Goal: Task Accomplishment & Management: Use online tool/utility

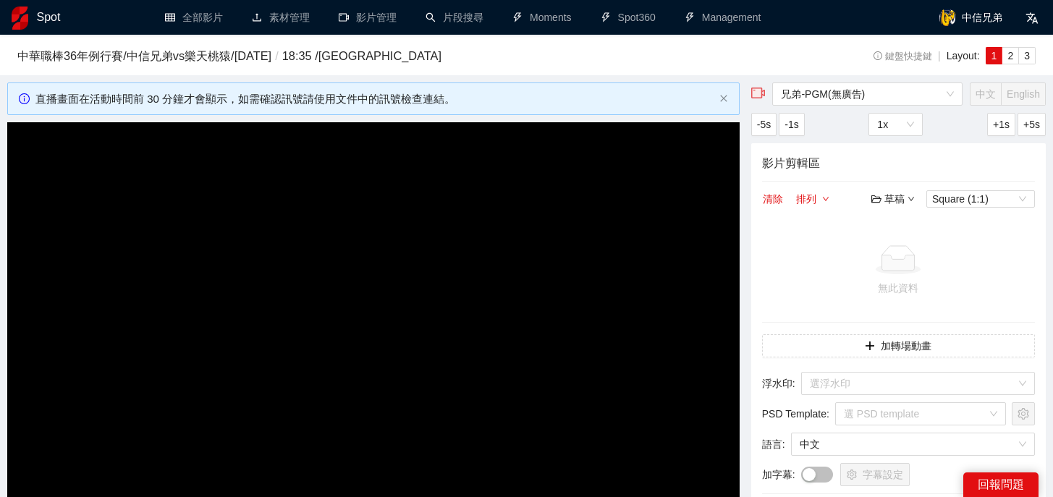
scroll to position [156, 0]
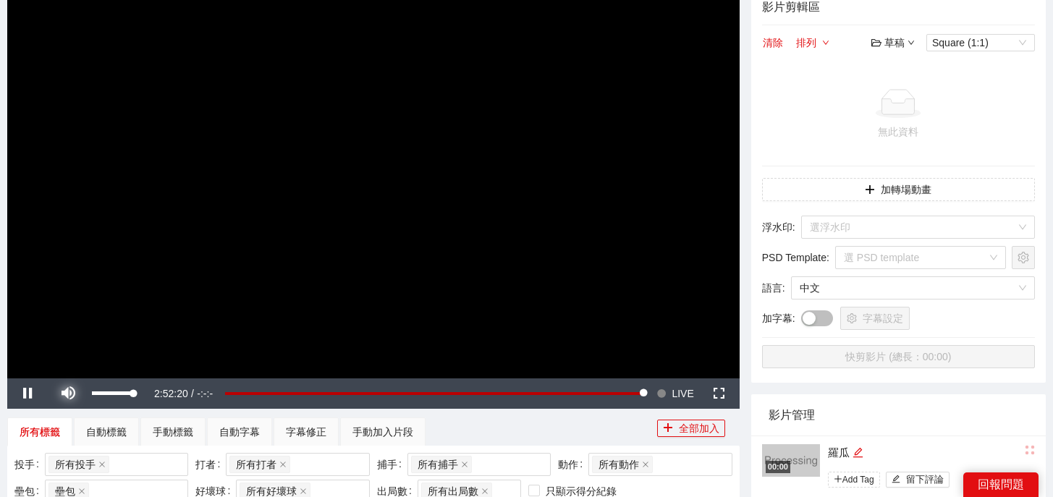
click at [62, 394] on span "Video Player" at bounding box center [68, 394] width 41 height 0
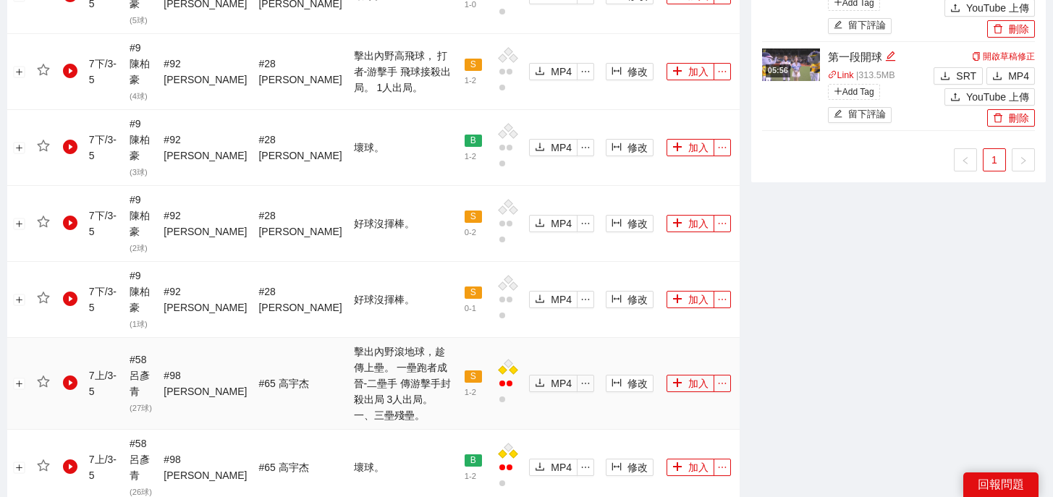
scroll to position [1727, 0]
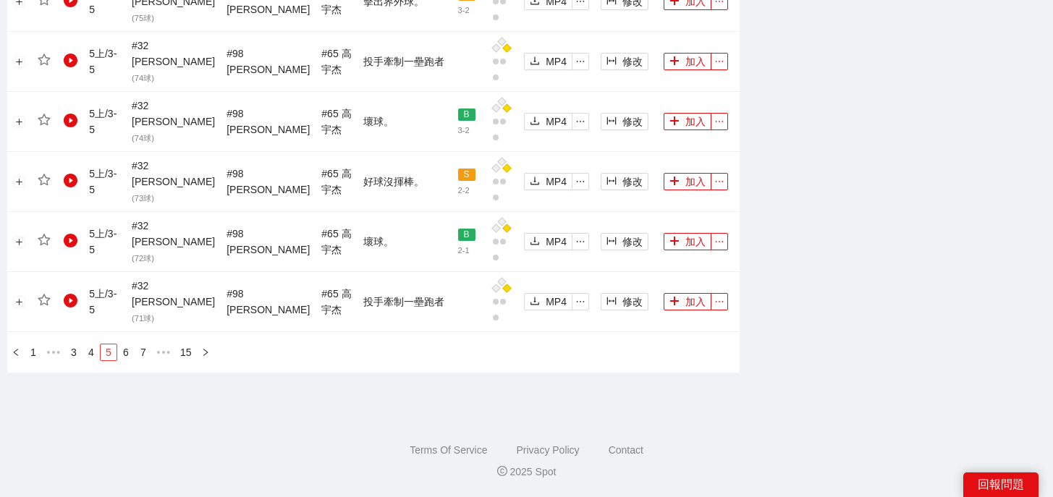
scroll to position [1639, 0]
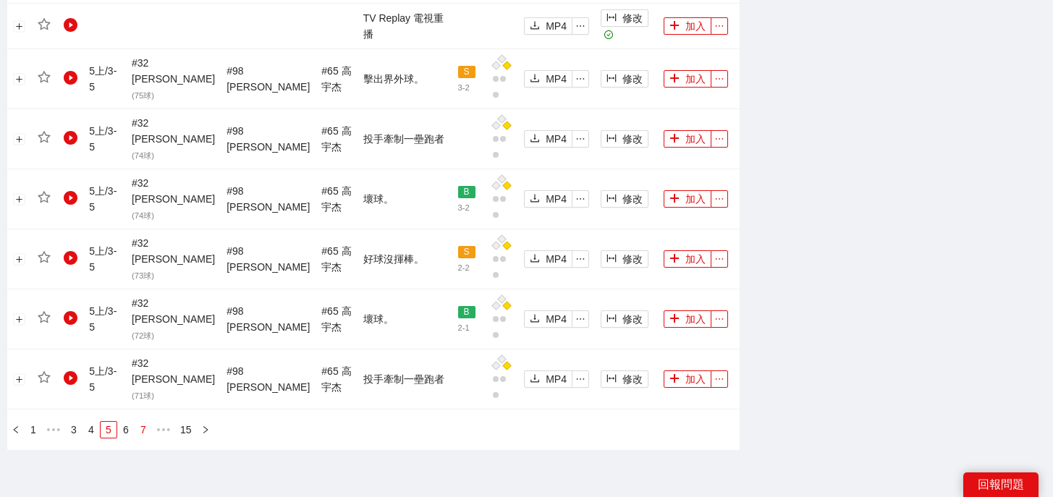
click at [142, 422] on link "7" at bounding box center [143, 430] width 16 height 16
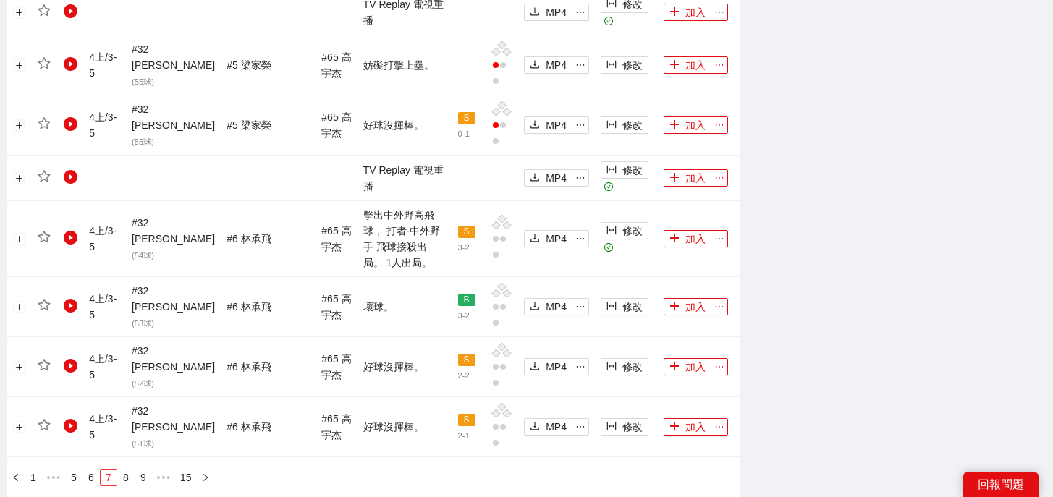
scroll to position [1619, 0]
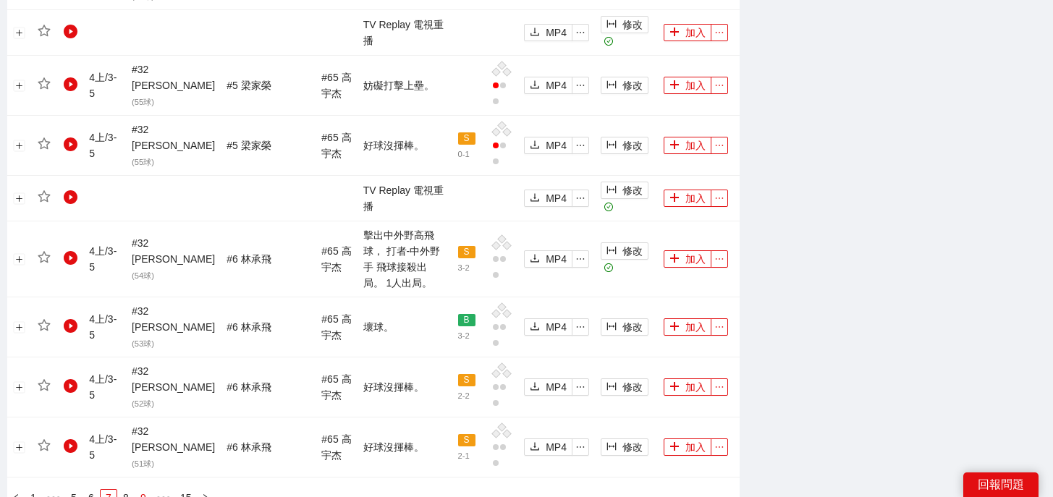
click at [142, 490] on link "9" at bounding box center [143, 498] width 16 height 16
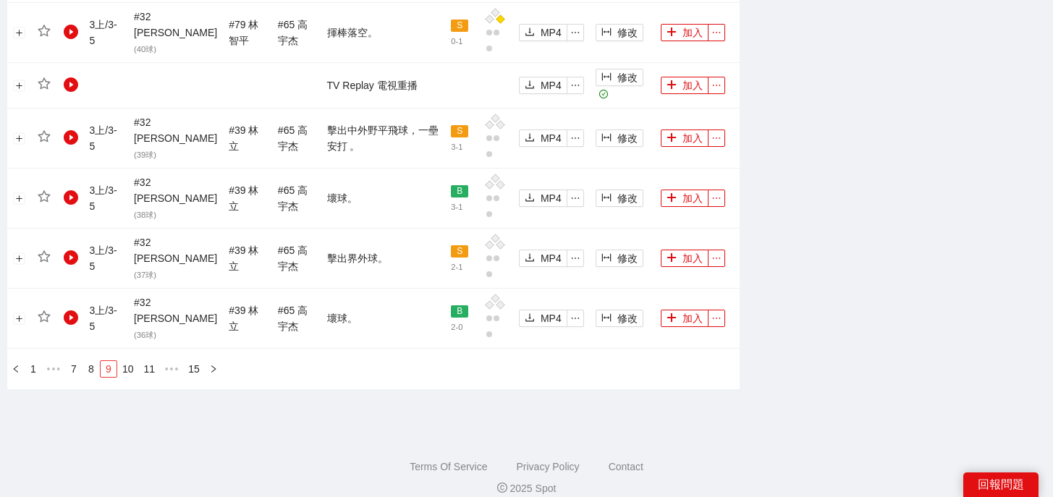
scroll to position [1606, 0]
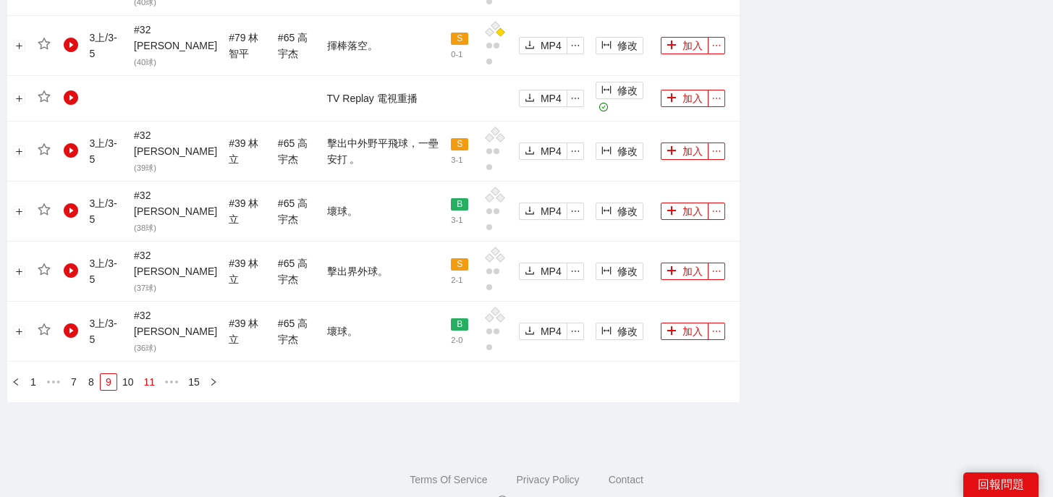
click at [148, 374] on link "11" at bounding box center [150, 382] width 20 height 16
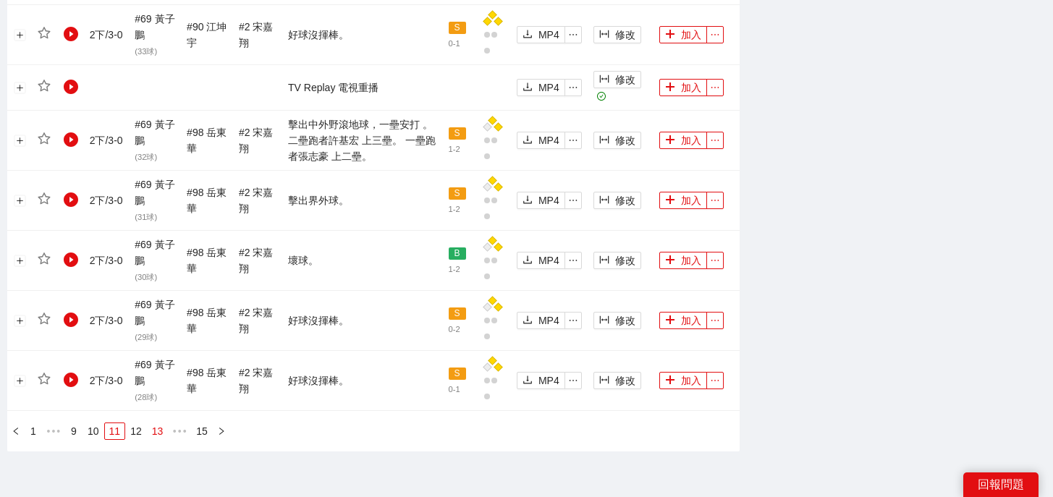
click at [154, 433] on link "13" at bounding box center [158, 431] width 20 height 16
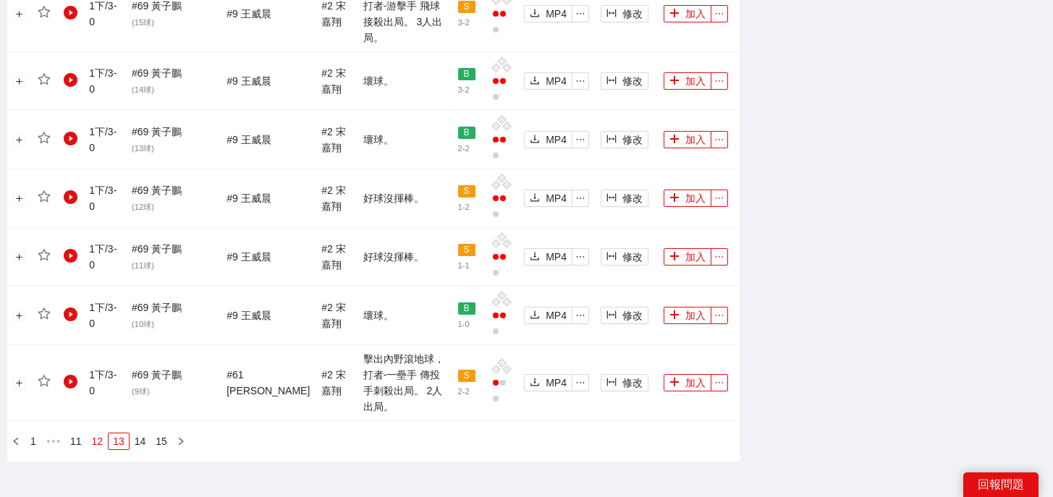
click at [106, 433] on link "12" at bounding box center [98, 441] width 20 height 16
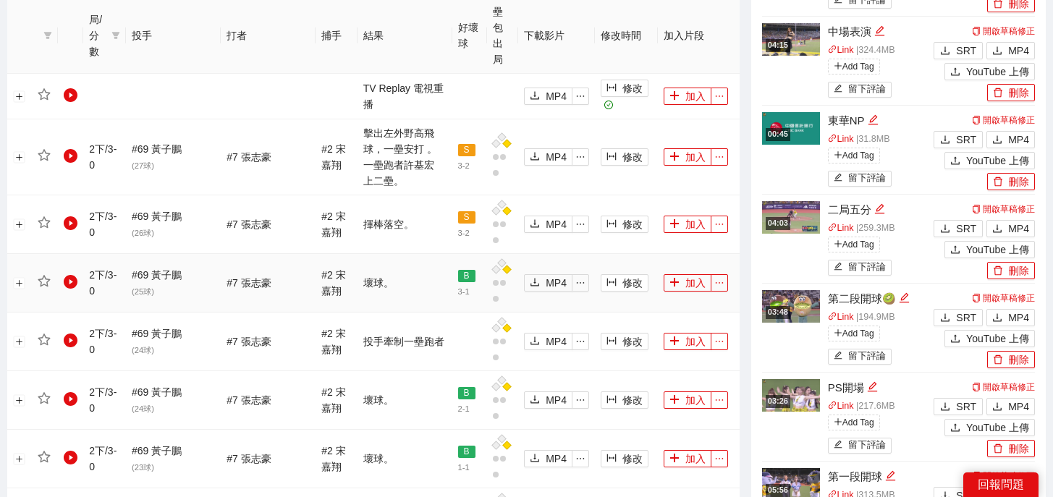
scroll to position [753, 0]
click at [685, 149] on button "加入" at bounding box center [688, 157] width 48 height 17
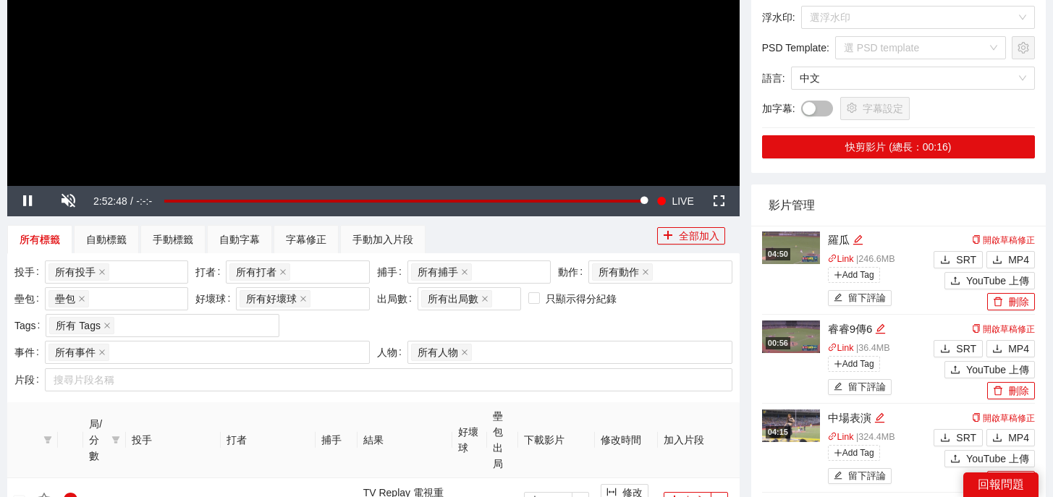
scroll to position [203, 0]
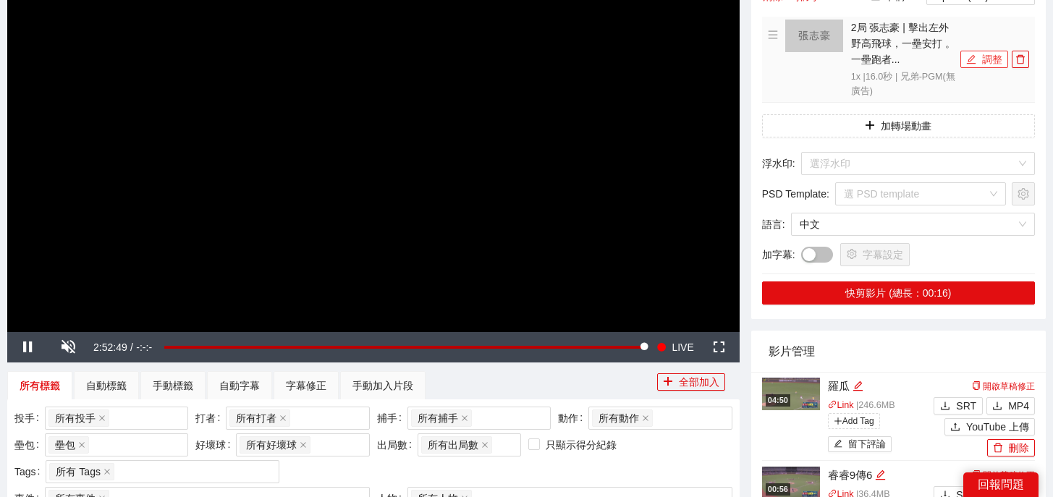
click at [979, 61] on button "調整" at bounding box center [984, 59] width 48 height 17
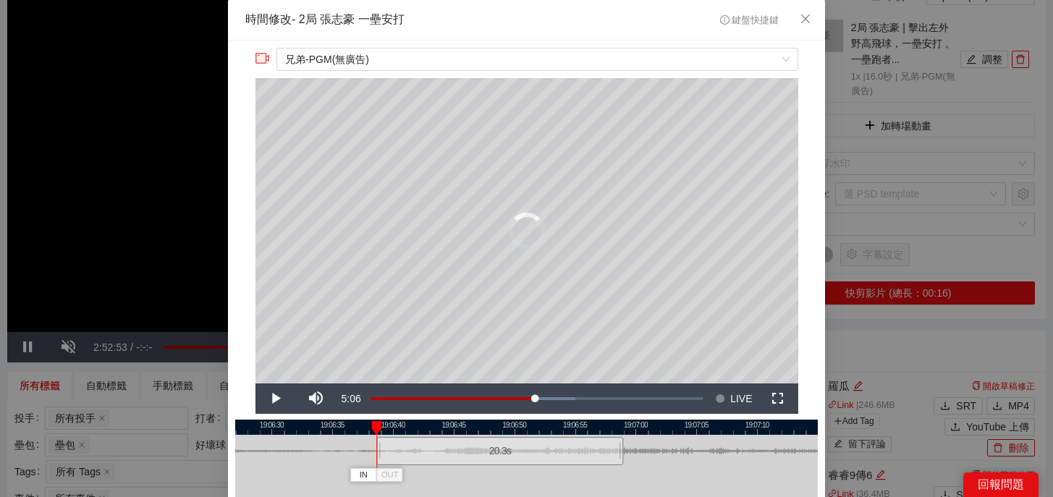
drag, startPoint x: 428, startPoint y: 453, endPoint x: 376, endPoint y: 453, distance: 51.4
click at [376, 453] on div "19:06:25 19:06:30 19:06:35 19:06:40 19:06:45 19:06:50 19:06:55 19:07:00 19:07:0…" at bounding box center [526, 486] width 583 height 132
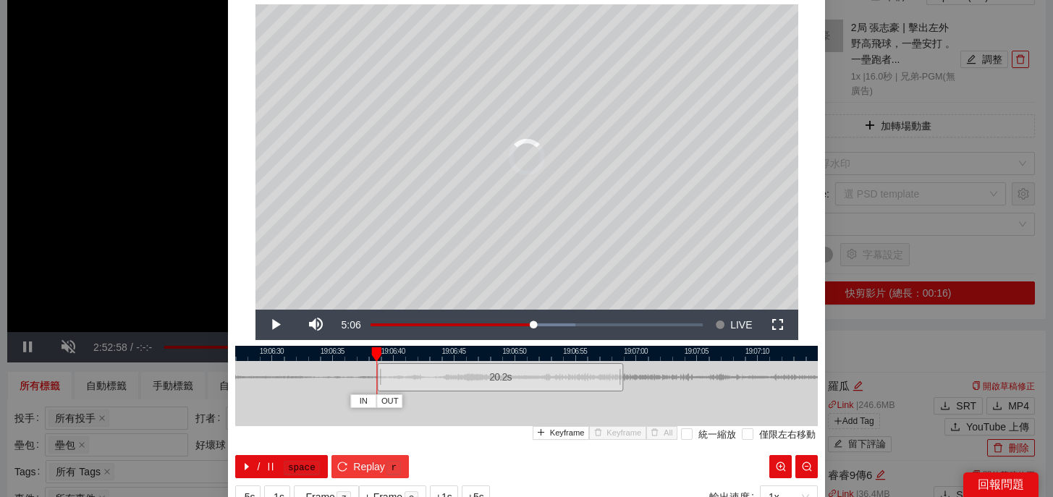
click at [365, 467] on span "Replay" at bounding box center [369, 467] width 32 height 16
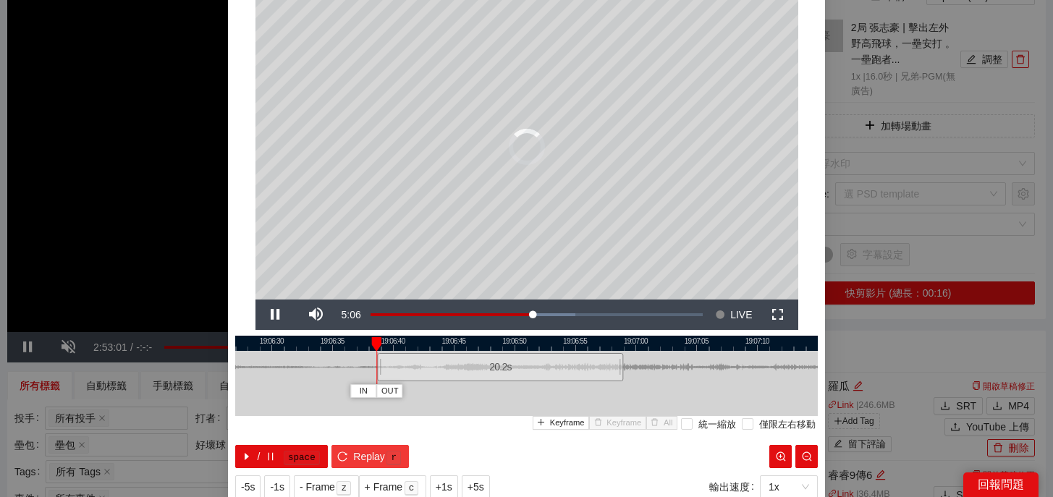
scroll to position [105, 0]
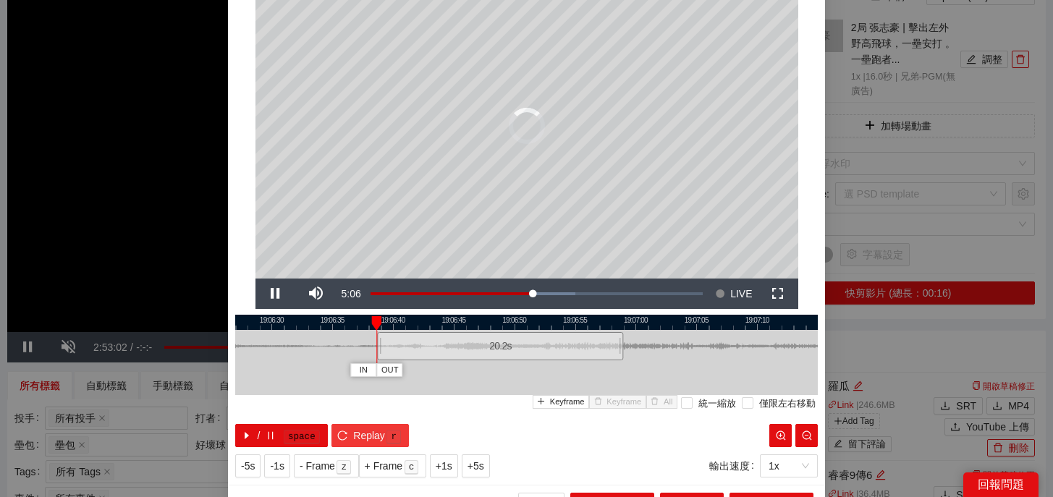
click at [373, 435] on span "Replay" at bounding box center [369, 436] width 32 height 16
click at [266, 442] on button "/ space" at bounding box center [281, 435] width 93 height 23
click at [296, 433] on kbd "space" at bounding box center [302, 437] width 36 height 14
click at [364, 432] on span "Replay" at bounding box center [369, 436] width 32 height 16
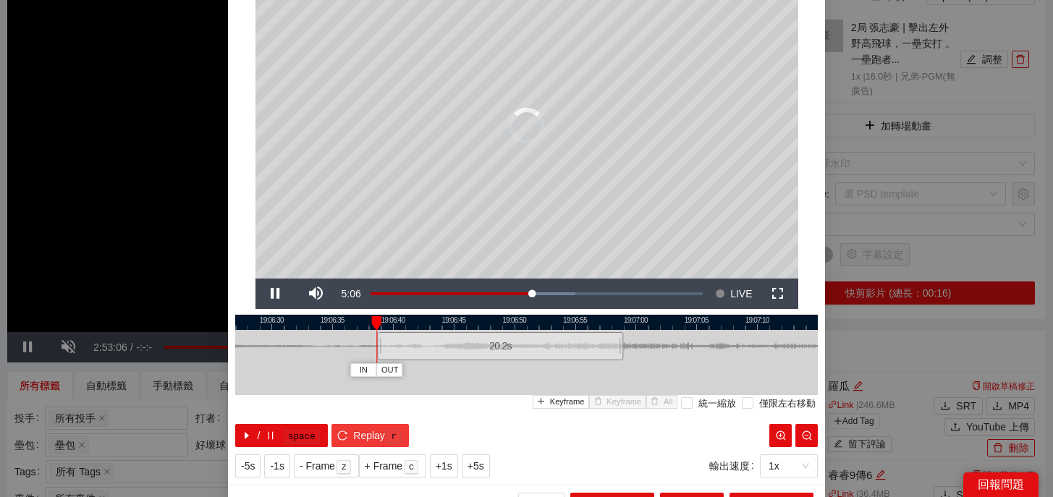
scroll to position [0, 0]
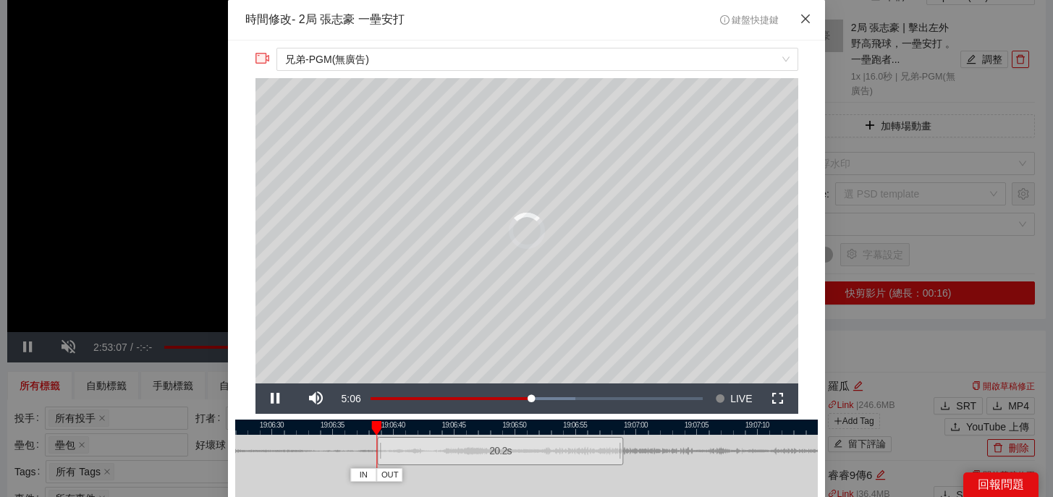
click at [807, 22] on icon "close" at bounding box center [806, 19] width 12 height 12
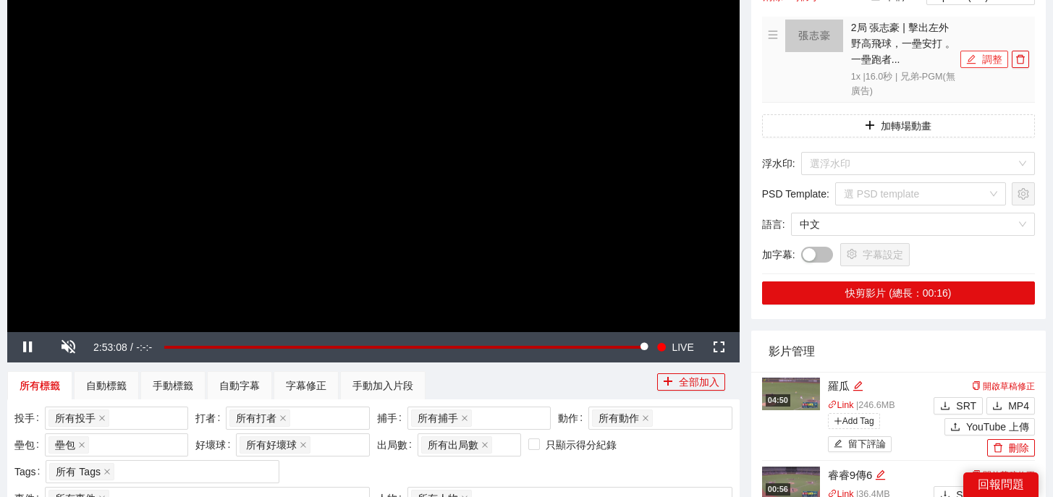
click at [978, 59] on button "調整" at bounding box center [984, 59] width 48 height 17
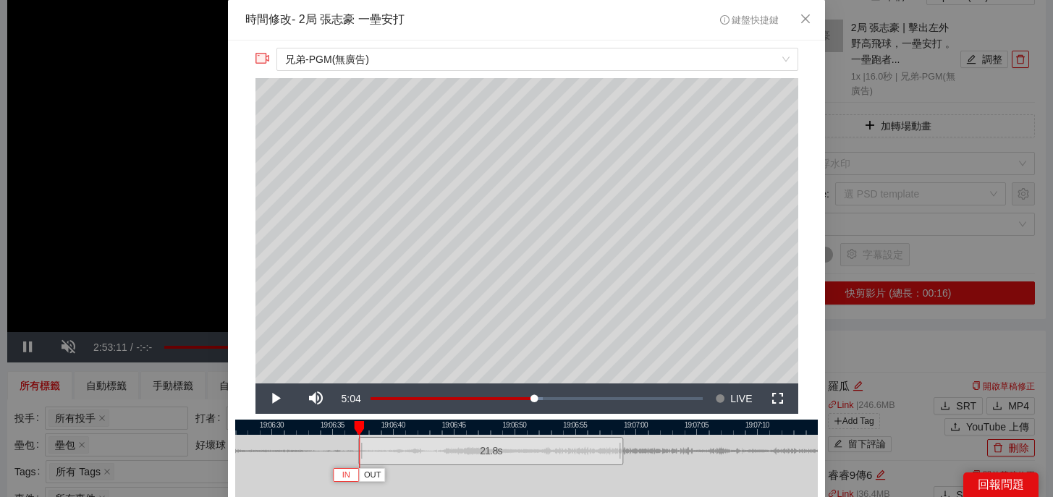
drag, startPoint x: 433, startPoint y: 451, endPoint x: 362, endPoint y: 468, distance: 73.0
click at [362, 468] on div "19:06:25 19:06:30 19:06:35 19:06:40 19:06:45 19:06:50 19:06:55 19:07:00 19:07:0…" at bounding box center [526, 486] width 583 height 132
click at [271, 399] on span "Video Player" at bounding box center [275, 399] width 41 height 0
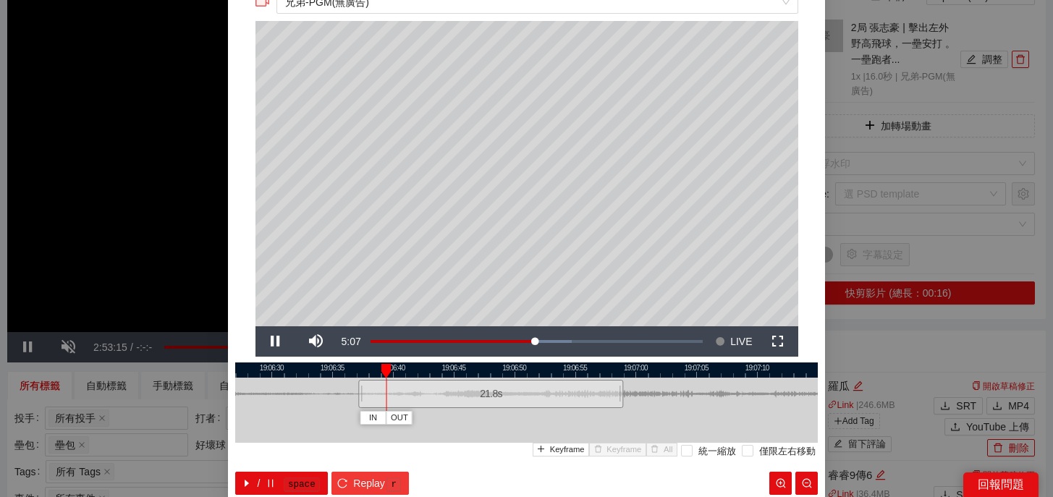
click at [366, 486] on span "Replay" at bounding box center [369, 483] width 32 height 16
click at [355, 480] on span "Replay" at bounding box center [369, 483] width 32 height 16
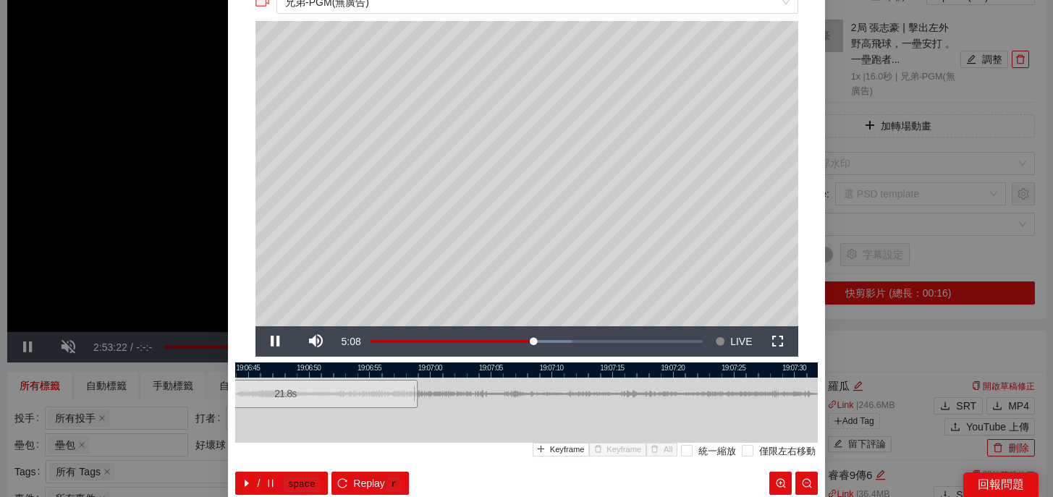
drag, startPoint x: 604, startPoint y: 365, endPoint x: 397, endPoint y: 373, distance: 206.4
click at [397, 373] on div at bounding box center [321, 370] width 583 height 15
drag, startPoint x: 413, startPoint y: 394, endPoint x: 556, endPoint y: 404, distance: 142.9
click at [556, 404] on div at bounding box center [557, 394] width 9 height 33
drag, startPoint x: 559, startPoint y: 363, endPoint x: 518, endPoint y: 372, distance: 41.4
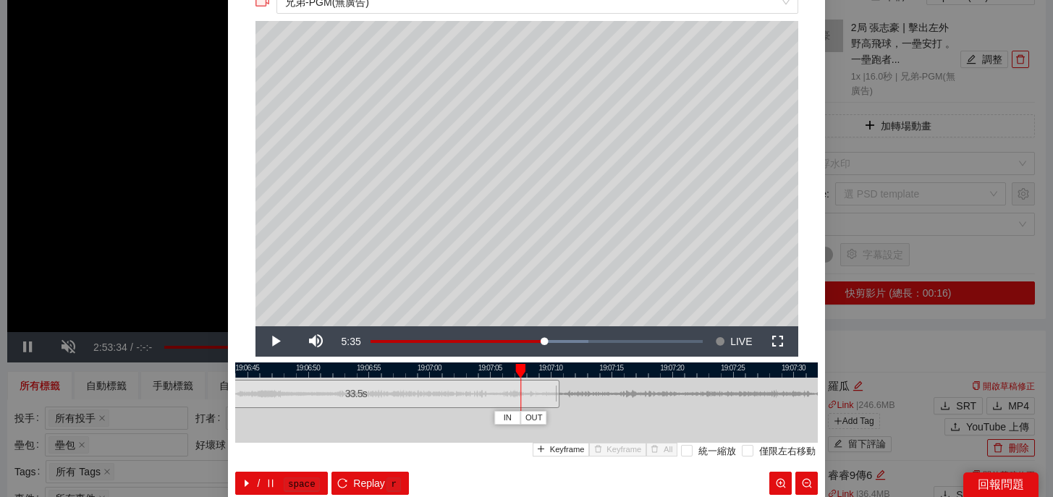
click at [518, 372] on div at bounding box center [520, 371] width 10 height 14
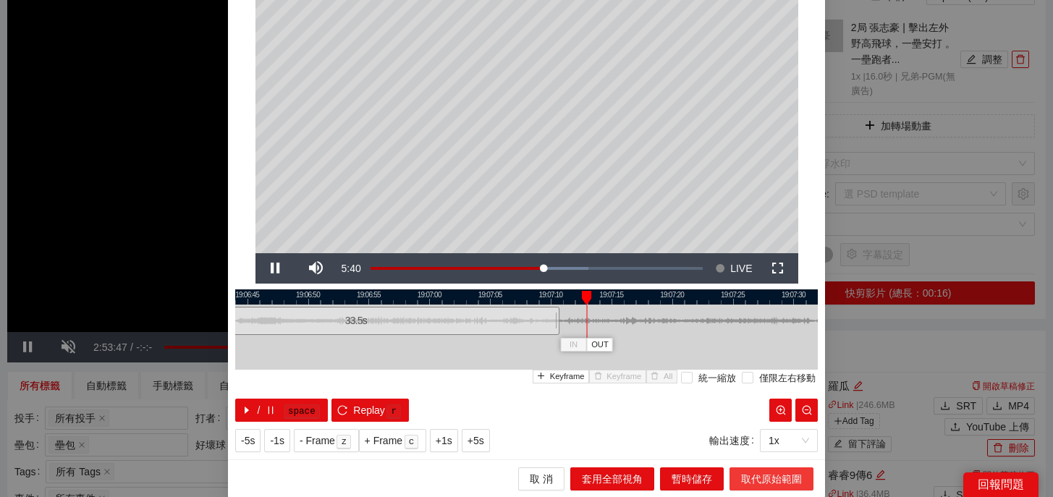
click at [773, 486] on button "取代原始範圍" at bounding box center [771, 478] width 84 height 23
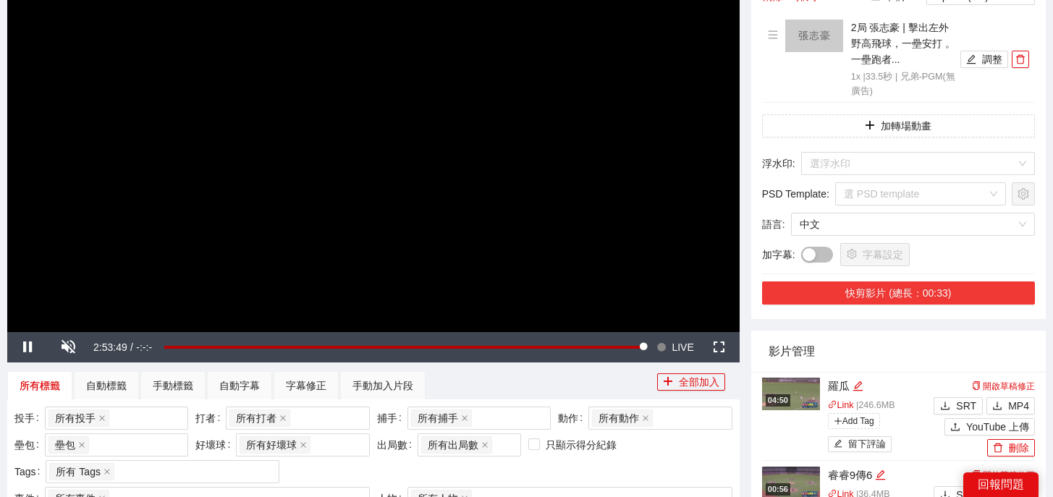
click at [915, 299] on button "快剪影片 (總長：00:33)" at bounding box center [898, 292] width 273 height 23
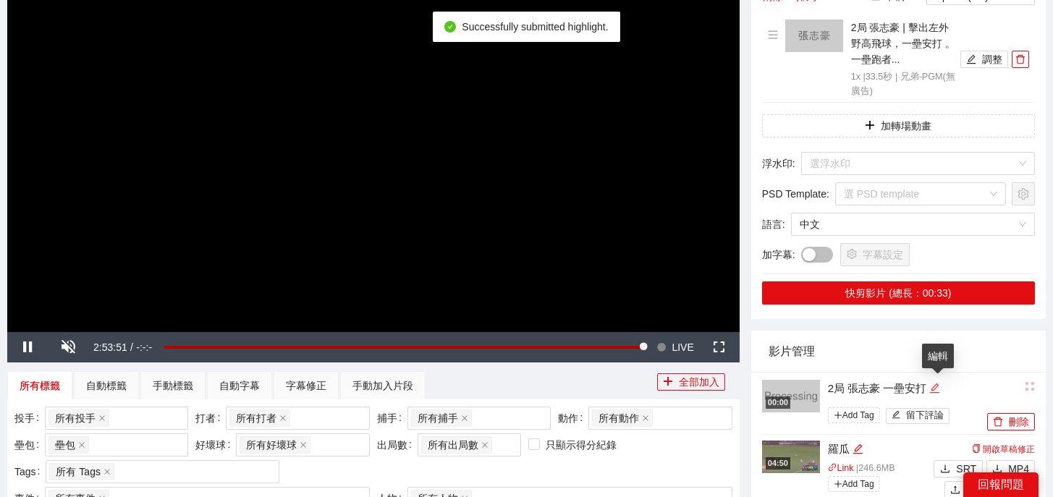
click at [940, 391] on icon "edit" at bounding box center [934, 388] width 11 height 11
drag, startPoint x: 944, startPoint y: 391, endPoint x: 721, endPoint y: 373, distance: 224.3
type textarea "*"
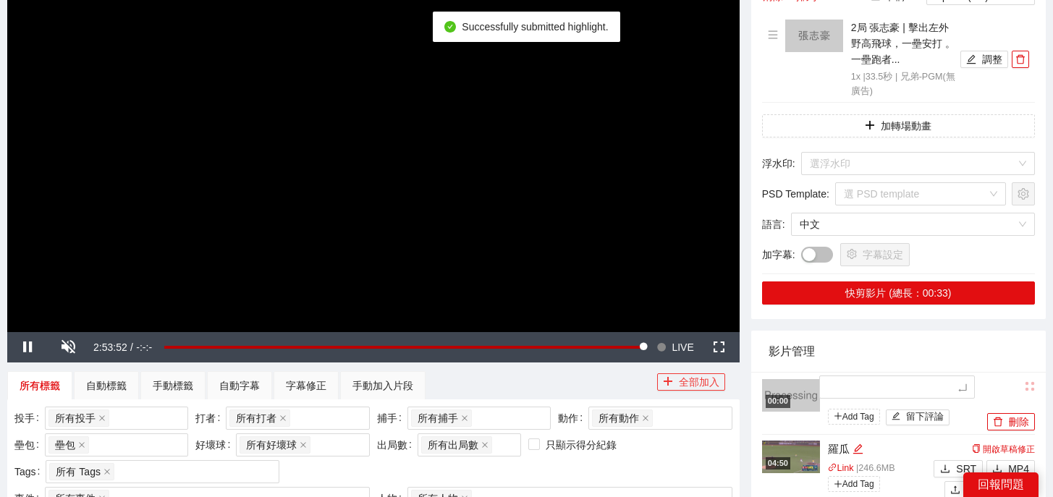
type textarea "*"
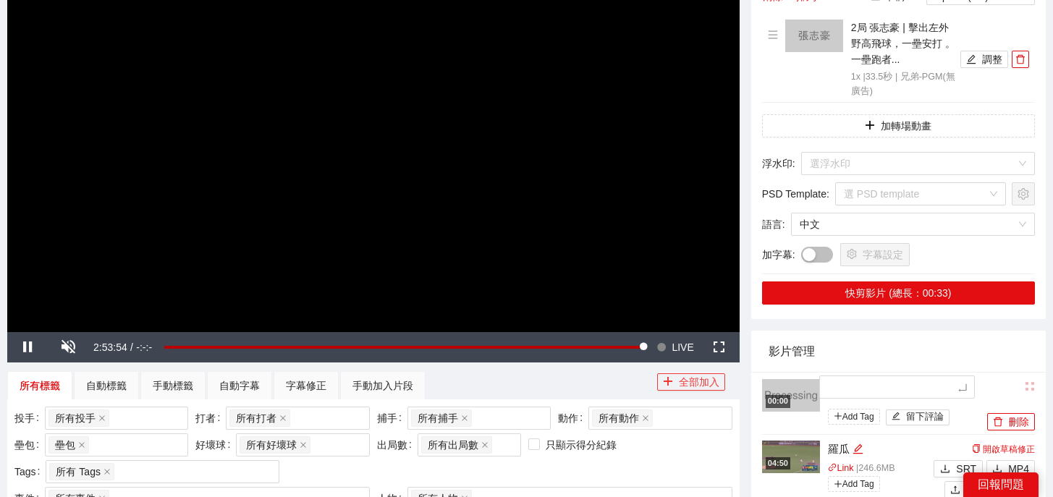
type textarea "*"
type textarea "**"
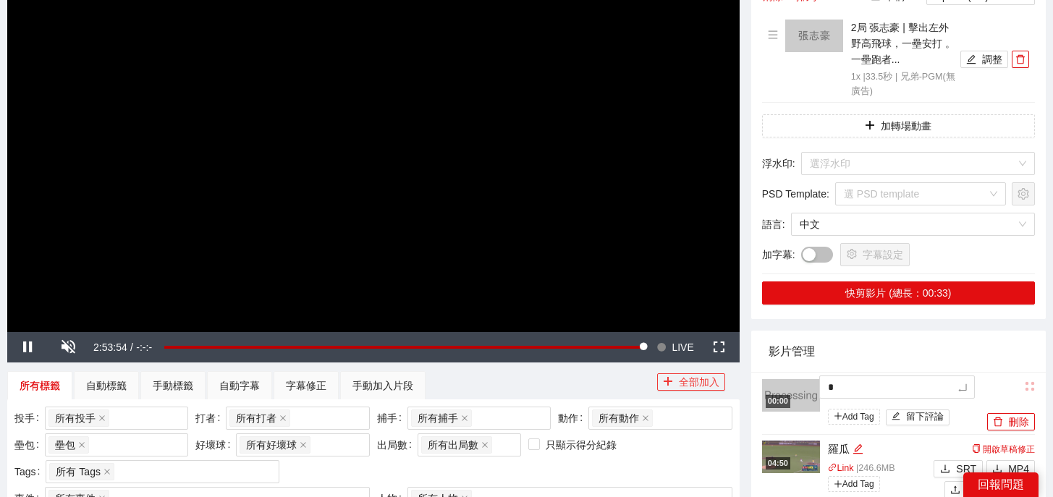
type textarea "**"
type textarea "***"
type textarea "**"
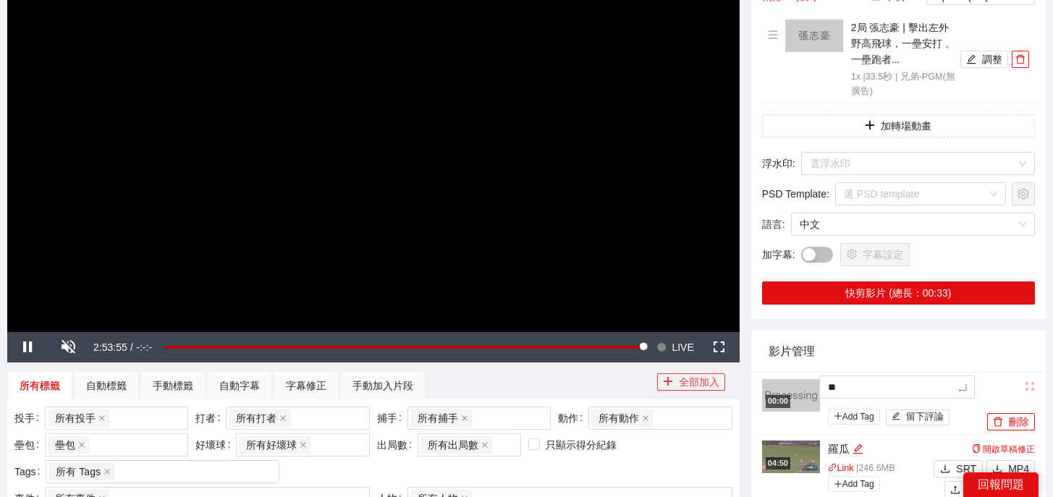
type textarea "**"
type textarea "****"
type textarea "*****"
type textarea "******"
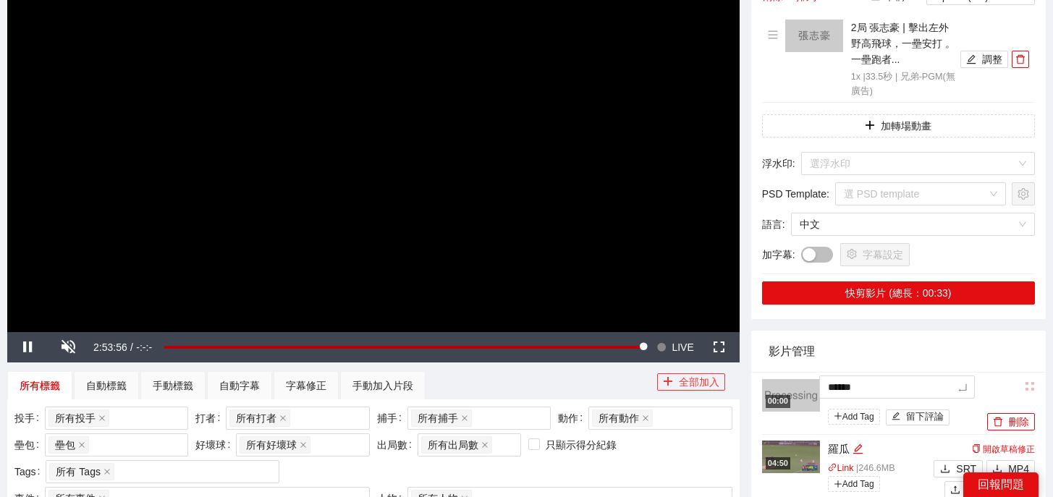
type textarea "******"
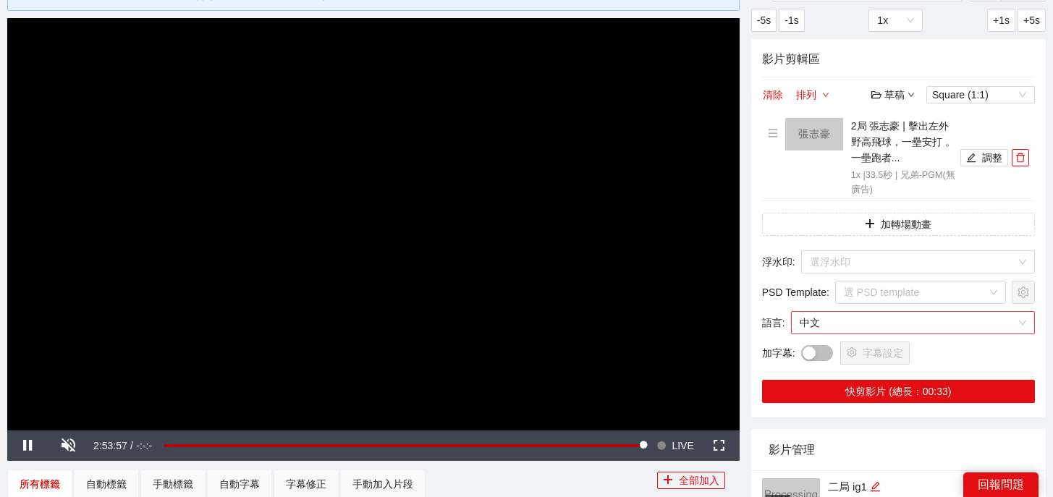
scroll to position [83, 0]
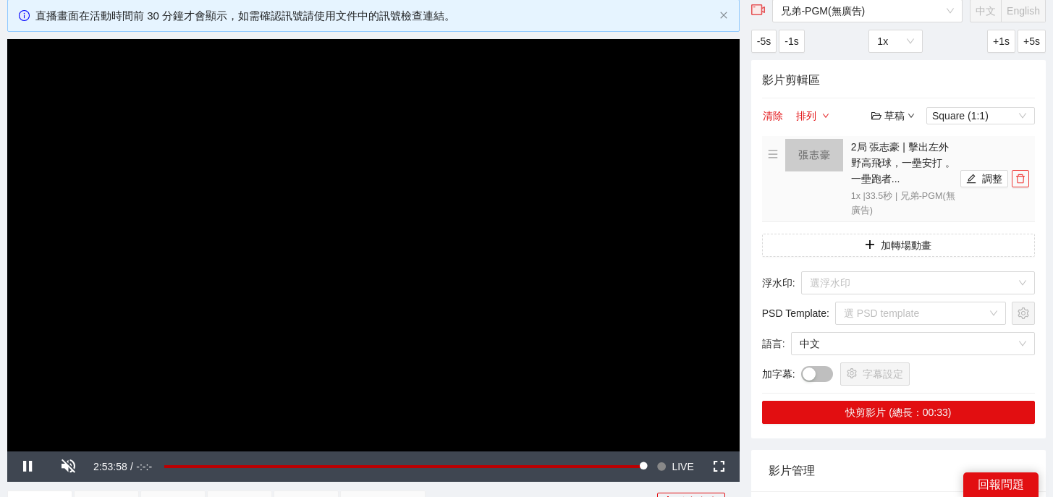
click at [1017, 182] on icon "delete" at bounding box center [1020, 179] width 10 height 10
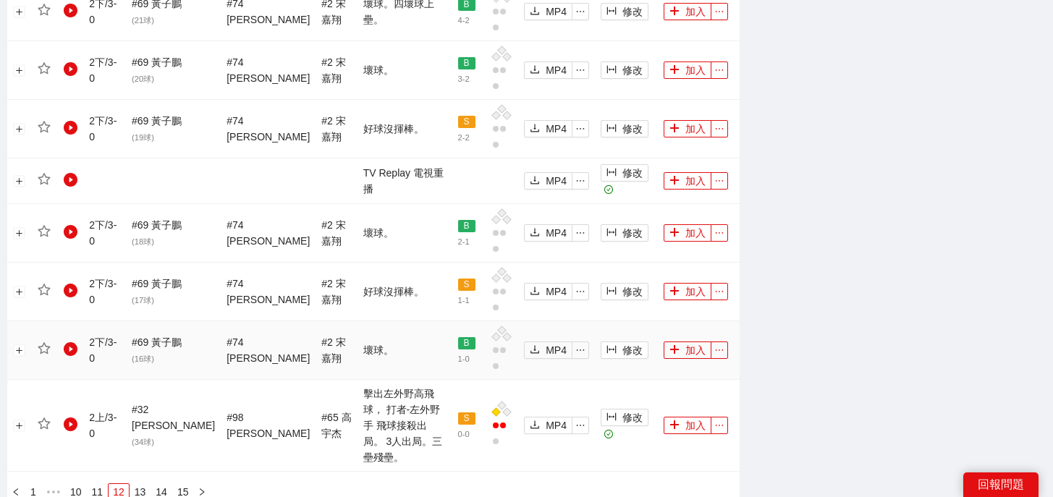
scroll to position [1651, 0]
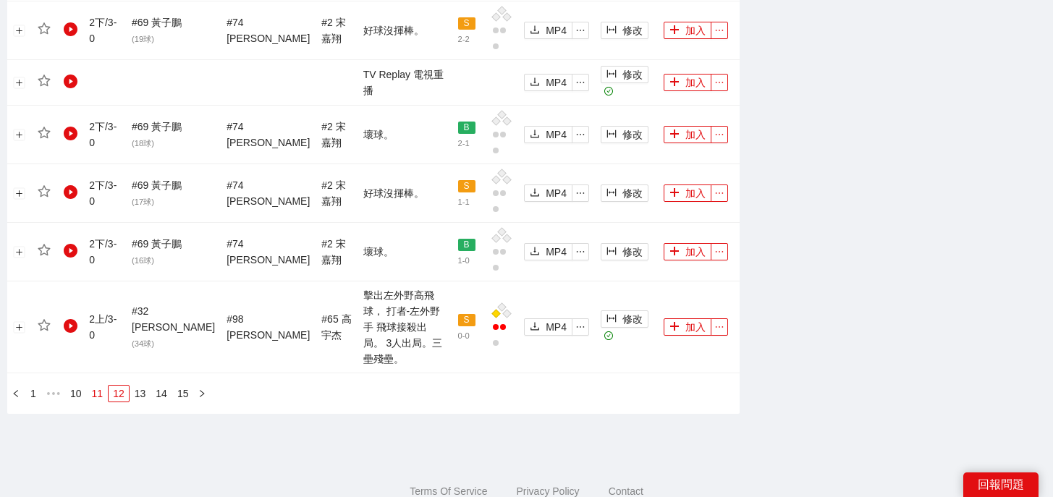
click at [104, 386] on link "11" at bounding box center [98, 394] width 20 height 16
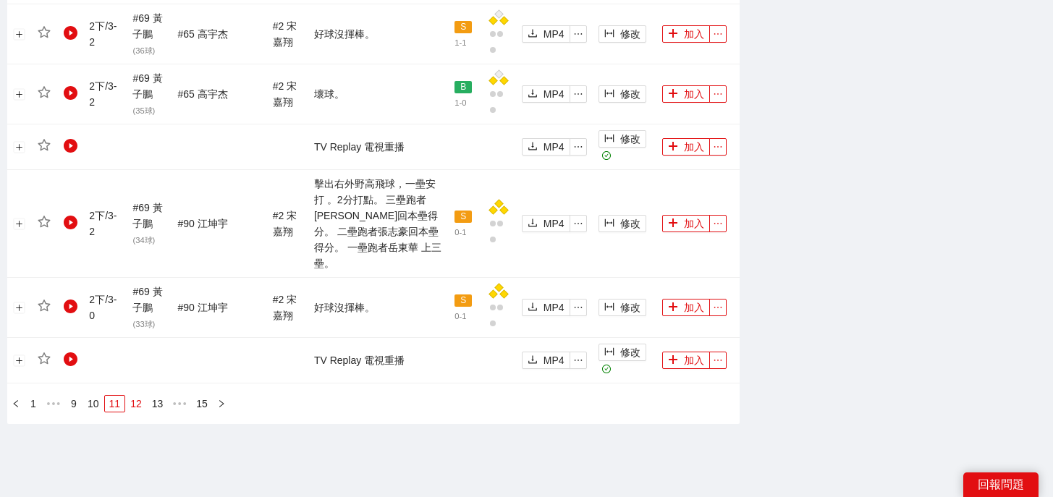
click at [131, 396] on link "12" at bounding box center [136, 404] width 20 height 16
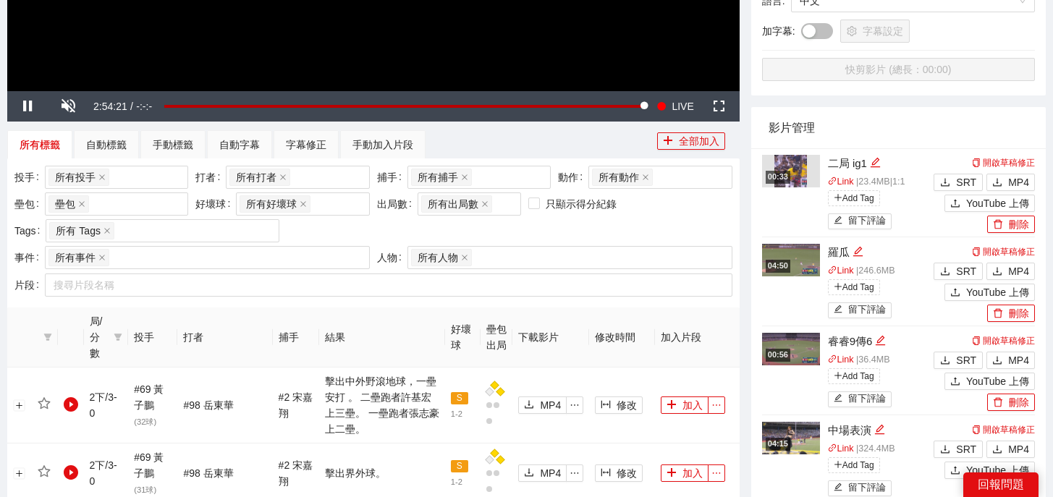
scroll to position [652, 0]
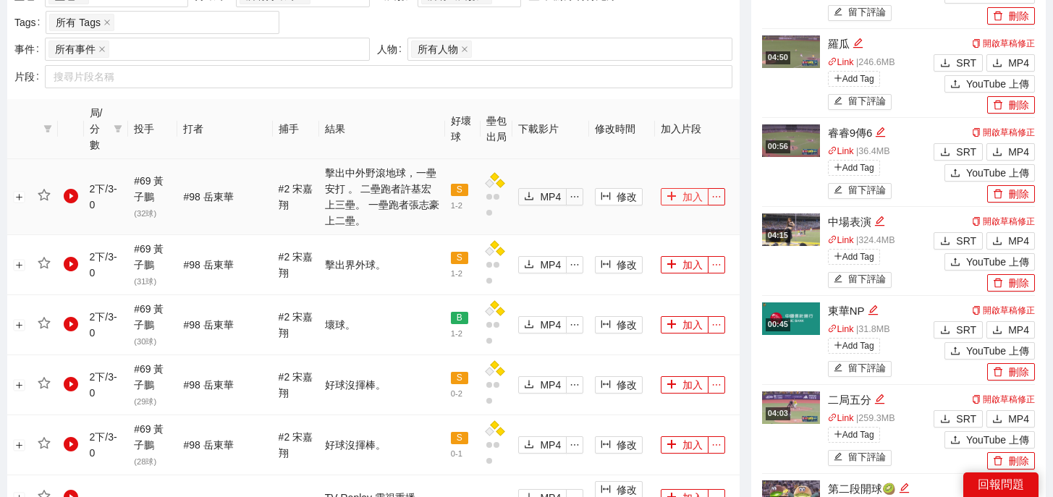
click at [672, 191] on icon "plus" at bounding box center [671, 196] width 10 height 10
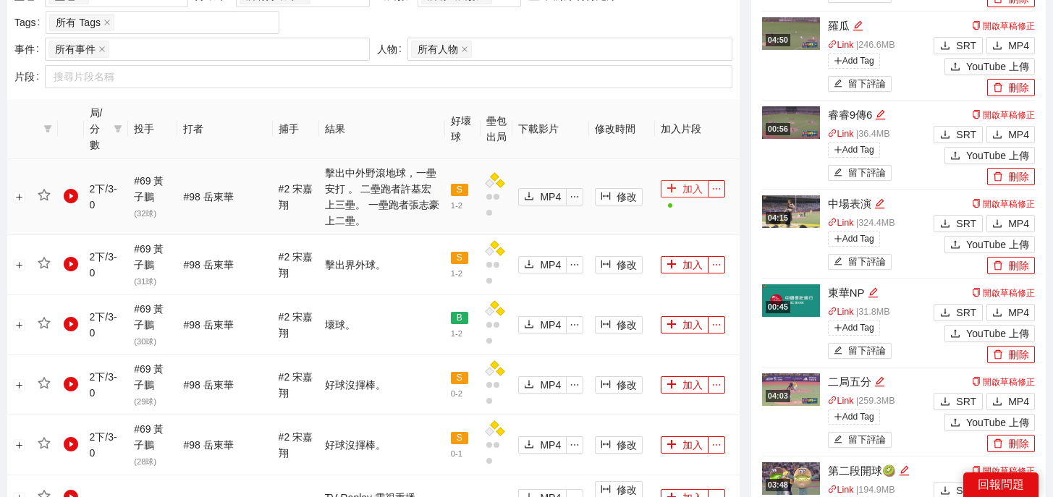
scroll to position [0, 0]
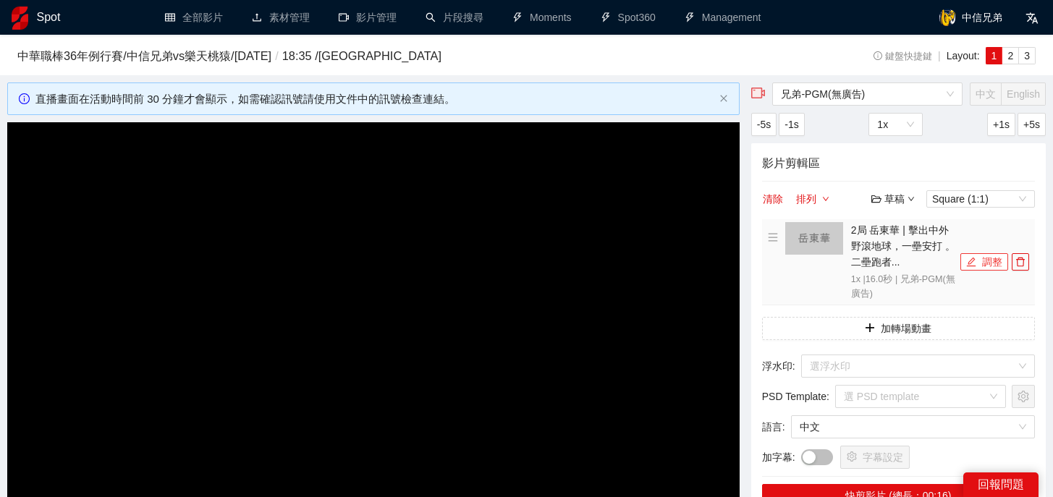
click at [978, 265] on button "調整" at bounding box center [984, 261] width 48 height 17
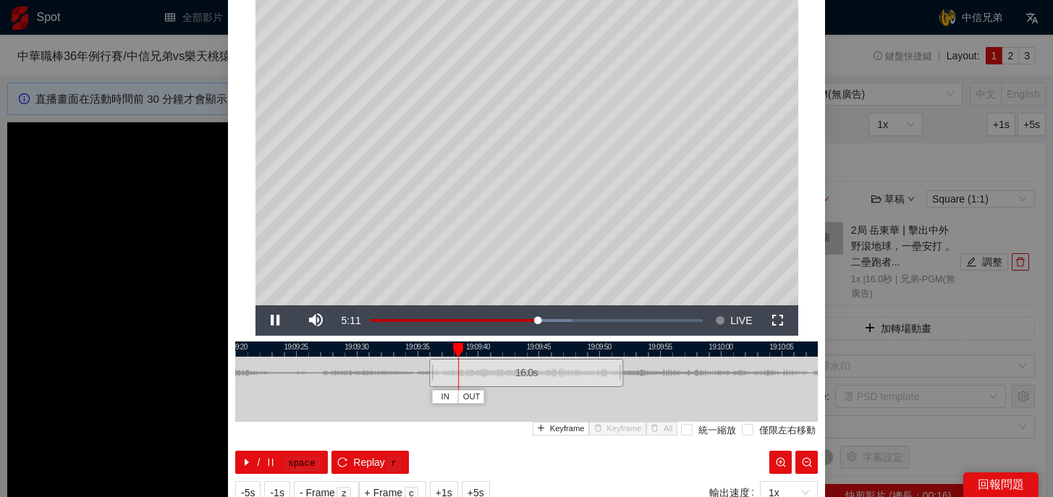
scroll to position [77, 0]
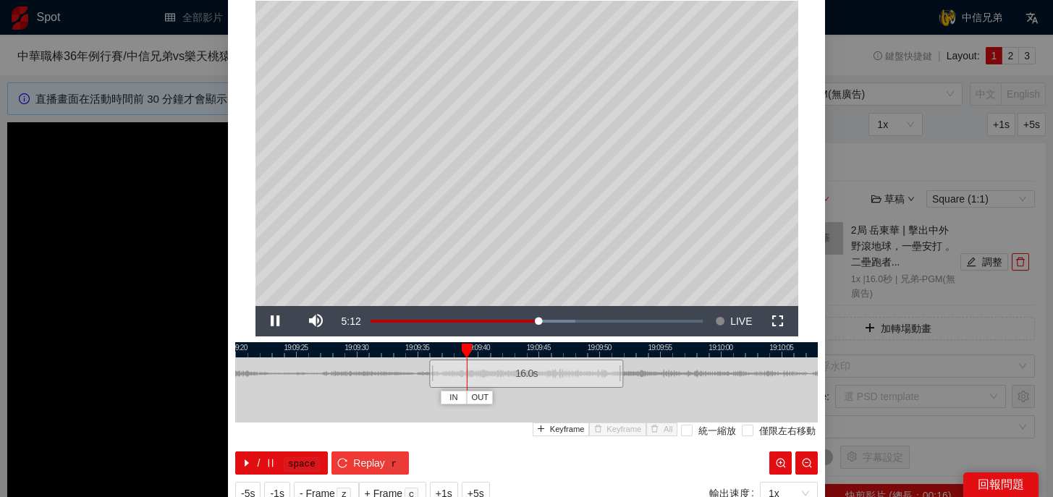
click at [361, 465] on span "Replay" at bounding box center [369, 463] width 32 height 16
drag, startPoint x: 431, startPoint y: 378, endPoint x: 417, endPoint y: 378, distance: 14.5
click at [417, 378] on div at bounding box center [416, 373] width 9 height 33
click at [352, 460] on button "Replay r" at bounding box center [369, 463] width 77 height 23
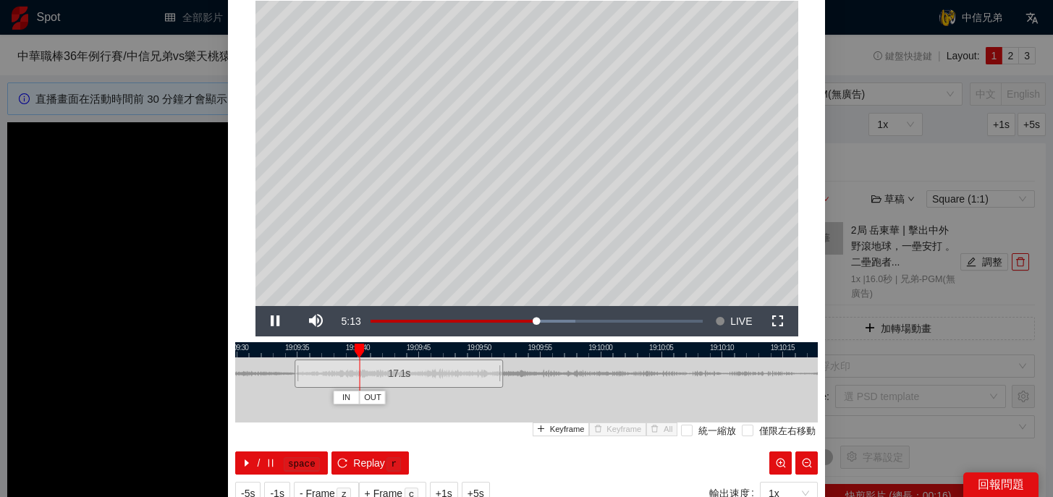
drag, startPoint x: 626, startPoint y: 348, endPoint x: 506, endPoint y: 357, distance: 120.5
click at [506, 357] on div "19:09:25 19:09:30 19:09:35 19:09:40 19:09:45 19:09:50 19:09:55 19:10:00 19:10:0…" at bounding box center [526, 408] width 583 height 132
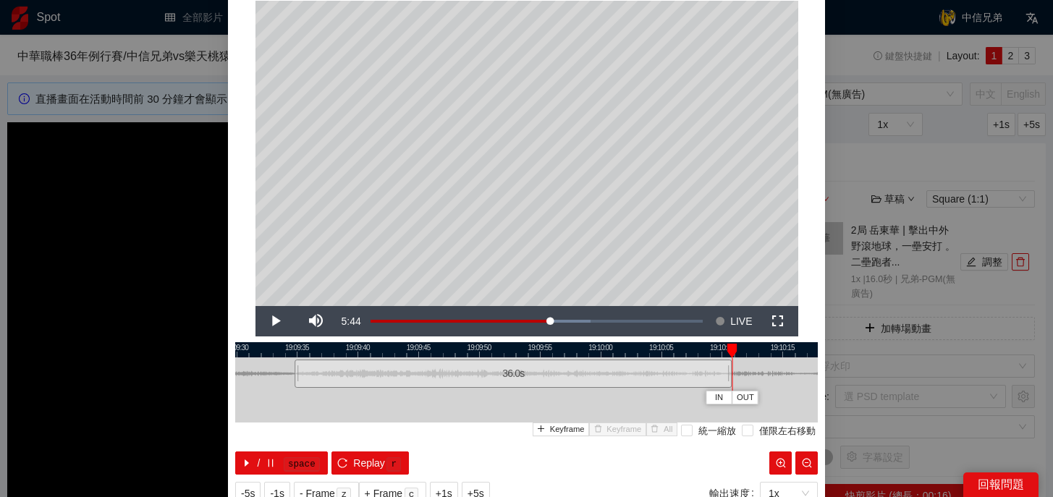
drag, startPoint x: 502, startPoint y: 375, endPoint x: 731, endPoint y: 370, distance: 228.7
click at [731, 370] on div at bounding box center [730, 373] width 9 height 33
drag, startPoint x: 727, startPoint y: 347, endPoint x: 714, endPoint y: 347, distance: 13.0
click at [727, 347] on div at bounding box center [732, 351] width 10 height 14
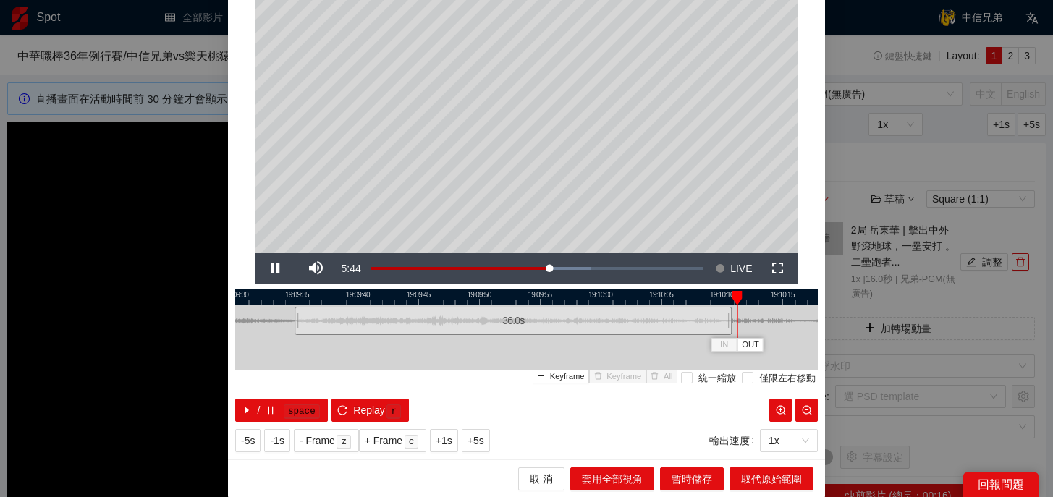
scroll to position [130, 0]
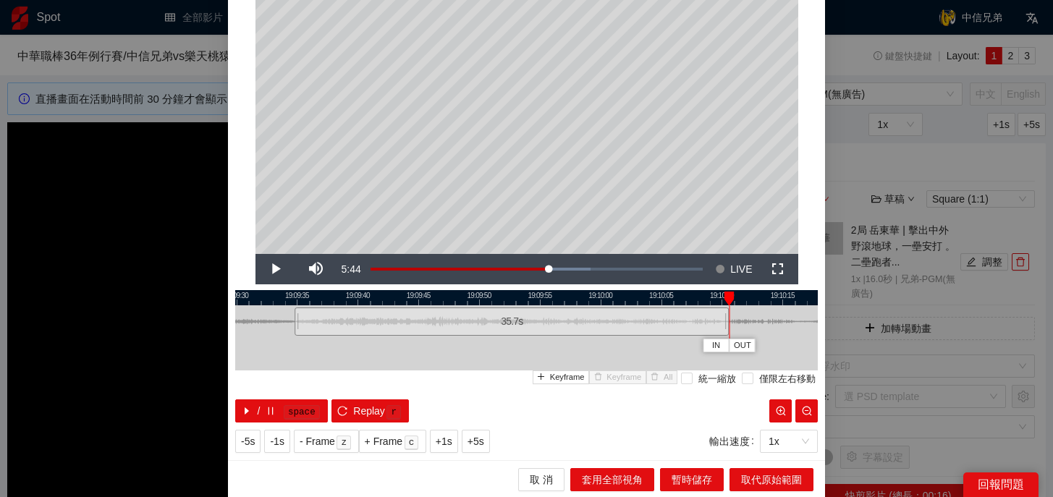
click at [724, 325] on div at bounding box center [727, 321] width 9 height 33
click at [758, 482] on span "取代原始範圍" at bounding box center [771, 480] width 61 height 16
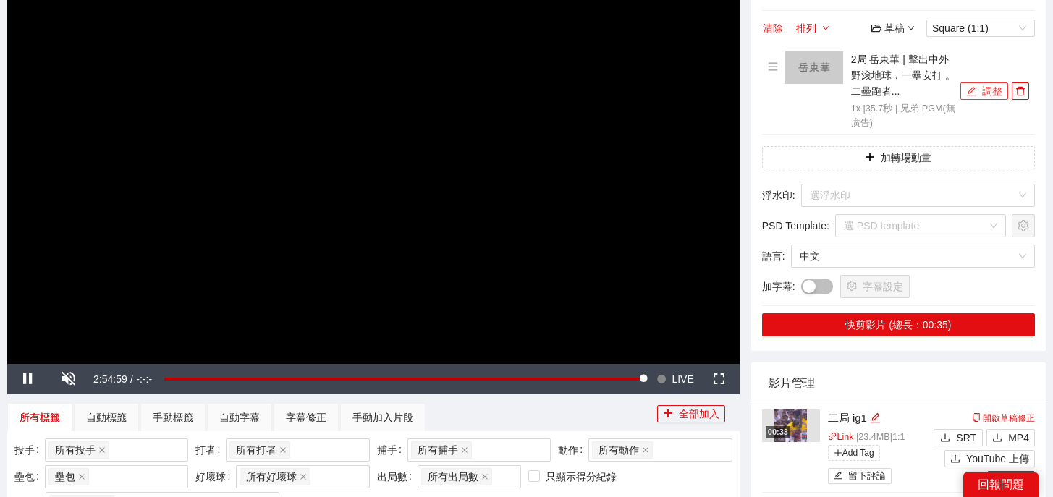
scroll to position [206, 0]
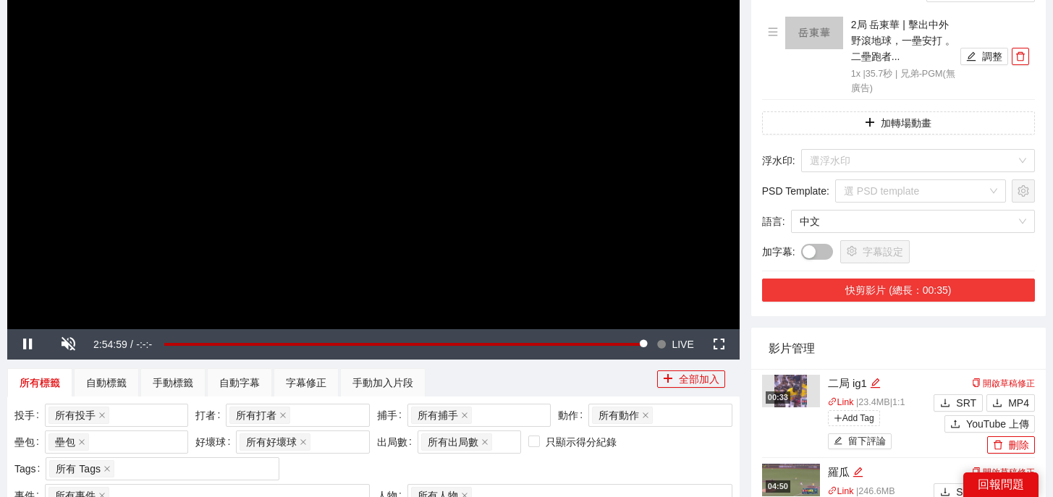
click at [905, 289] on button "快剪影片 (總長：00:35)" at bounding box center [898, 290] width 273 height 23
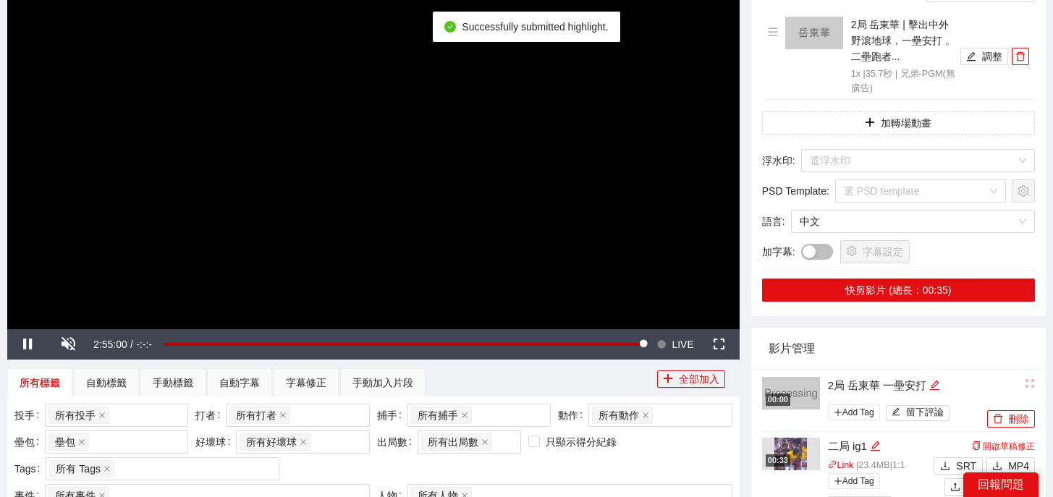
click at [944, 385] on div "2局 岳東華 一壘安打" at bounding box center [906, 385] width 156 height 17
click at [938, 385] on icon "edit" at bounding box center [934, 385] width 11 height 11
drag, startPoint x: 943, startPoint y: 385, endPoint x: 648, endPoint y: 376, distance: 294.7
type textarea "*"
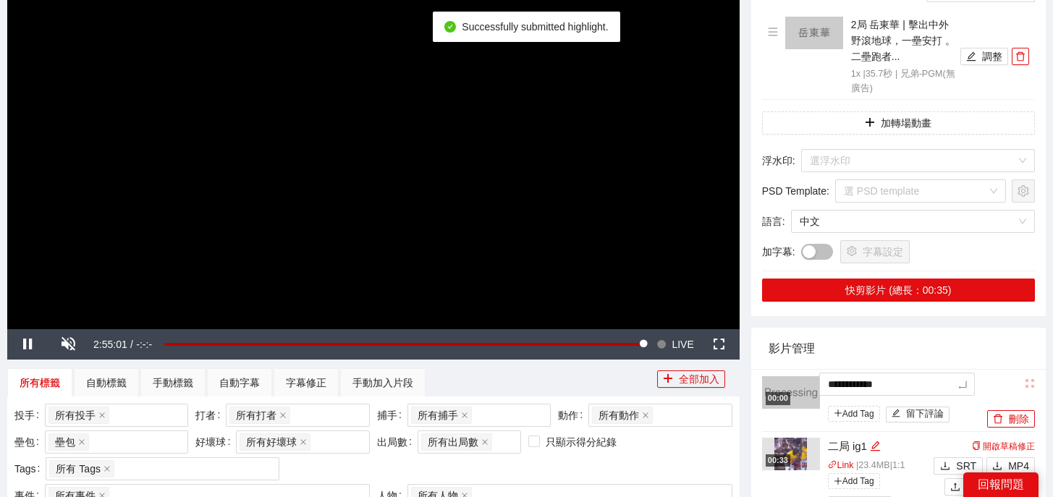
type textarea "*"
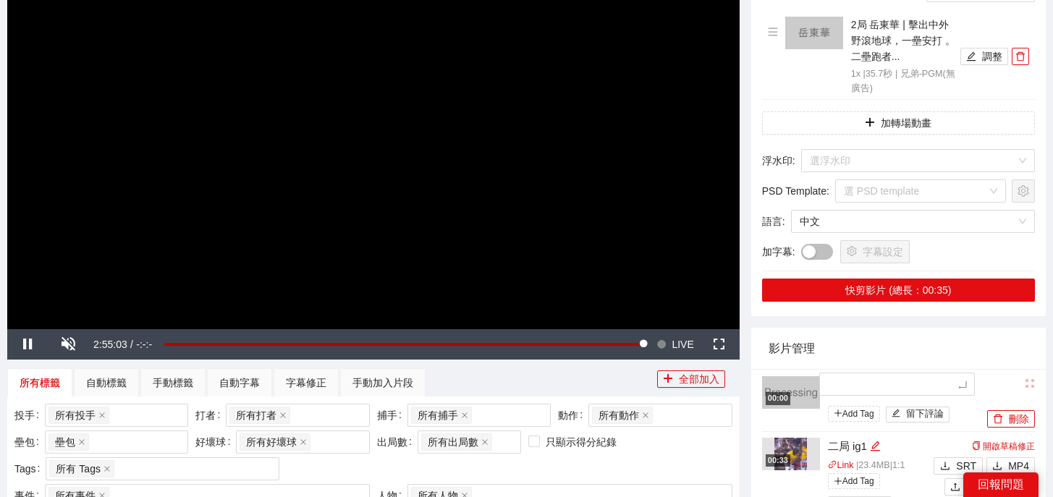
type textarea "*"
type textarea "**"
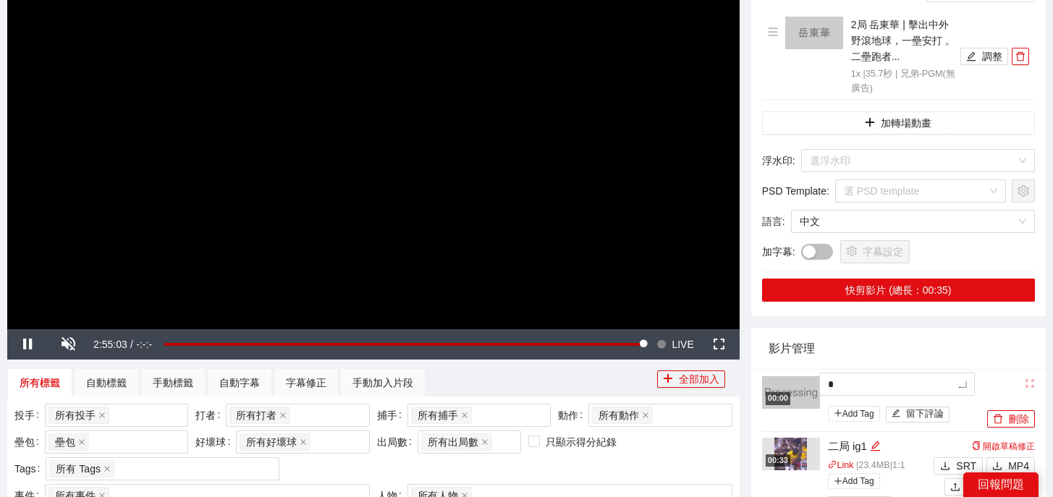
type textarea "**"
type textarea "***"
type textarea "**"
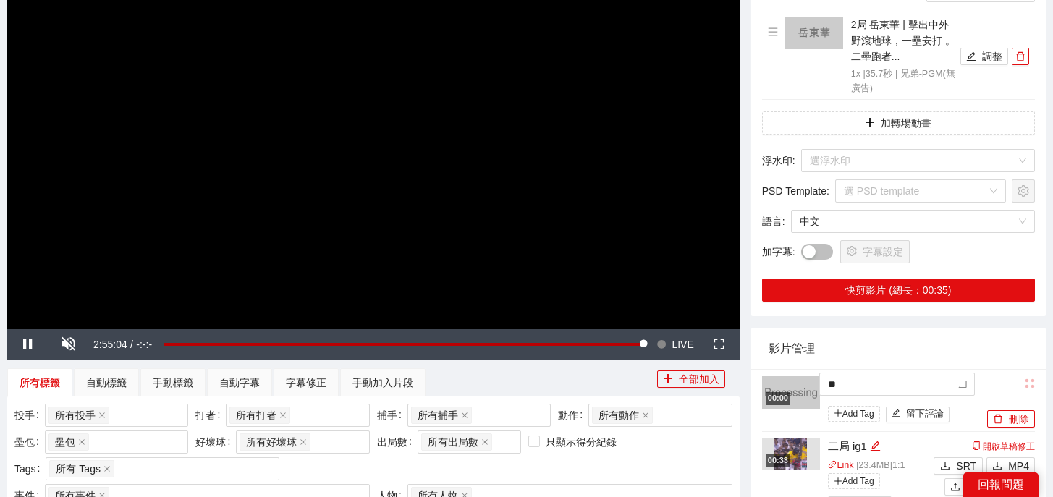
type textarea "**"
type textarea "****"
type textarea "*****"
type textarea "******"
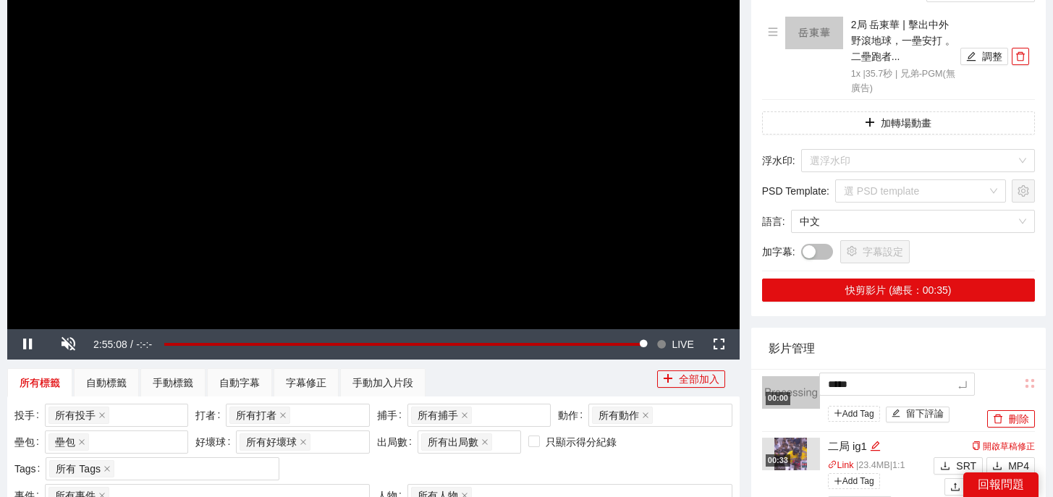
type textarea "******"
click at [1017, 56] on icon "delete" at bounding box center [1020, 56] width 10 height 10
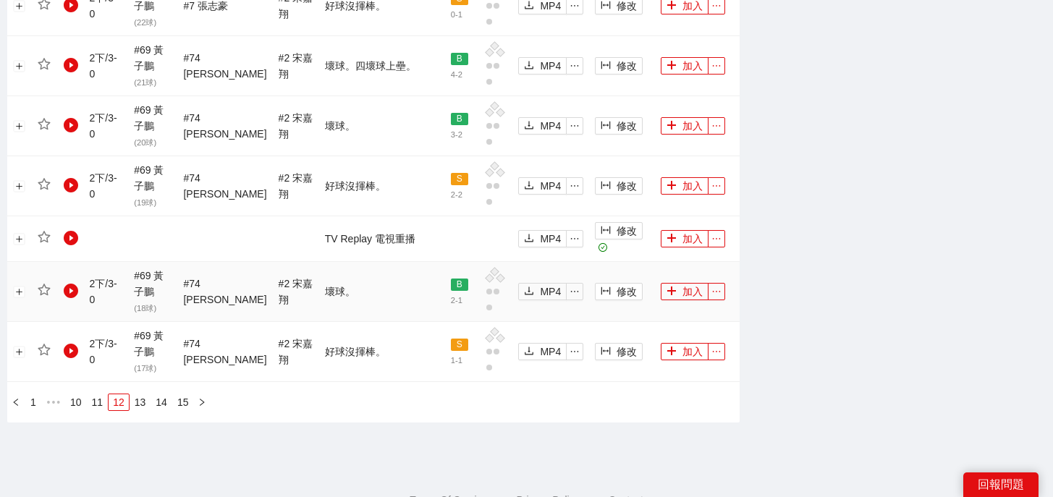
scroll to position [1636, 0]
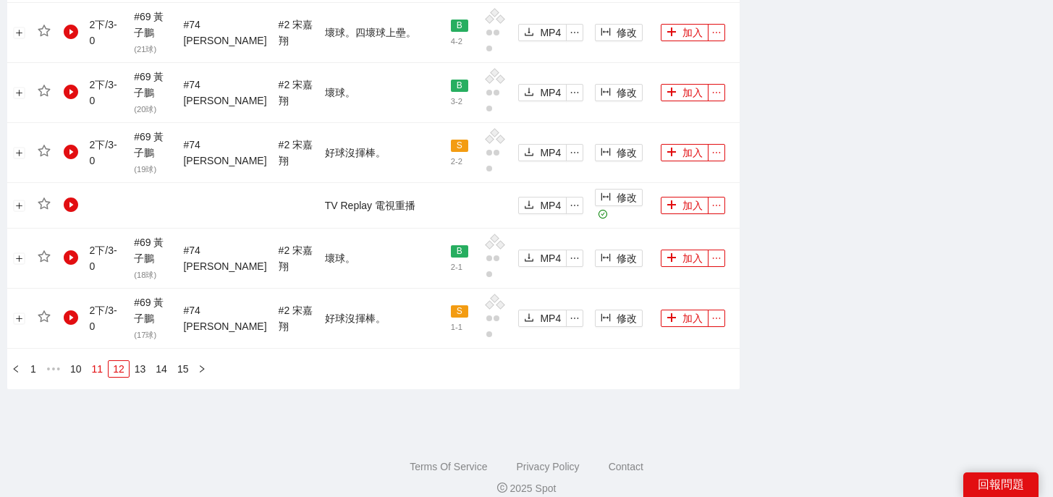
click at [95, 361] on link "11" at bounding box center [98, 369] width 20 height 16
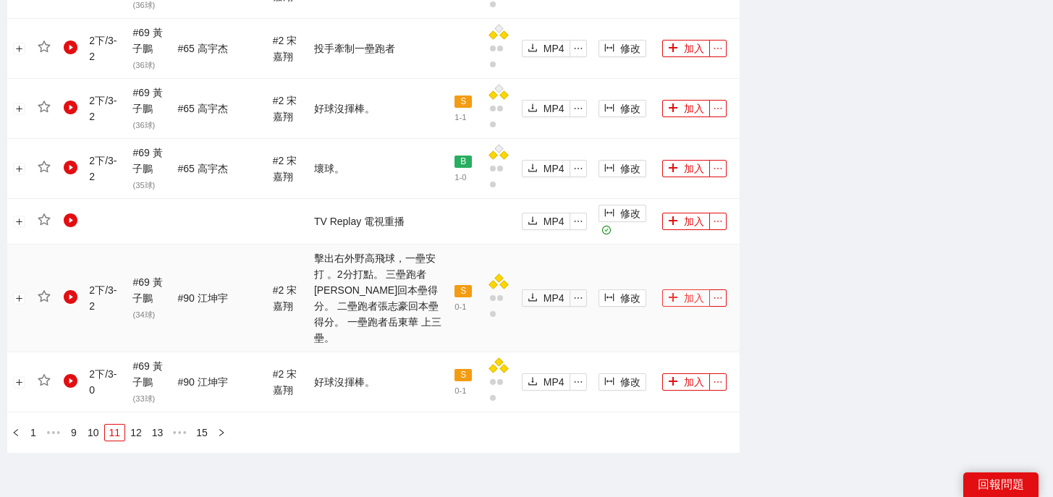
click at [676, 289] on button "加入" at bounding box center [686, 297] width 48 height 17
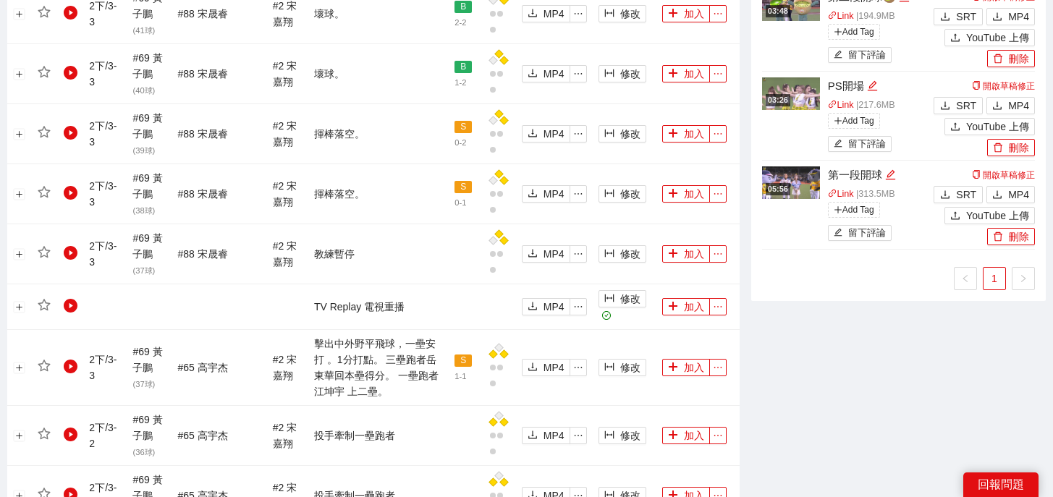
scroll to position [0, 0]
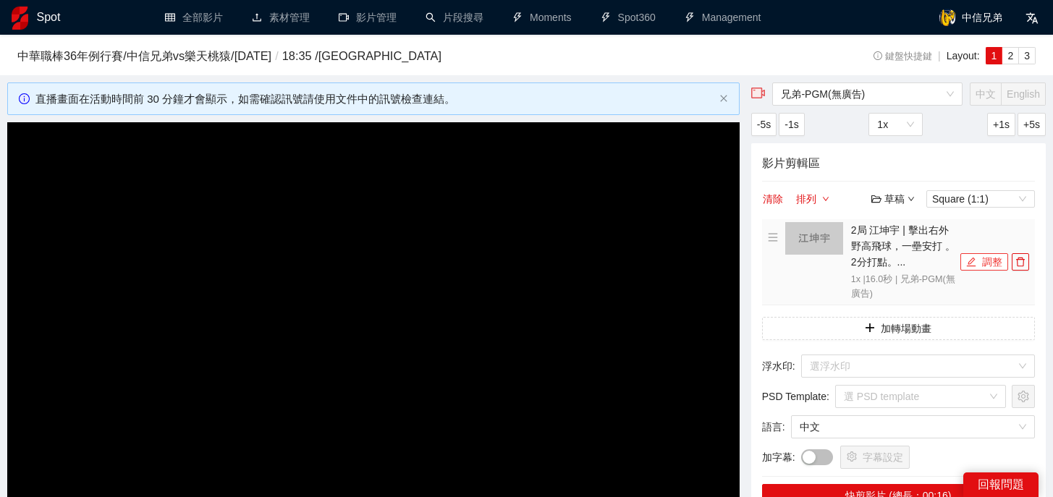
click at [984, 263] on button "調整" at bounding box center [984, 261] width 48 height 17
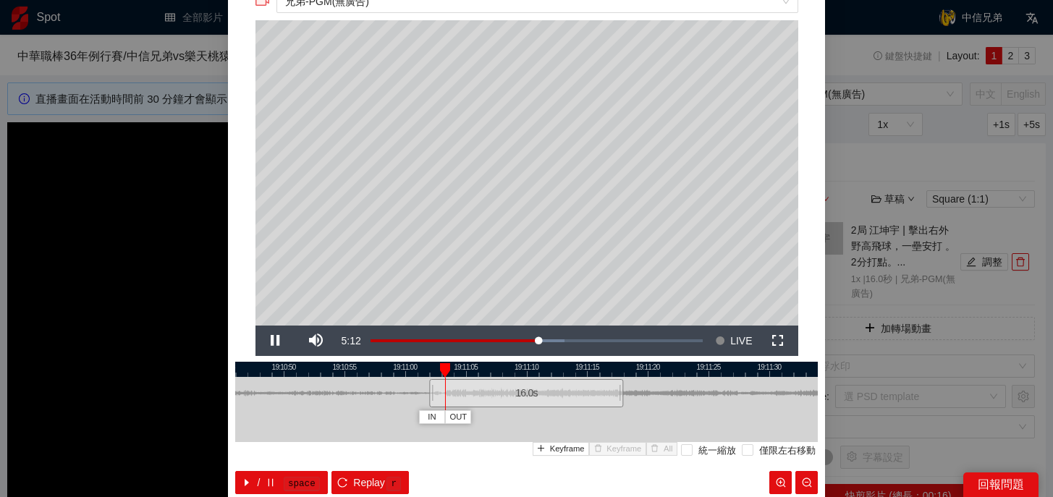
scroll to position [57, 0]
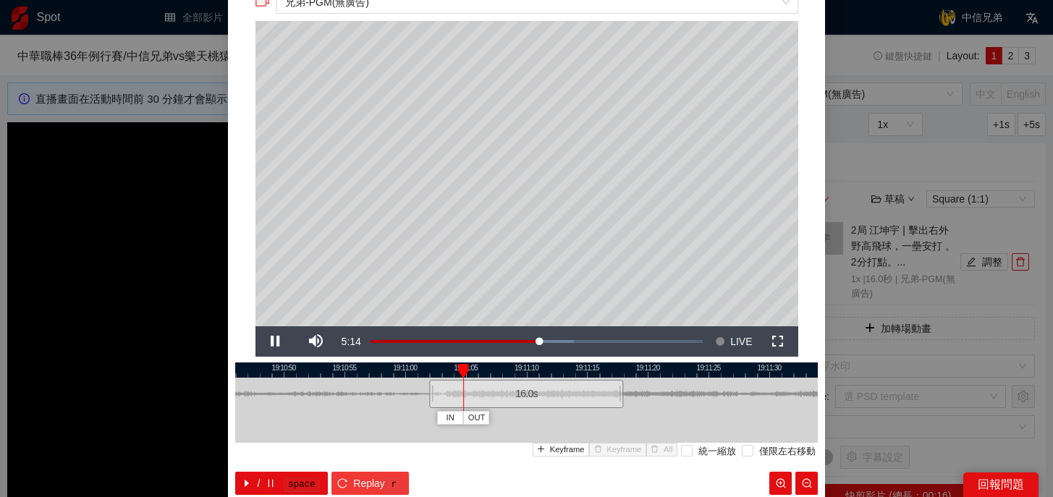
click at [357, 473] on button "Replay r" at bounding box center [369, 483] width 77 height 23
drag, startPoint x: 433, startPoint y: 397, endPoint x: 420, endPoint y: 397, distance: 12.3
click at [420, 397] on div at bounding box center [424, 394] width 9 height 33
click at [372, 481] on span "Replay" at bounding box center [369, 483] width 32 height 16
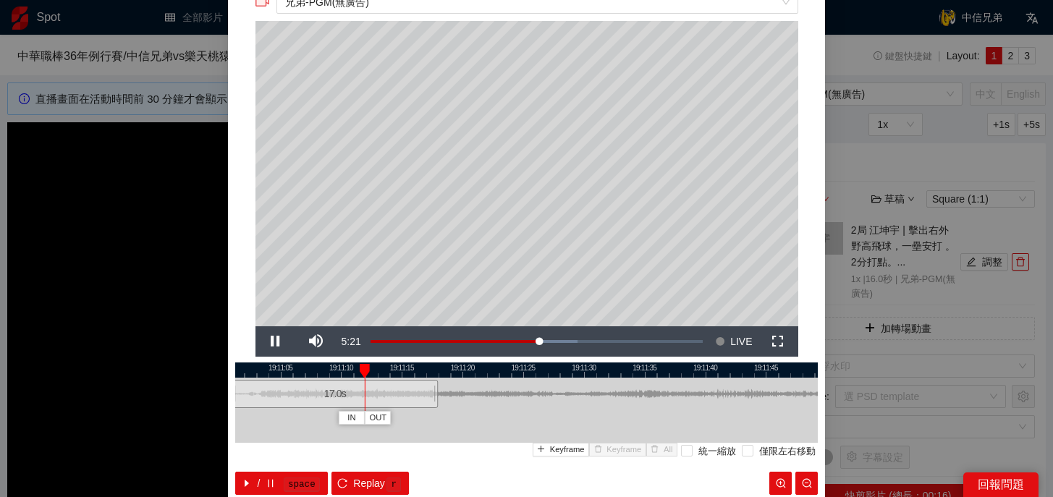
drag, startPoint x: 669, startPoint y: 368, endPoint x: 484, endPoint y: 369, distance: 185.3
click at [484, 369] on div at bounding box center [341, 370] width 583 height 15
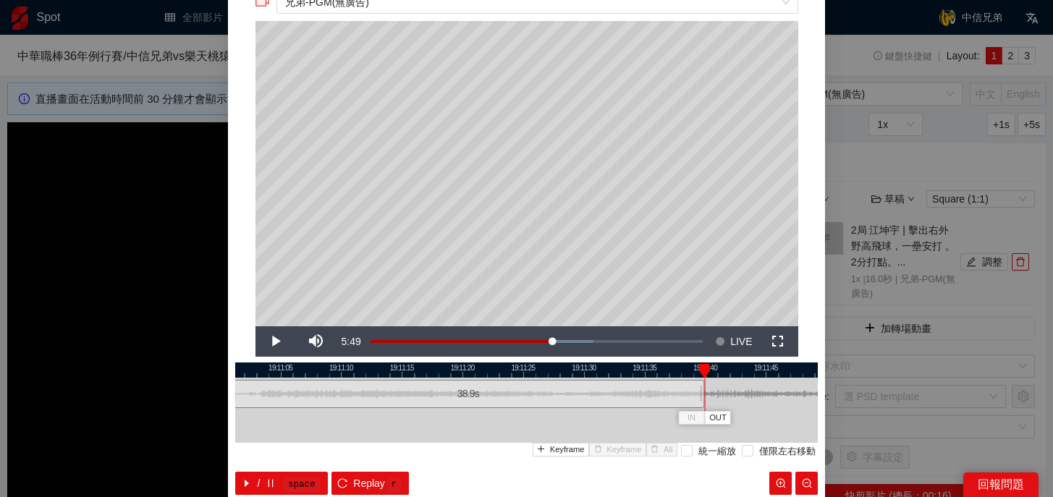
drag, startPoint x: 436, startPoint y: 394, endPoint x: 703, endPoint y: 389, distance: 267.1
click at [703, 389] on div at bounding box center [702, 394] width 9 height 33
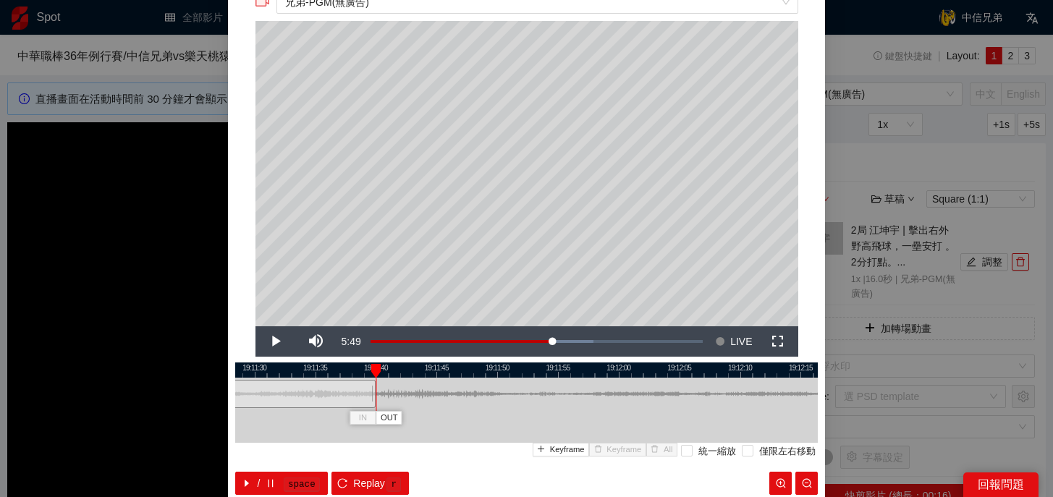
drag, startPoint x: 666, startPoint y: 368, endPoint x: 331, endPoint y: 407, distance: 336.7
click at [331, 407] on div "19:11:25 19:11:30 19:11:35 19:11:40 19:11:45 19:11:50 19:11:55 19:12:00 19:12:0…" at bounding box center [526, 429] width 583 height 132
drag, startPoint x: 368, startPoint y: 400, endPoint x: 513, endPoint y: 398, distance: 144.7
click at [513, 398] on div at bounding box center [513, 394] width 9 height 33
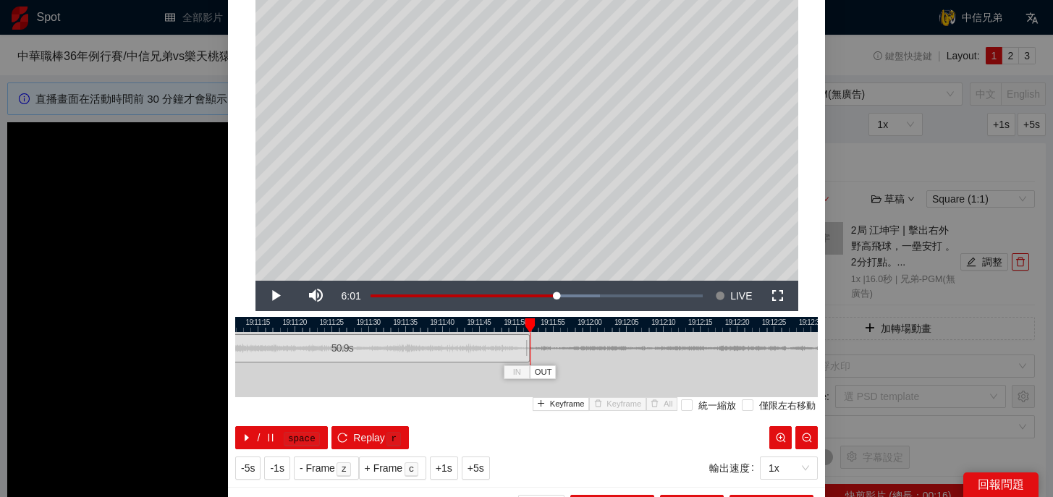
scroll to position [130, 0]
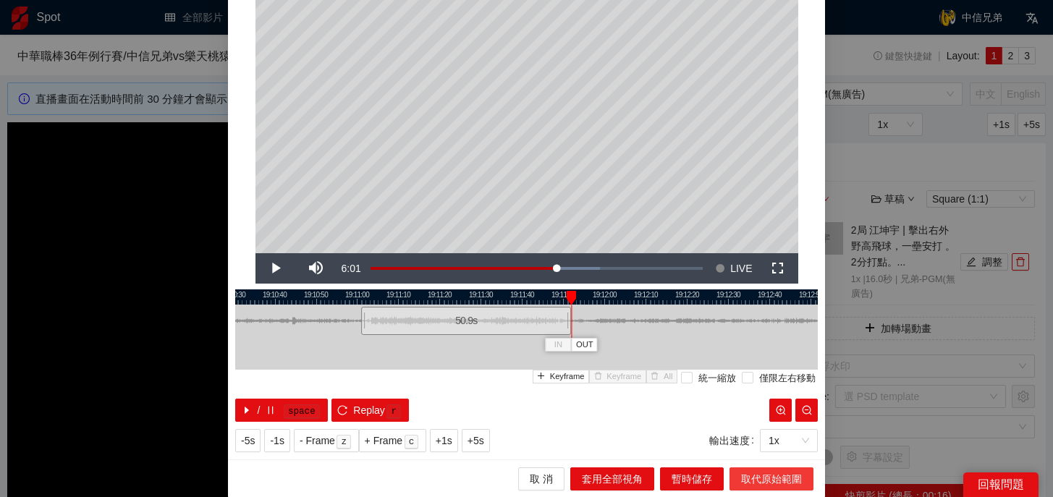
click at [751, 474] on span "取代原始範圍" at bounding box center [771, 479] width 61 height 16
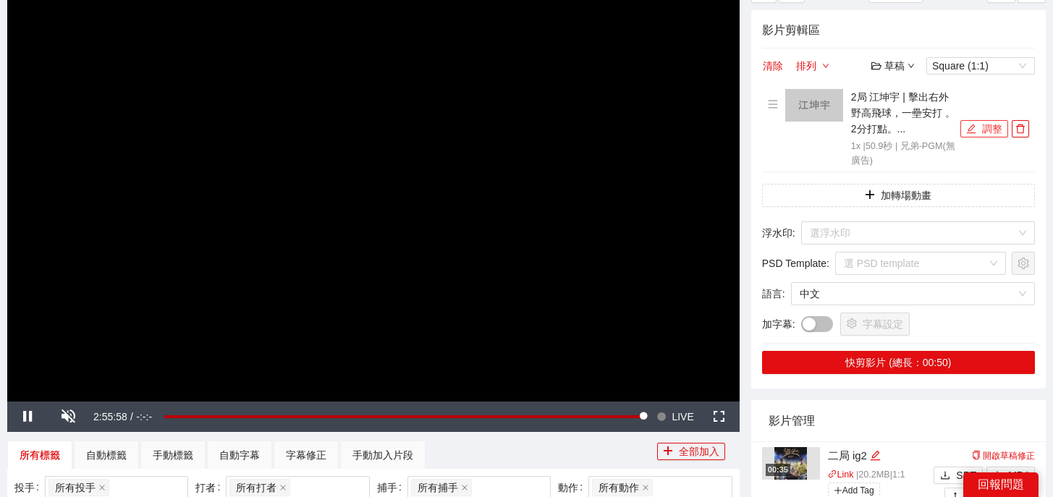
scroll to position [157, 0]
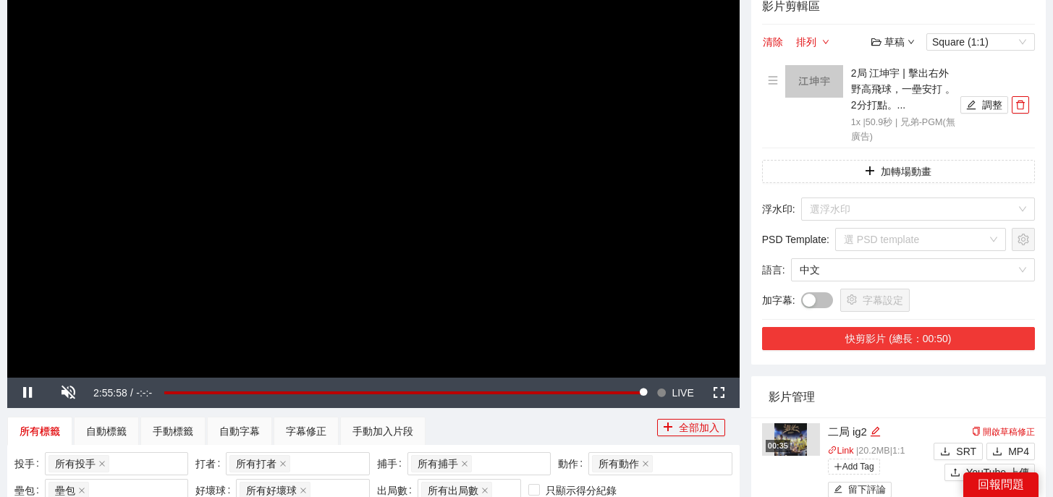
click at [906, 336] on button "快剪影片 (總長：00:50)" at bounding box center [898, 338] width 273 height 23
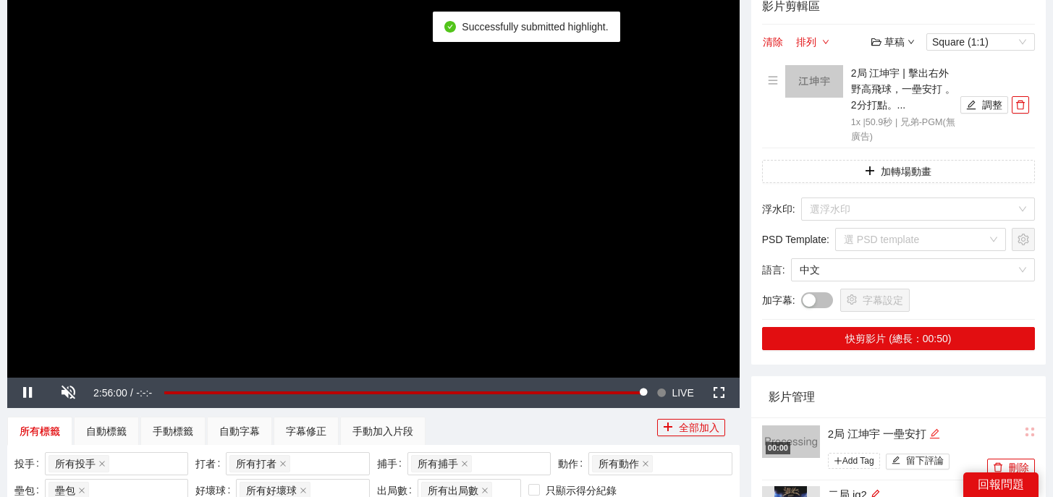
click at [940, 434] on icon "edit" at bounding box center [934, 433] width 11 height 11
drag, startPoint x: 941, startPoint y: 434, endPoint x: 680, endPoint y: 430, distance: 260.5
type textarea "*"
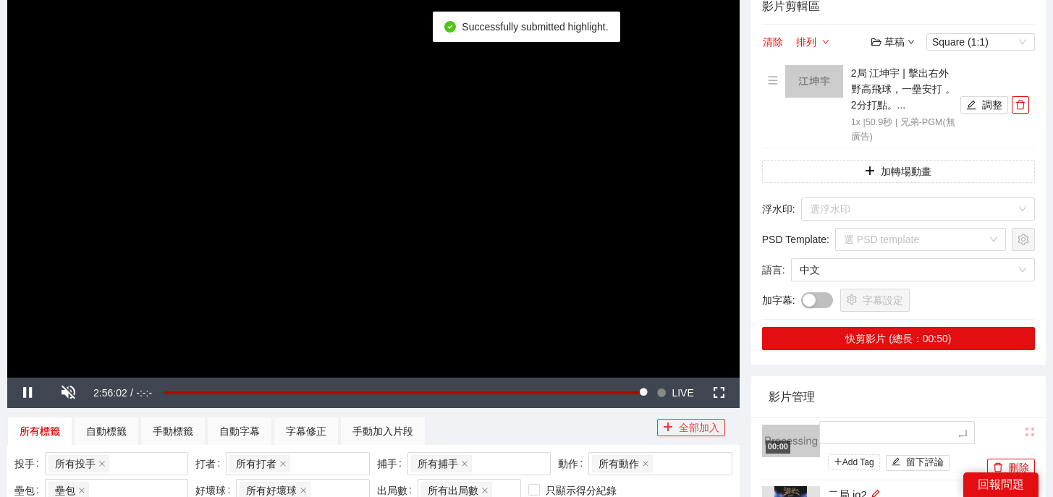
type textarea "*"
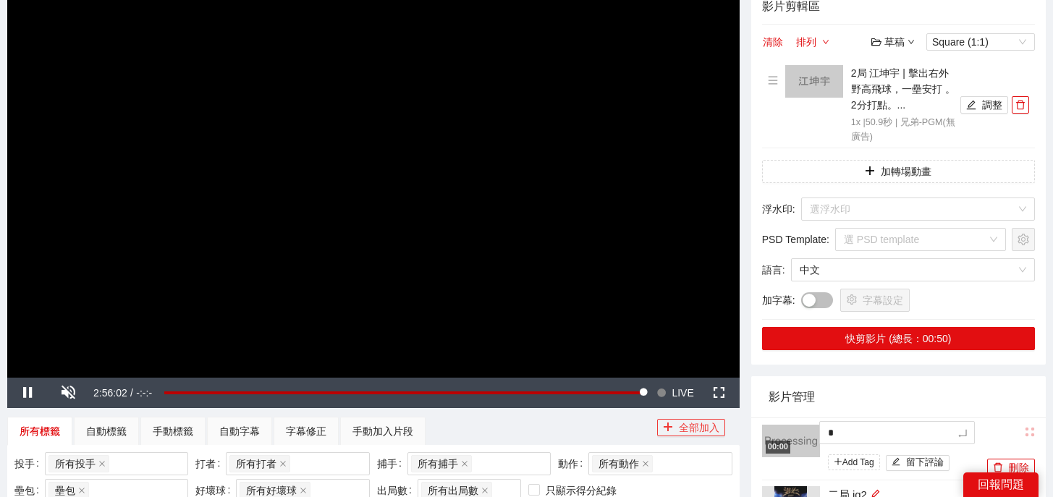
type textarea "**"
type textarea "***"
type textarea "**"
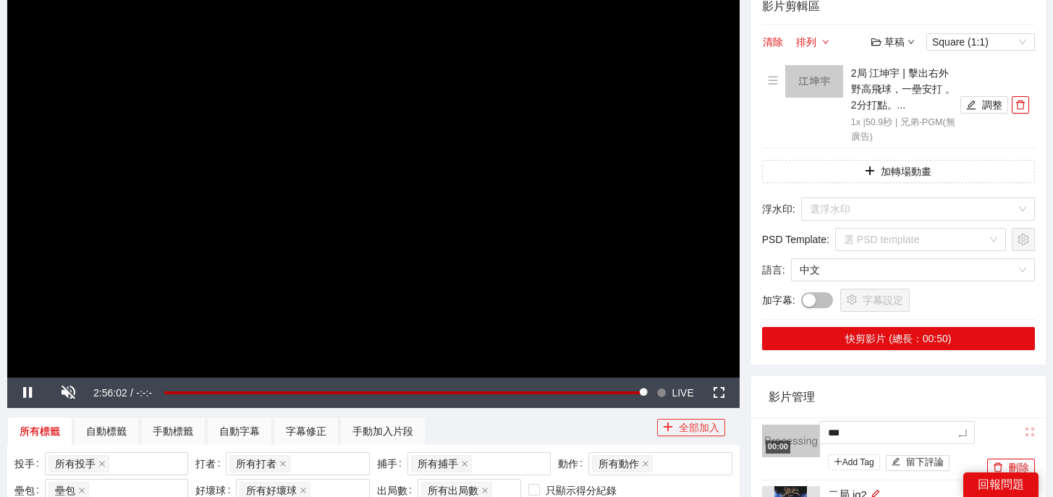
type textarea "**"
type textarea "****"
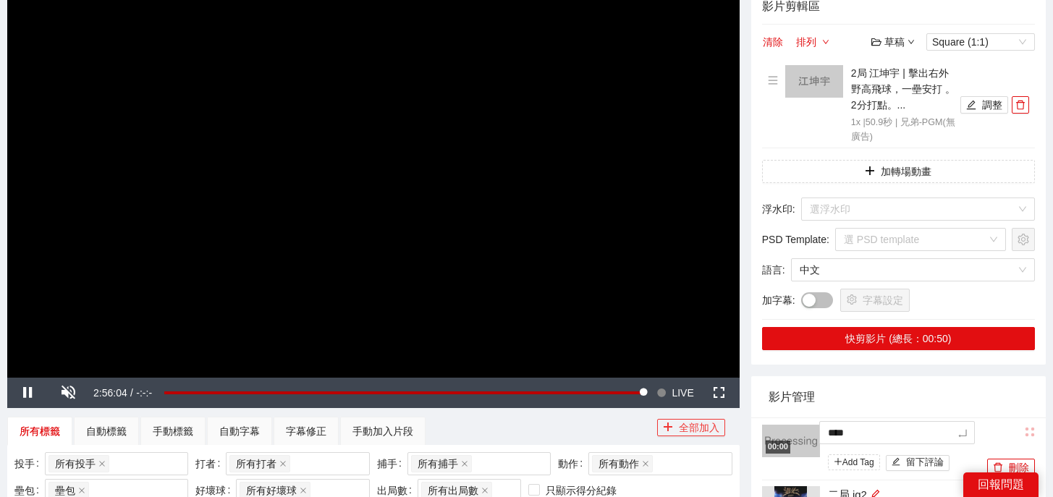
type textarea "*****"
type textarea "******"
click at [1017, 109] on icon "delete" at bounding box center [1020, 105] width 10 height 10
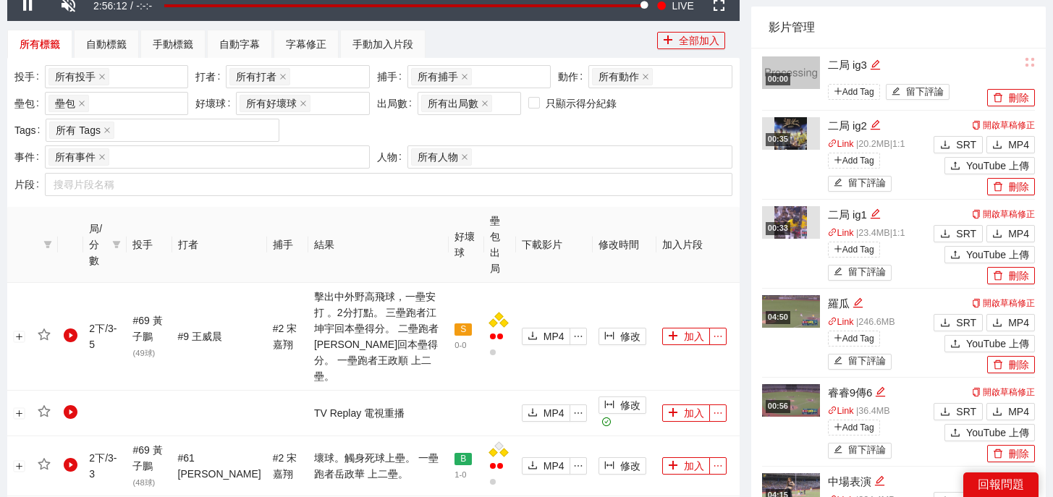
scroll to position [1685, 0]
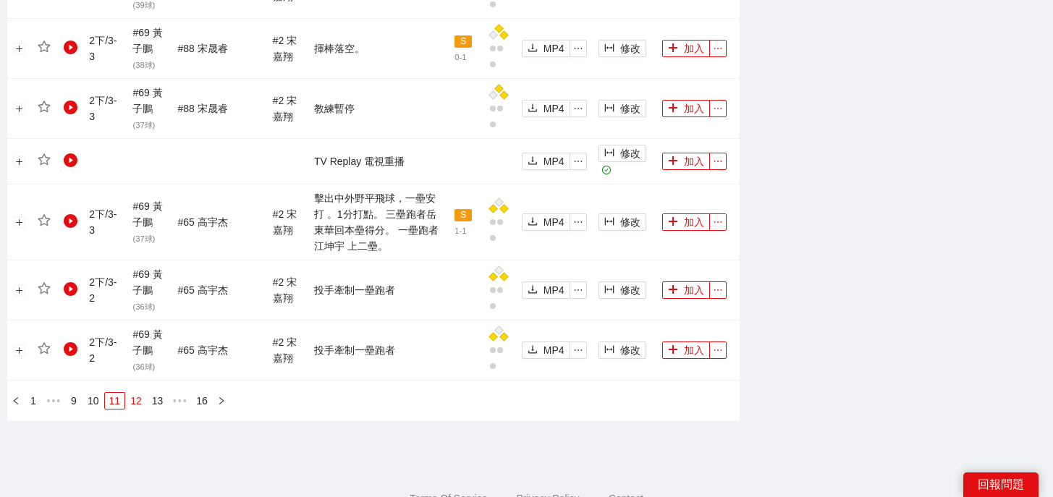
click at [139, 393] on link "12" at bounding box center [136, 401] width 20 height 16
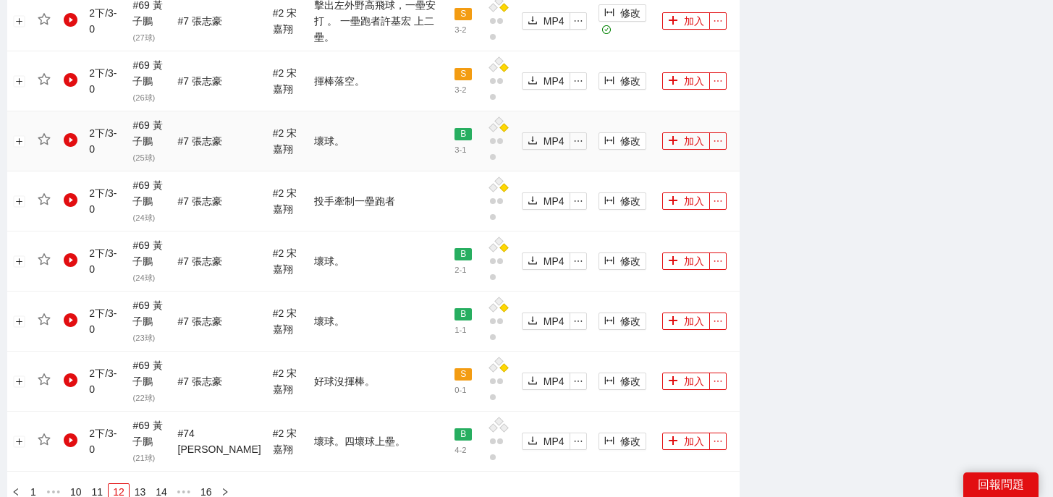
scroll to position [1668, 0]
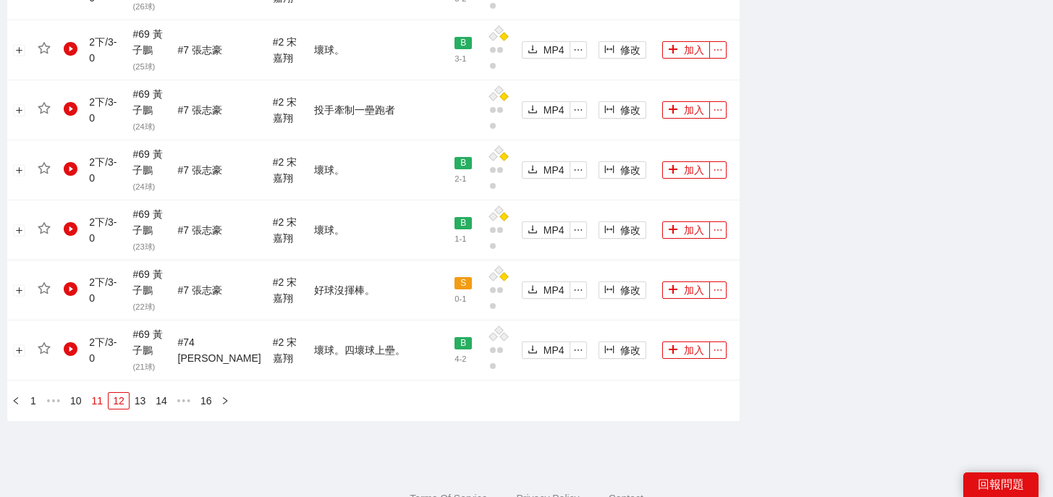
click at [98, 393] on link "11" at bounding box center [98, 401] width 20 height 16
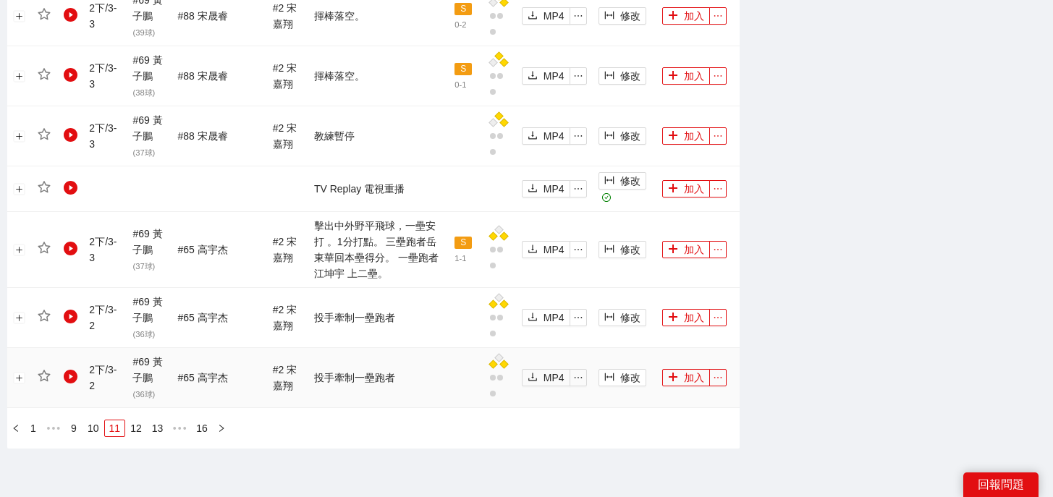
scroll to position [1624, 0]
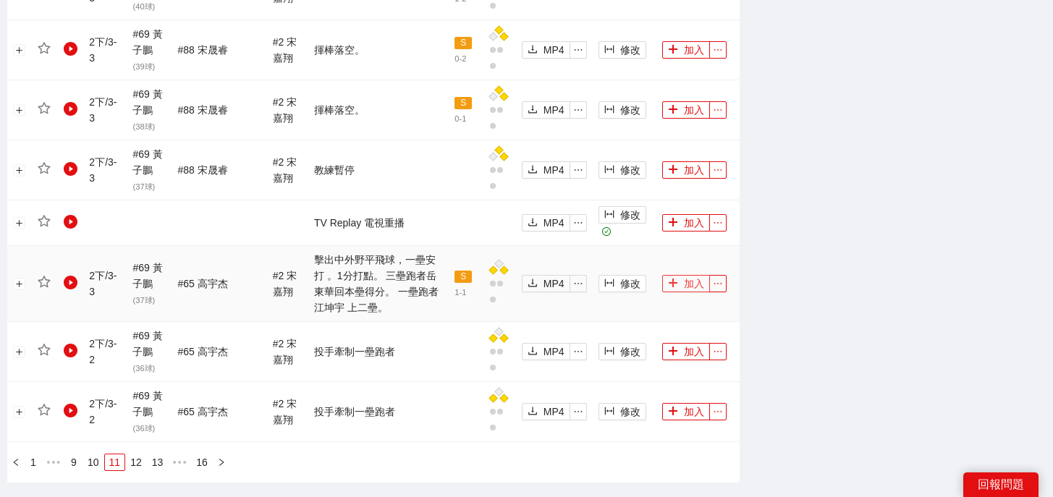
click at [676, 275] on button "加入" at bounding box center [686, 283] width 48 height 17
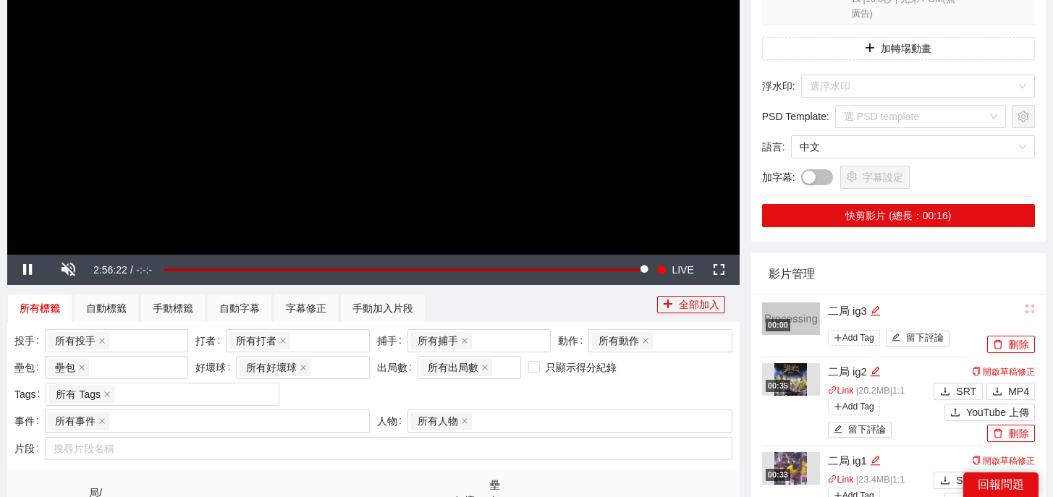
scroll to position [0, 0]
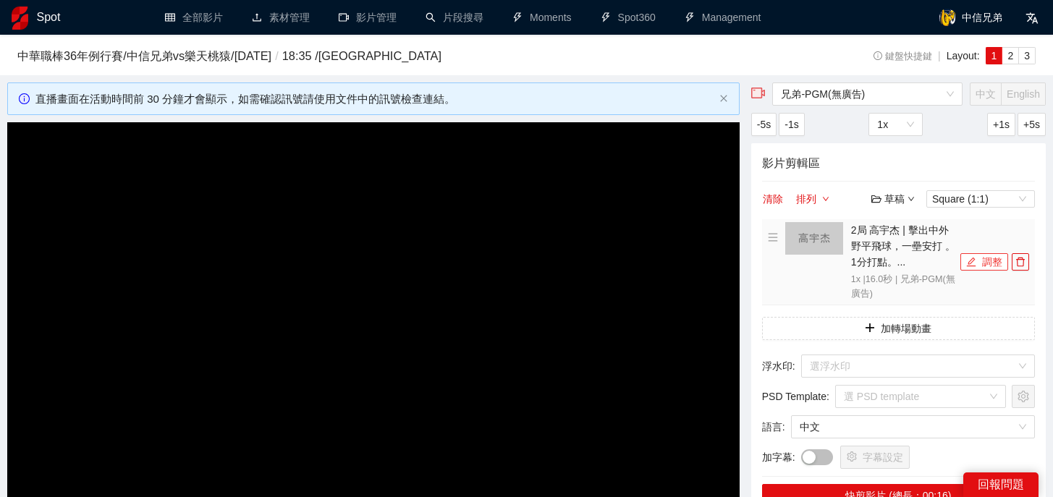
click at [988, 257] on button "調整" at bounding box center [984, 261] width 48 height 17
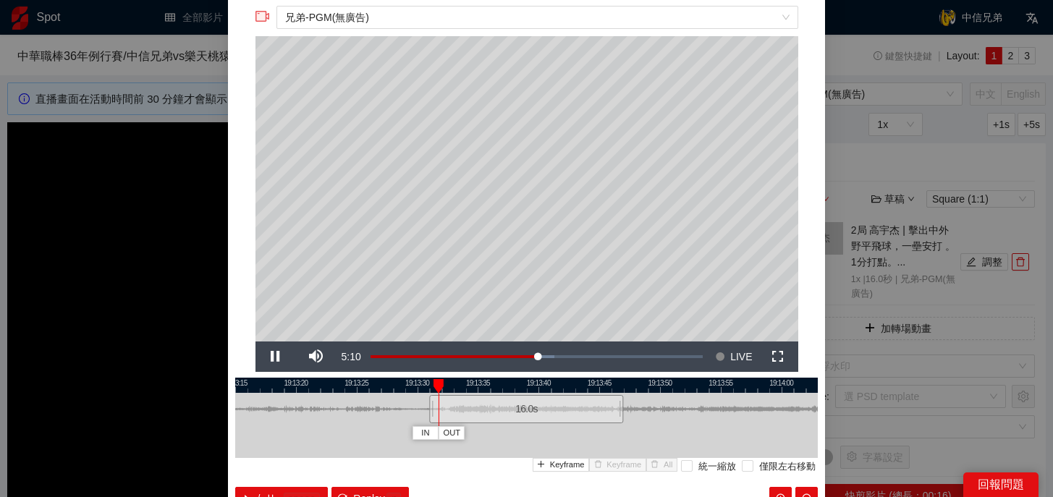
scroll to position [50, 0]
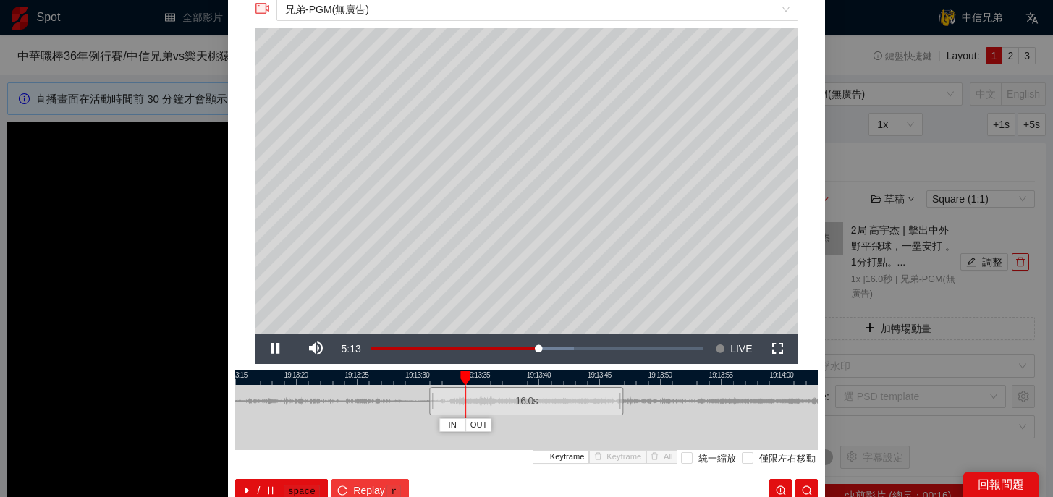
click at [355, 488] on span "Replay" at bounding box center [369, 491] width 32 height 16
click at [426, 404] on div at bounding box center [424, 401] width 9 height 33
click at [381, 480] on button "Replay r" at bounding box center [369, 490] width 77 height 23
drag, startPoint x: 711, startPoint y: 371, endPoint x: 412, endPoint y: 371, distance: 299.6
click at [412, 371] on div at bounding box center [227, 377] width 583 height 15
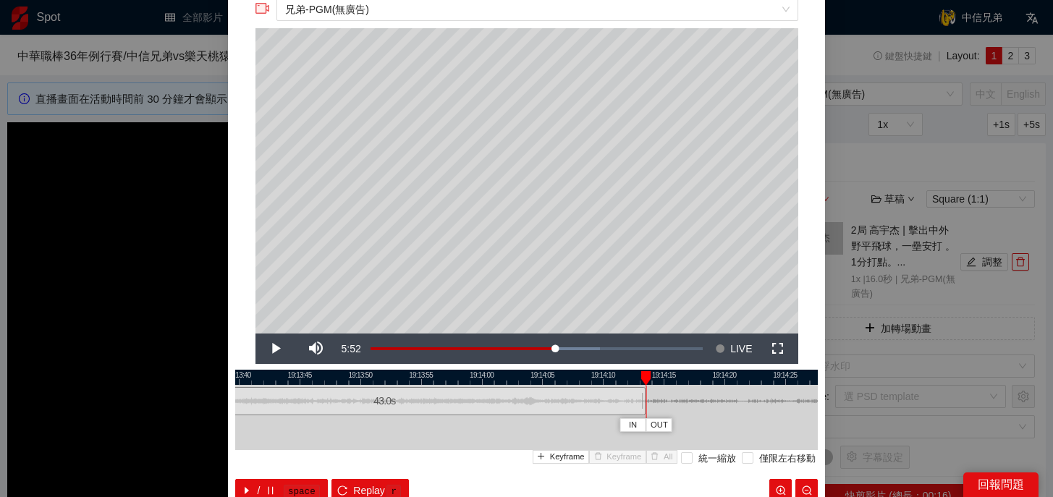
drag, startPoint x: 321, startPoint y: 401, endPoint x: 642, endPoint y: 410, distance: 321.4
click at [642, 410] on div at bounding box center [644, 401] width 9 height 33
click at [349, 486] on button "Replay r" at bounding box center [369, 490] width 77 height 23
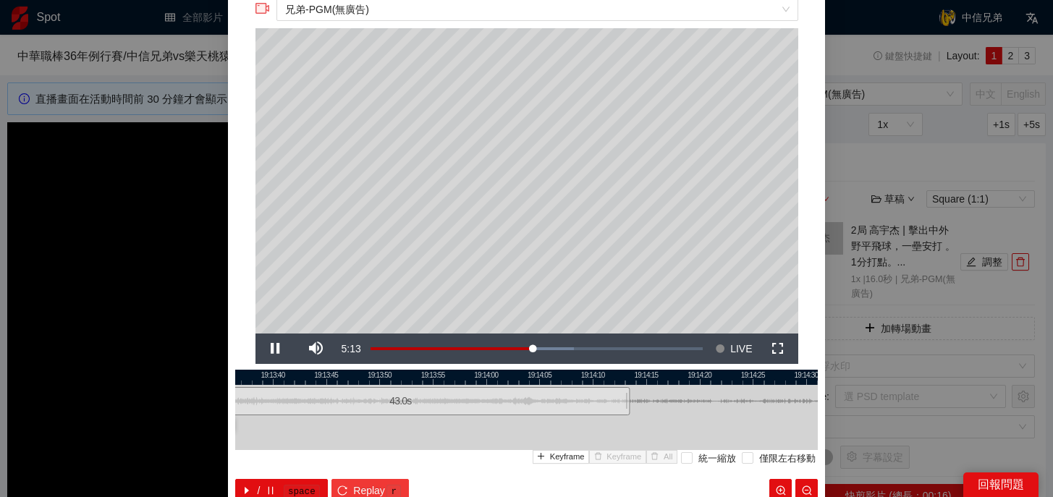
scroll to position [86, 0]
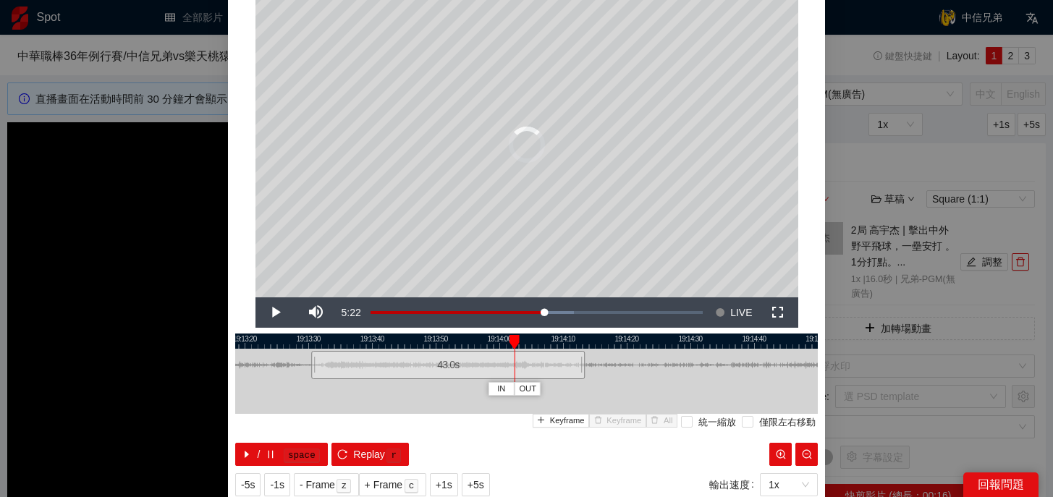
drag, startPoint x: 343, startPoint y: 335, endPoint x: 530, endPoint y: 347, distance: 187.1
click at [520, 347] on div at bounding box center [514, 342] width 10 height 14
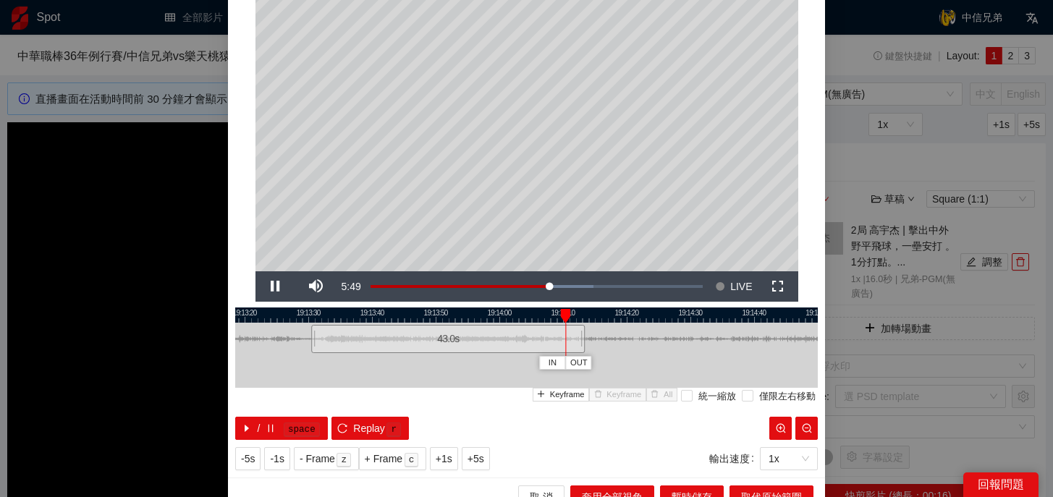
scroll to position [122, 0]
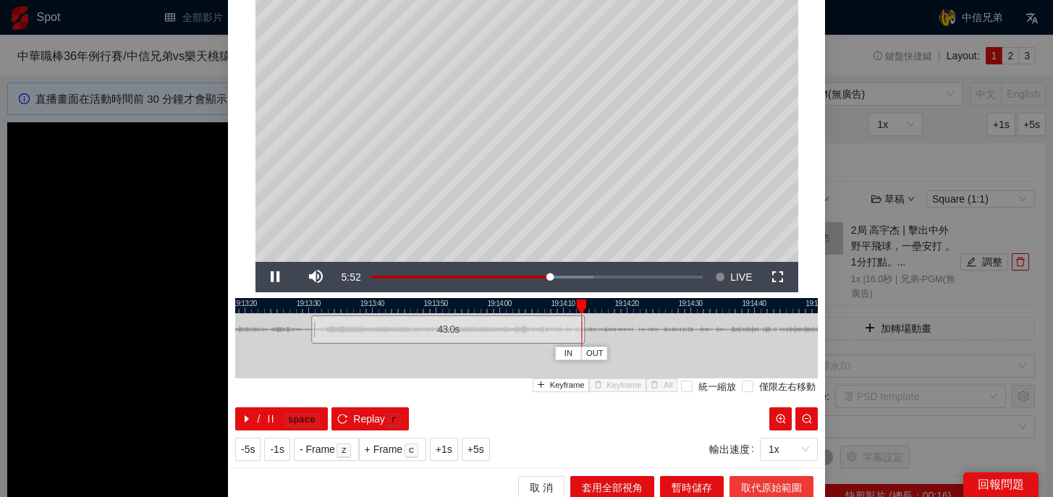
click at [769, 484] on span "取代原始範圍" at bounding box center [771, 488] width 61 height 16
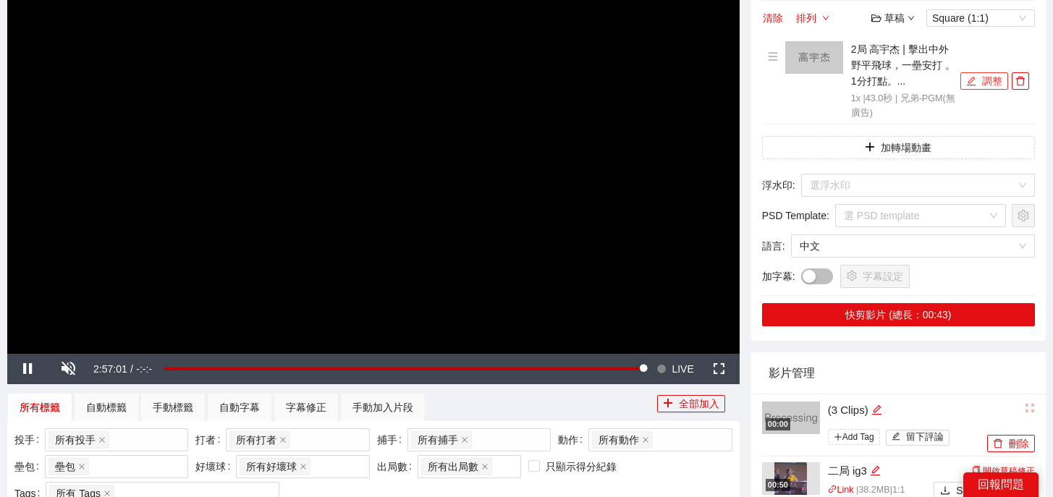
scroll to position [180, 0]
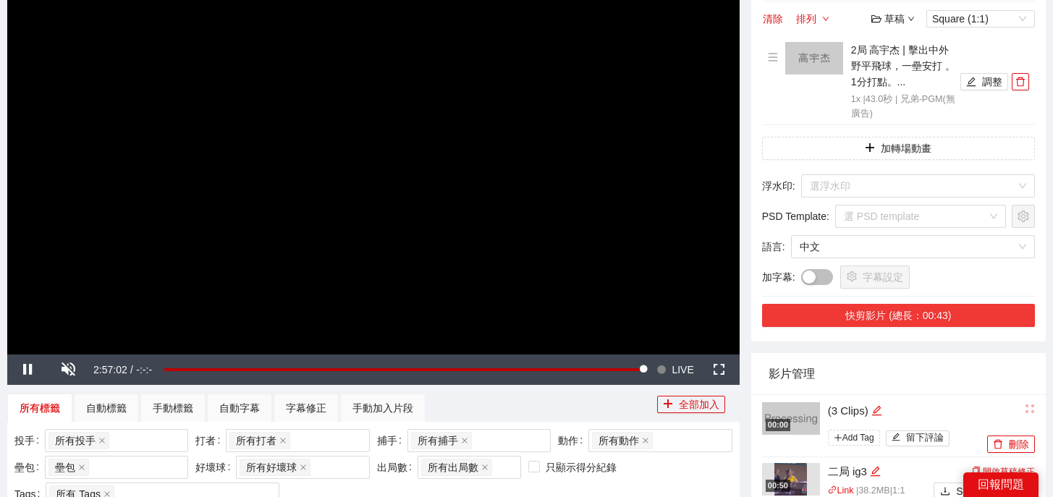
click at [936, 314] on button "快剪影片 (總長：00:43)" at bounding box center [898, 315] width 273 height 23
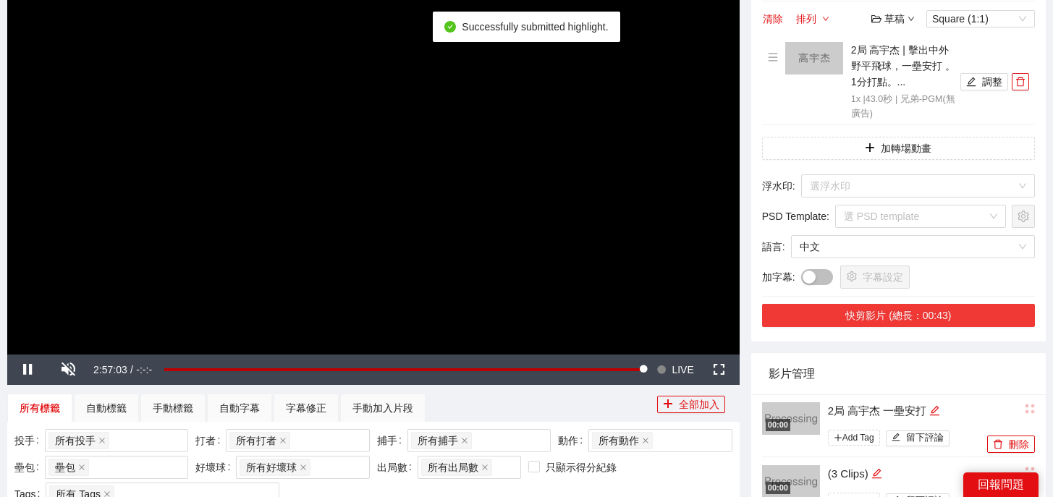
scroll to position [312, 0]
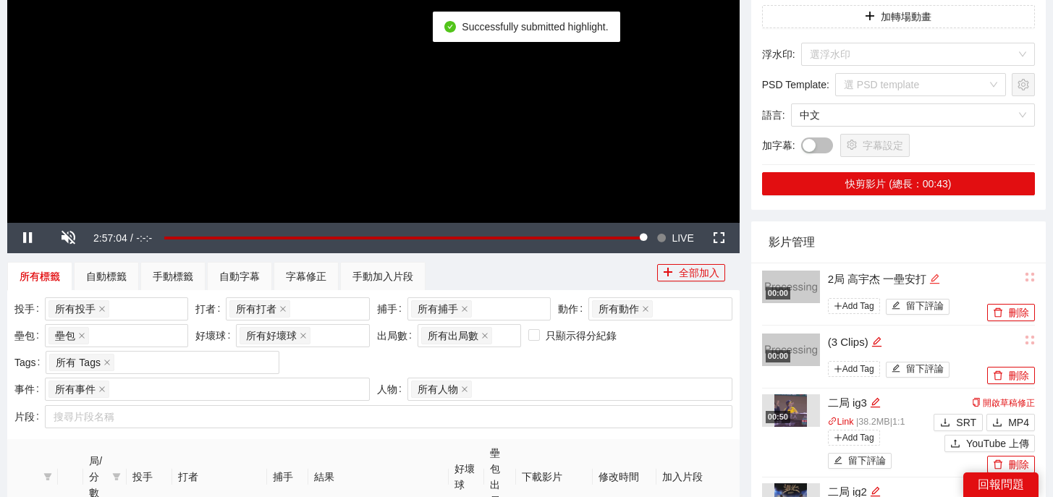
click at [939, 281] on icon "edit" at bounding box center [934, 279] width 11 height 11
drag, startPoint x: 949, startPoint y: 277, endPoint x: 695, endPoint y: 274, distance: 254.7
type textarea "*"
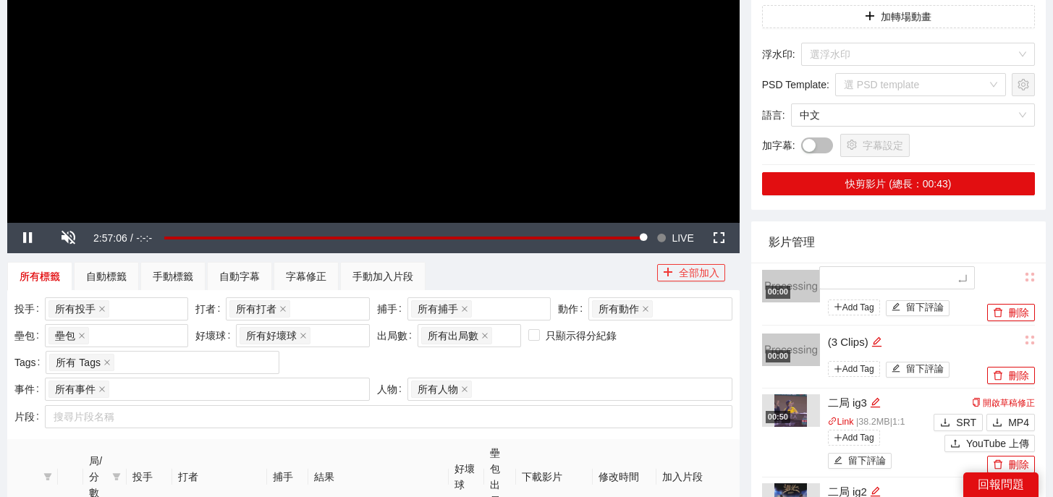
type textarea "*"
type textarea "**"
type textarea "*"
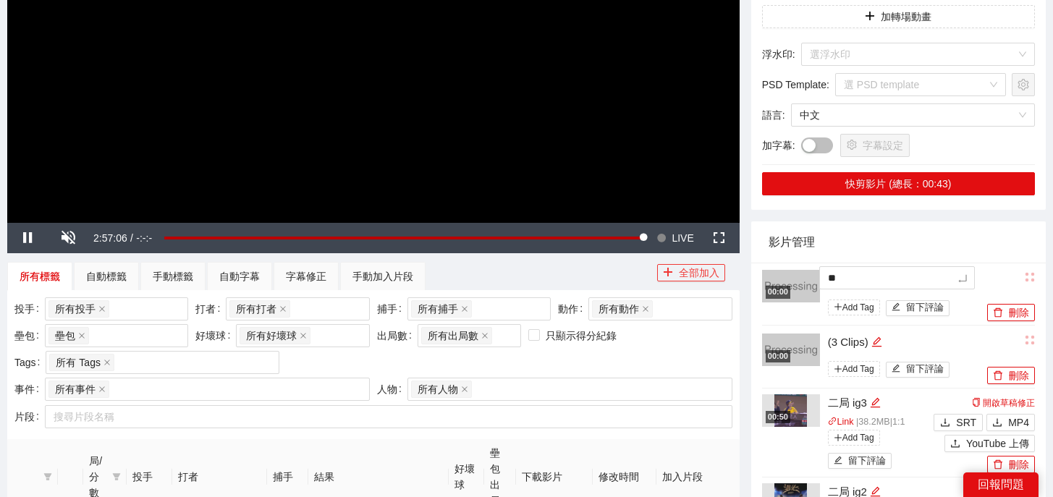
type textarea "*"
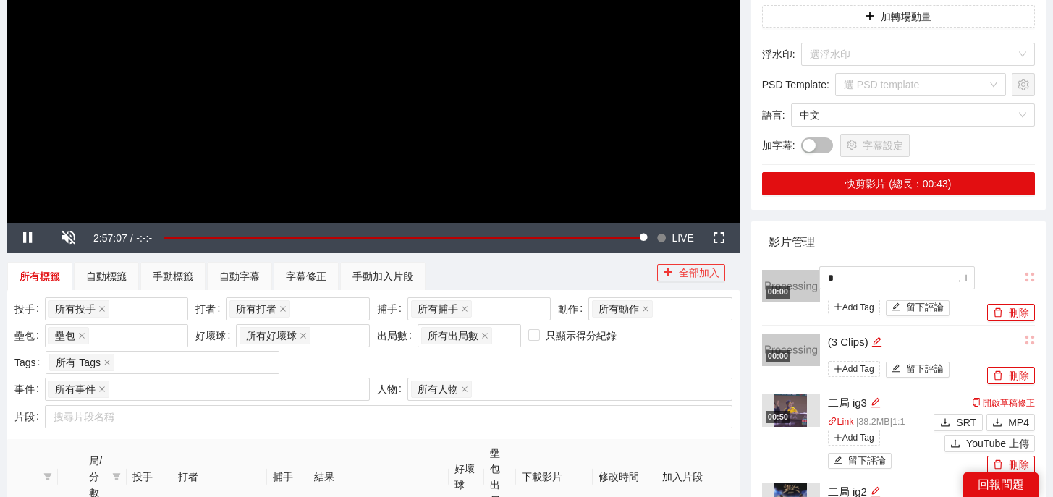
type textarea "**"
type textarea "***"
type textarea "**"
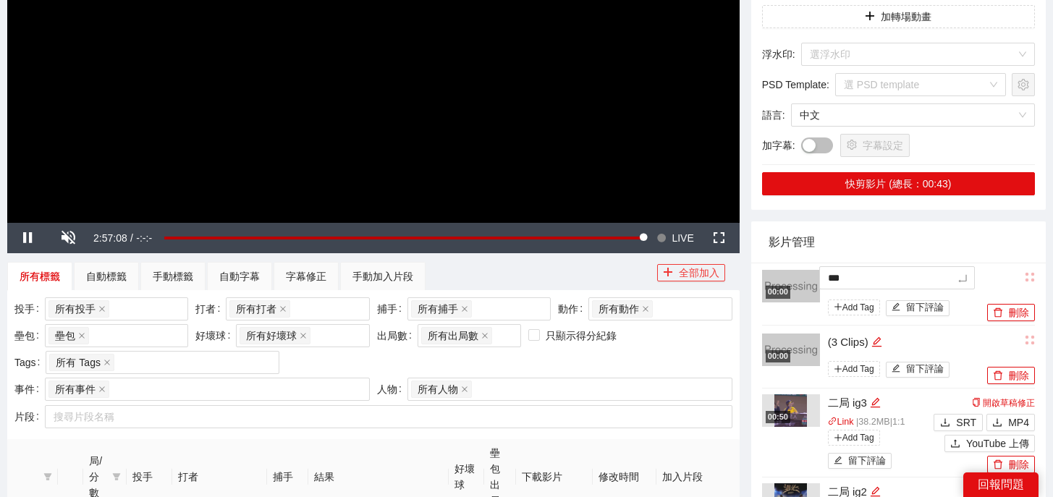
type textarea "**"
type textarea "****"
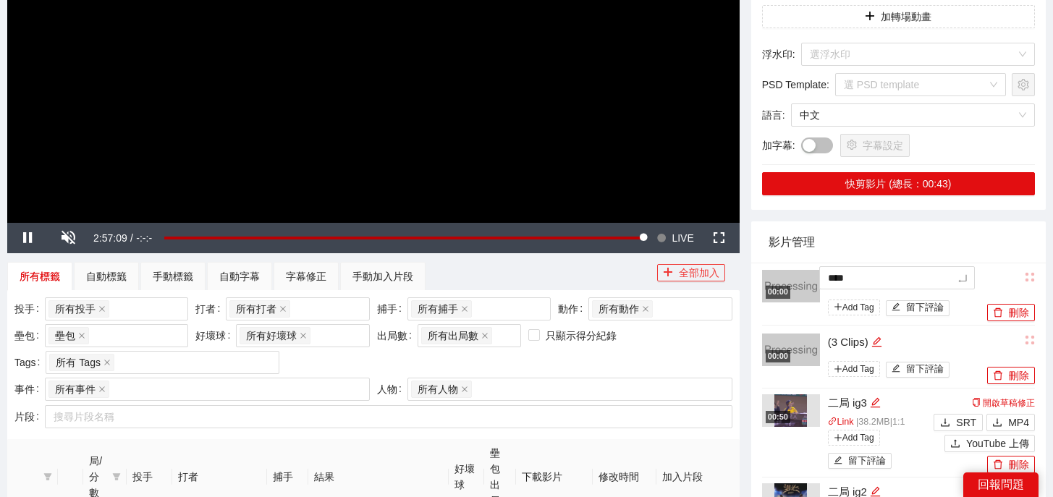
type textarea "*****"
type textarea "******"
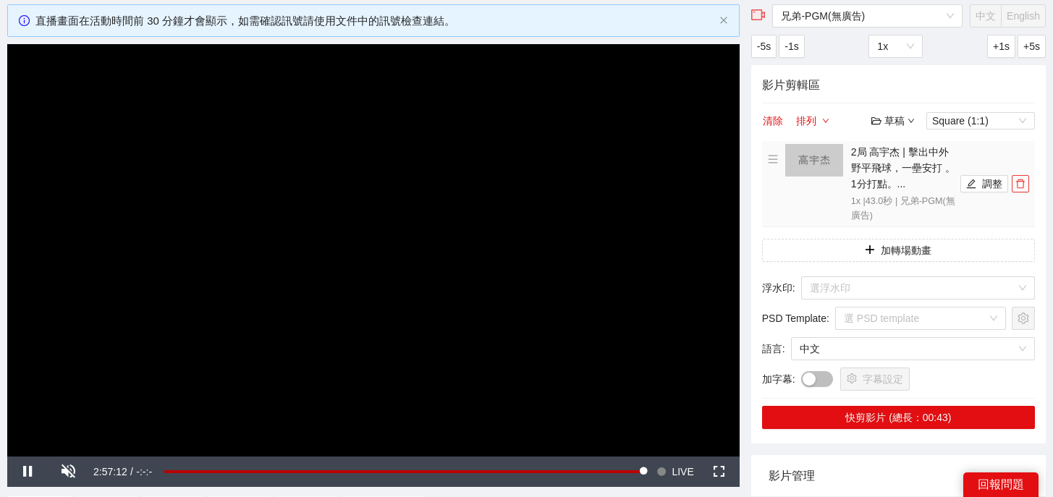
click at [1022, 187] on icon "delete" at bounding box center [1020, 184] width 10 height 10
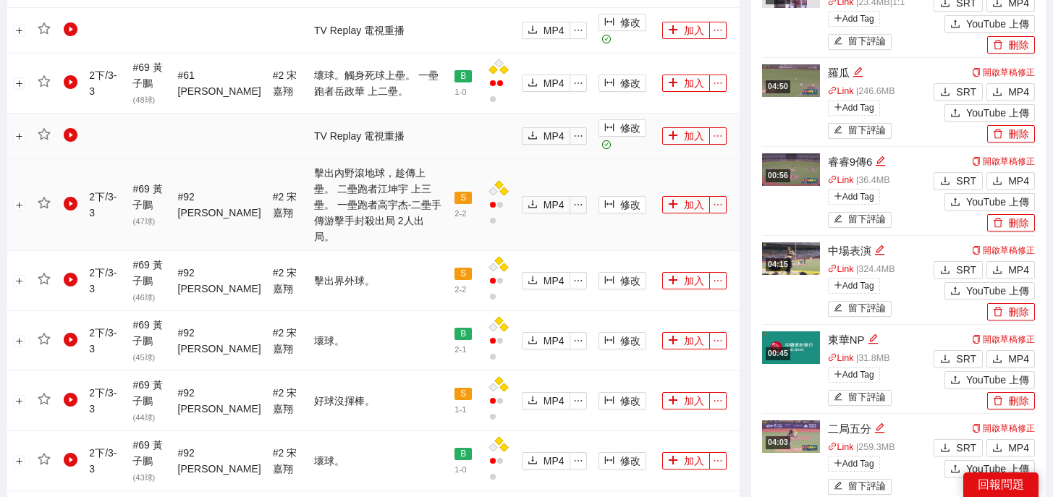
scroll to position [905, 0]
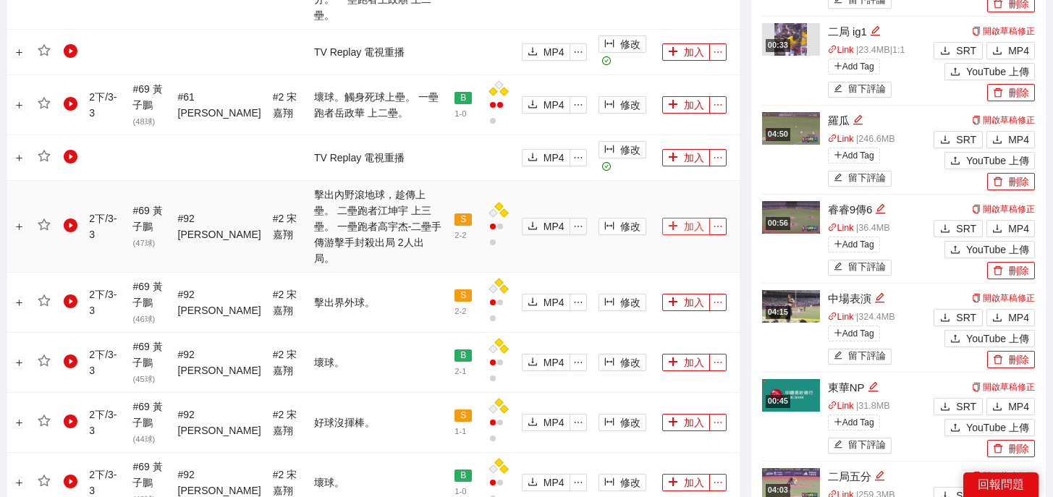
click at [684, 218] on button "加入" at bounding box center [686, 226] width 48 height 17
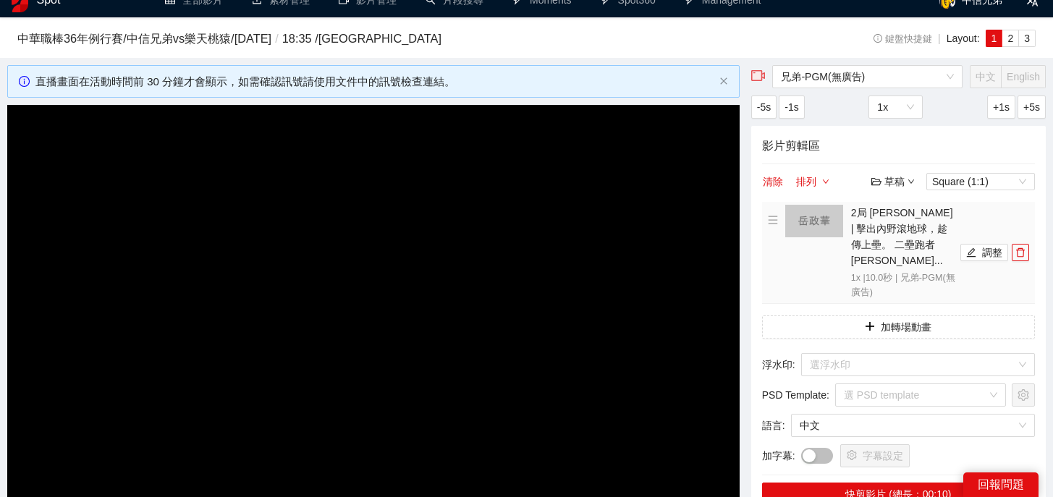
scroll to position [0, 0]
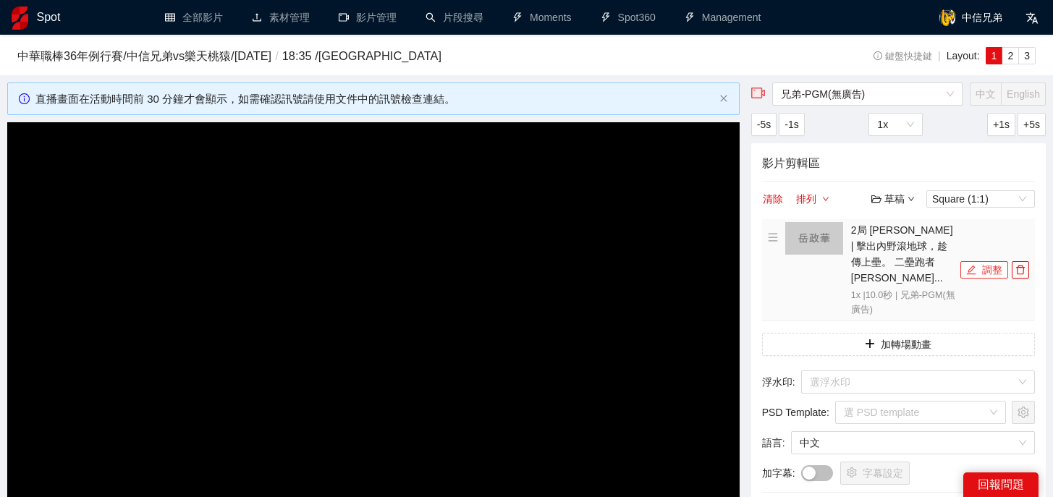
click at [978, 261] on button "調整" at bounding box center [984, 269] width 48 height 17
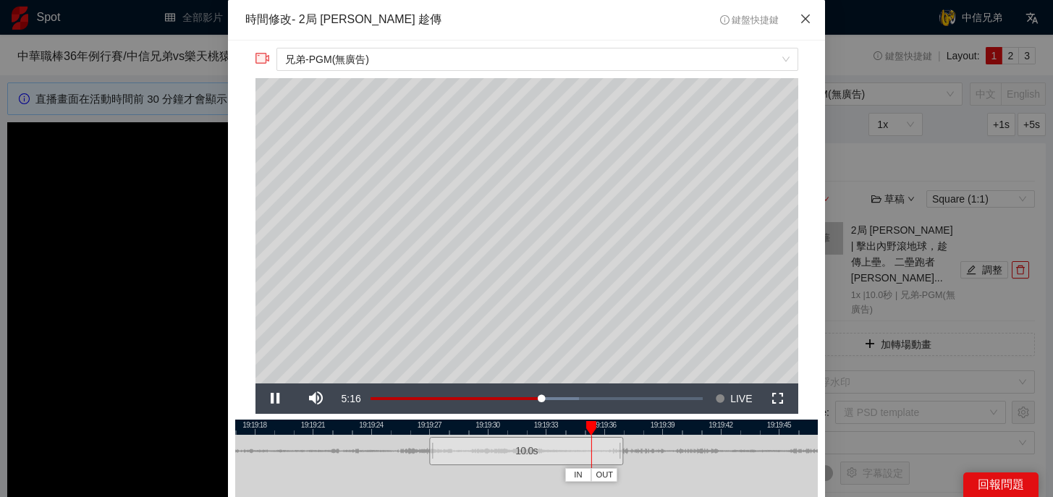
click at [806, 17] on icon "close" at bounding box center [806, 19] width 12 height 12
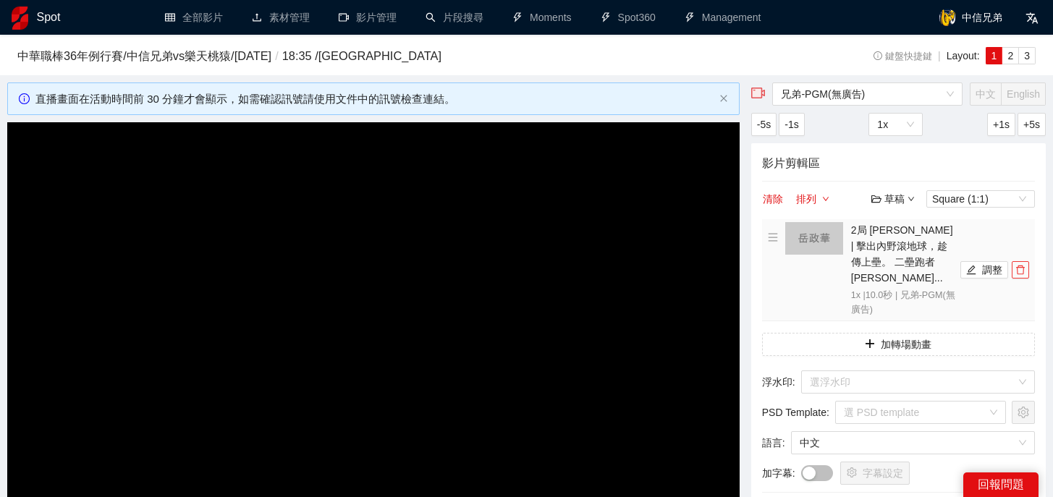
click at [1021, 268] on button "button" at bounding box center [1020, 269] width 17 height 17
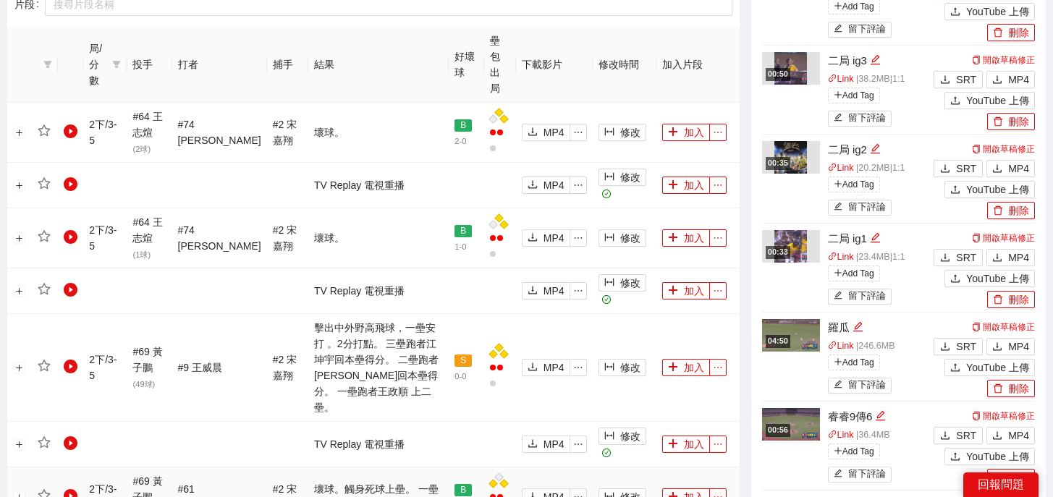
scroll to position [844, 0]
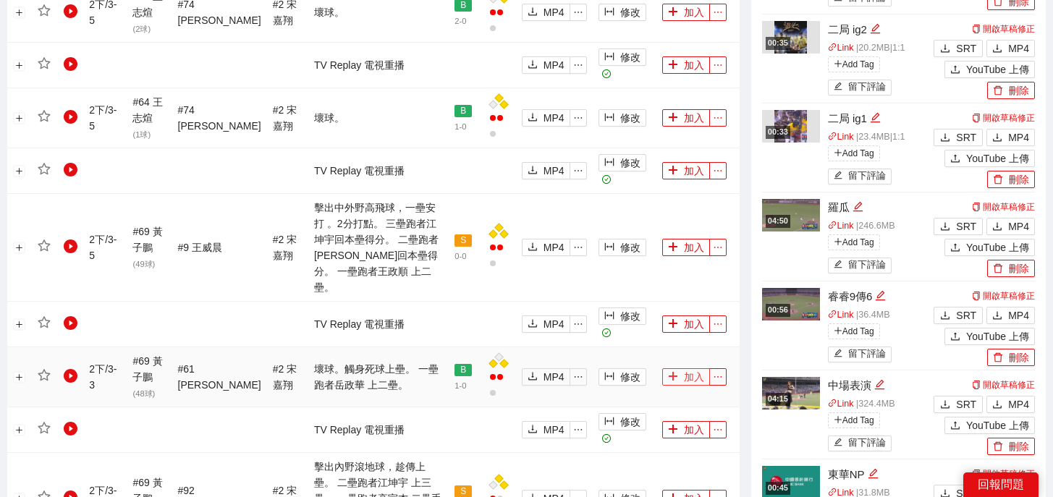
click at [673, 371] on icon "plus" at bounding box center [673, 376] width 10 height 10
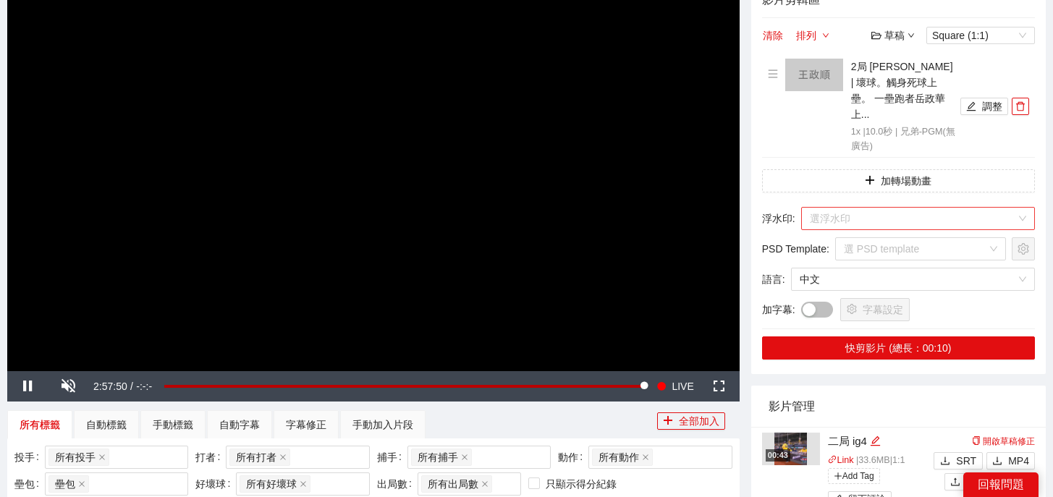
scroll to position [143, 0]
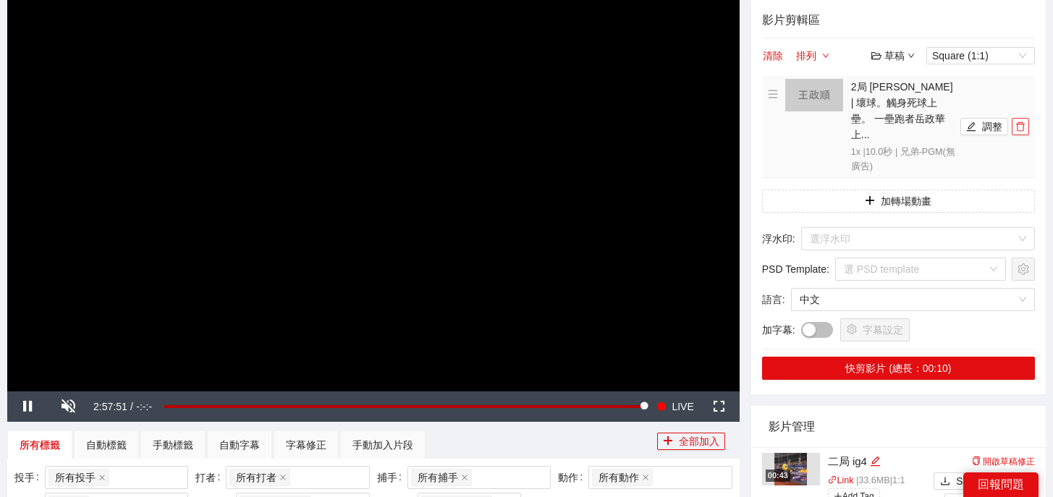
click at [1017, 122] on icon "delete" at bounding box center [1020, 126] width 9 height 9
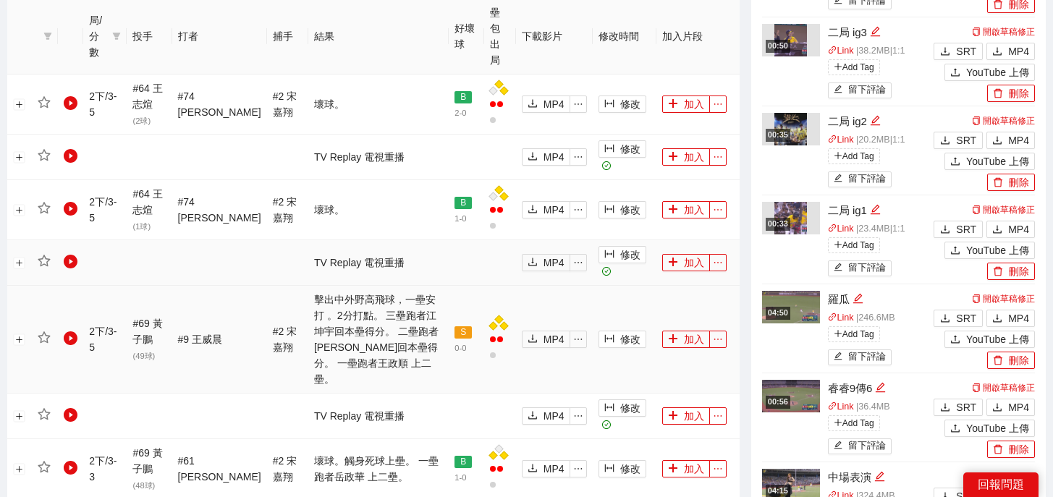
scroll to position [753, 0]
click at [673, 333] on icon "plus" at bounding box center [673, 338] width 10 height 10
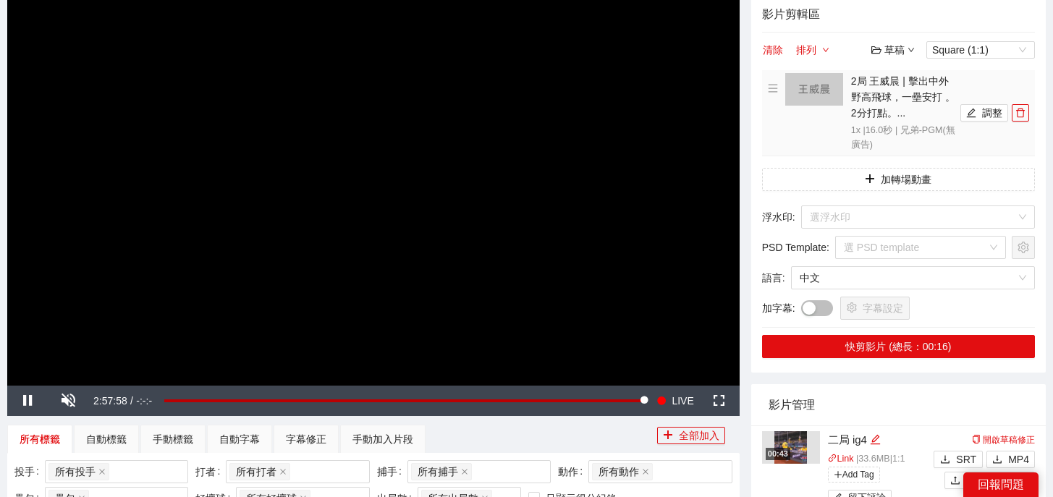
scroll to position [0, 0]
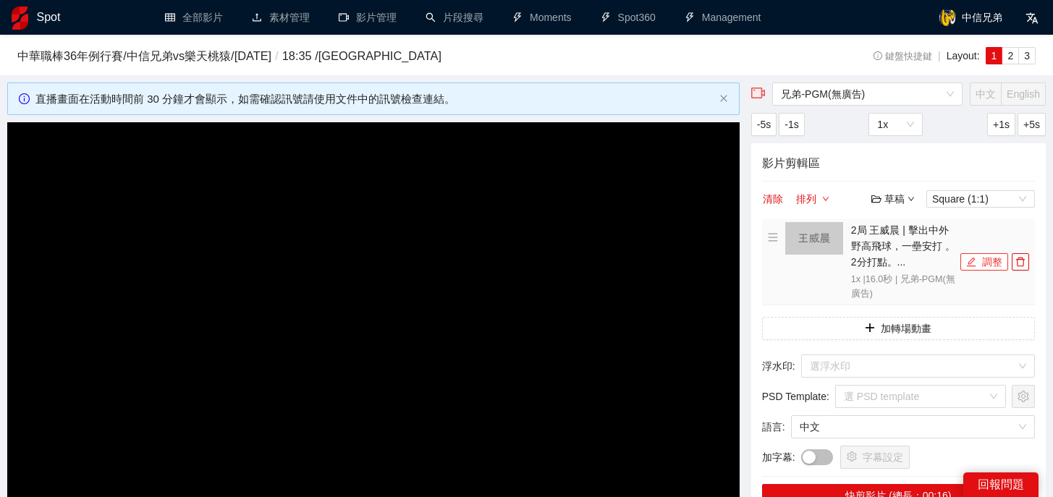
click at [975, 262] on icon "edit" at bounding box center [971, 262] width 10 height 10
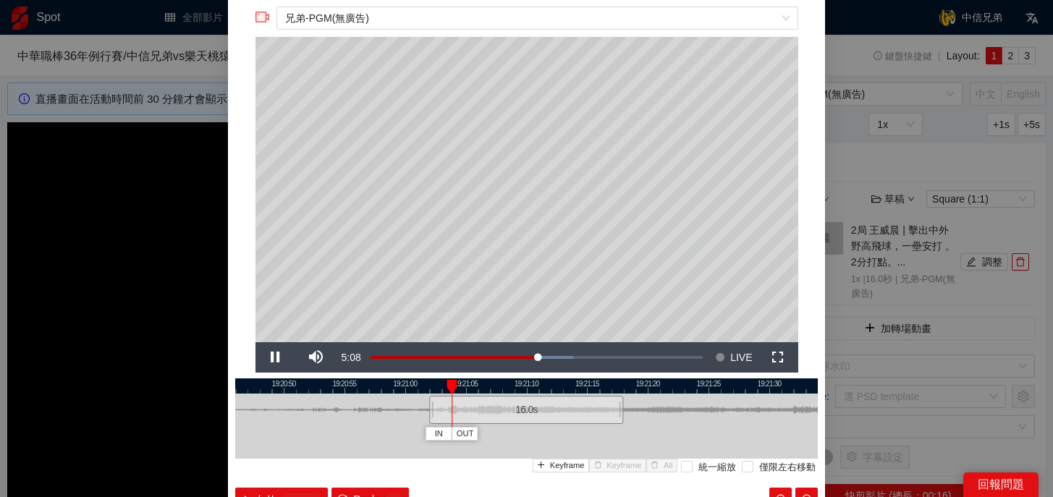
scroll to position [46, 0]
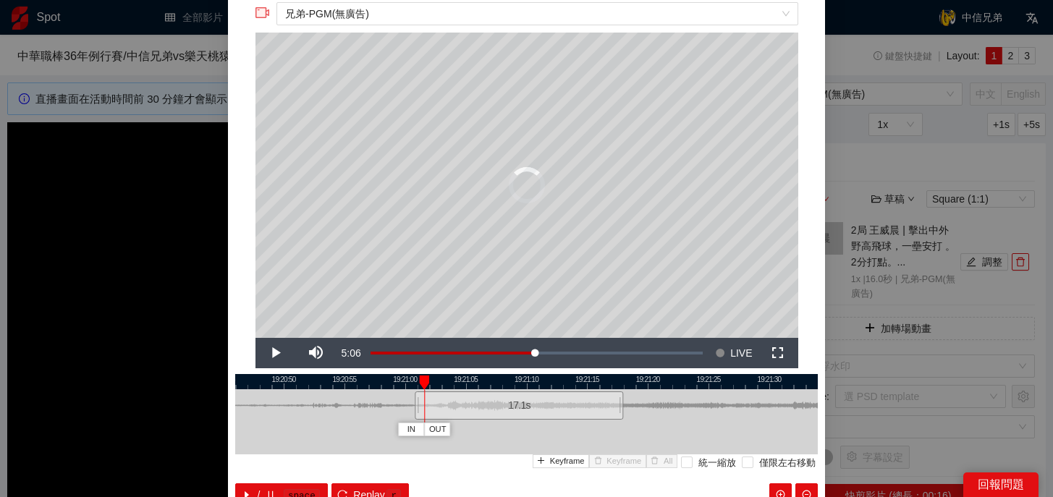
drag, startPoint x: 433, startPoint y: 409, endPoint x: 418, endPoint y: 409, distance: 14.5
click at [418, 409] on div at bounding box center [416, 405] width 9 height 33
click at [369, 487] on span "Replay" at bounding box center [369, 495] width 32 height 16
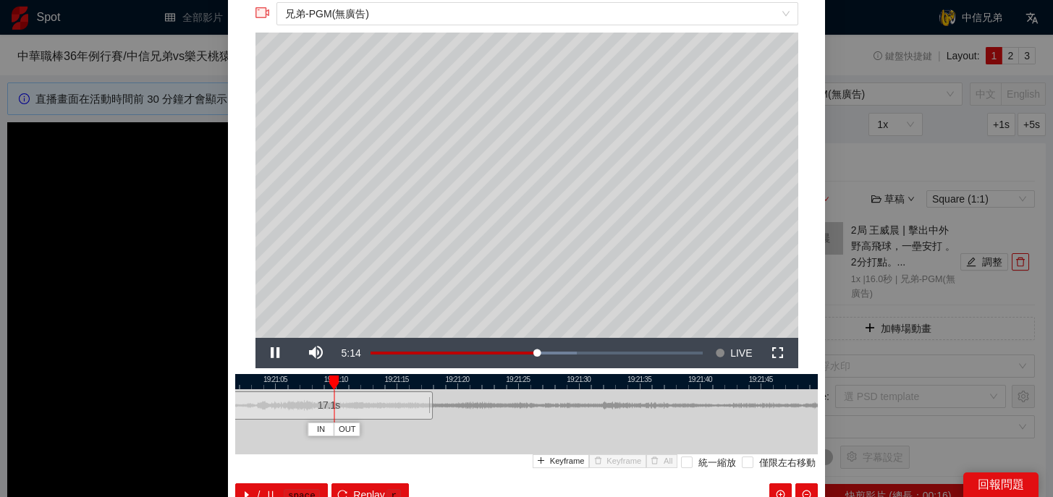
drag, startPoint x: 622, startPoint y: 378, endPoint x: 431, endPoint y: 389, distance: 191.4
click at [431, 389] on div "19:21:00 19:21:05 19:21:10 19:21:15 19:21:20 19:21:25 19:21:30 19:21:35 19:21:4…" at bounding box center [526, 440] width 583 height 132
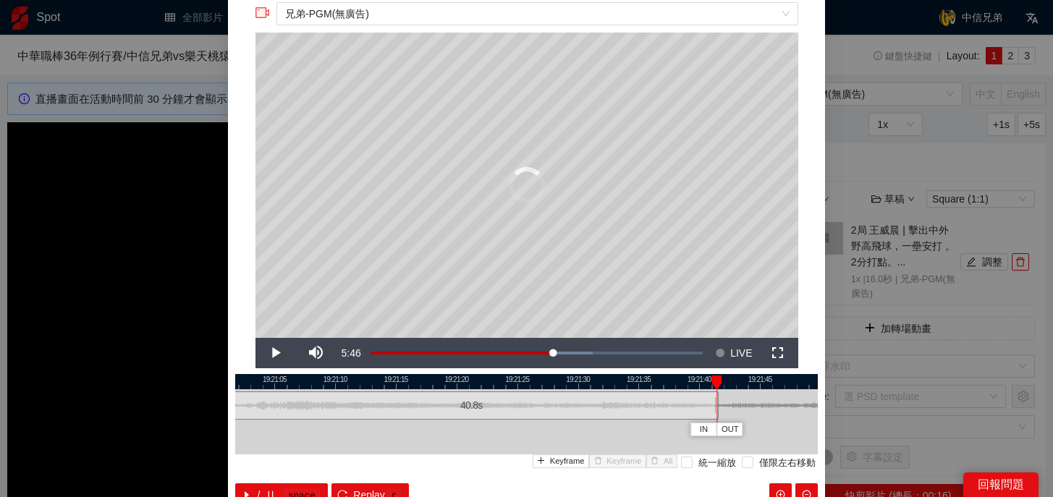
drag, startPoint x: 429, startPoint y: 407, endPoint x: 721, endPoint y: 407, distance: 292.4
click at [721, 407] on div at bounding box center [717, 405] width 9 height 33
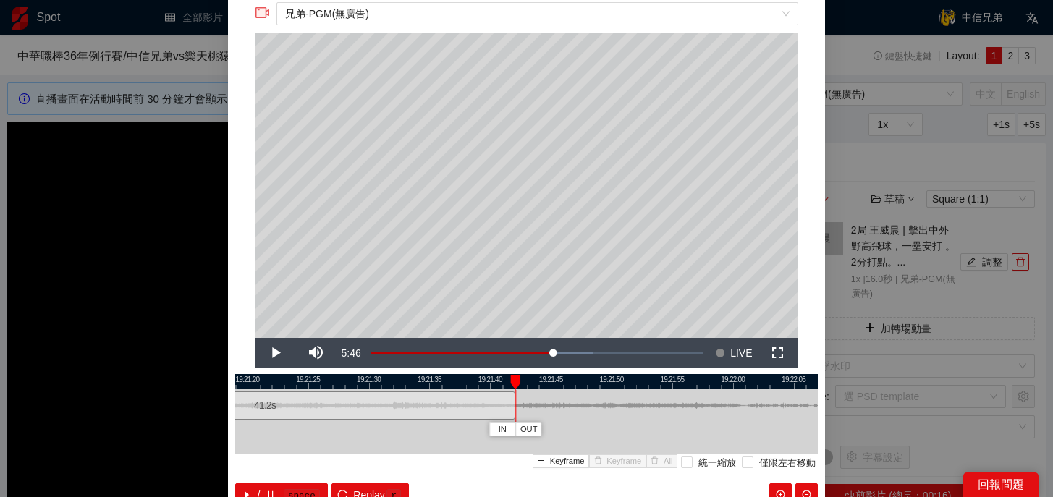
drag, startPoint x: 691, startPoint y: 381, endPoint x: 445, endPoint y: 398, distance: 246.7
click at [445, 398] on div "19:21:15 19:21:20 19:21:25 19:21:30 19:21:35 19:21:40 19:21:45 19:21:50 19:21:5…" at bounding box center [526, 440] width 583 height 132
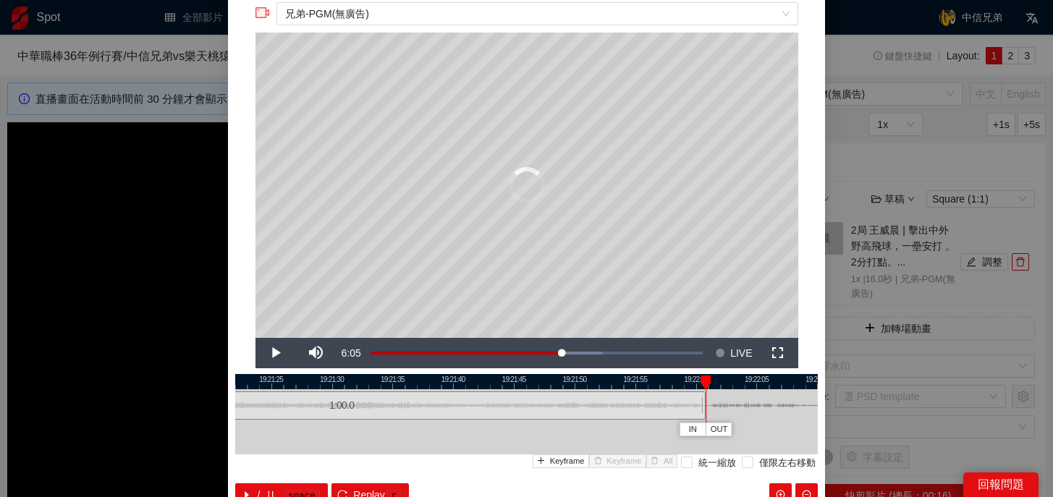
drag, startPoint x: 477, startPoint y: 405, endPoint x: 704, endPoint y: 417, distance: 227.5
click at [704, 417] on div at bounding box center [703, 405] width 9 height 33
drag, startPoint x: 706, startPoint y: 378, endPoint x: 513, endPoint y: 381, distance: 192.5
click at [513, 381] on div "19:21:20 19:21:25 19:21:30 19:21:35 19:21:40 19:21:45 19:21:50 19:21:55 19:22:0…" at bounding box center [526, 440] width 583 height 132
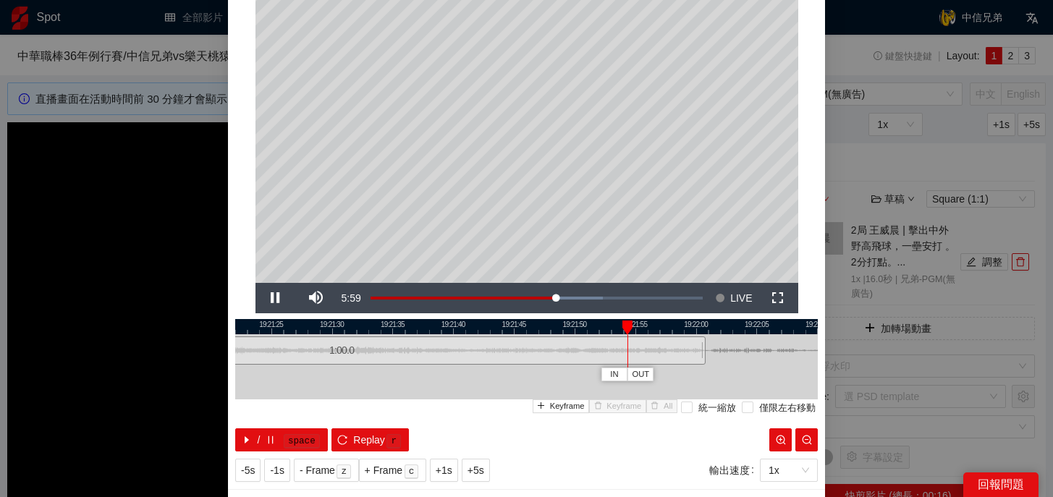
scroll to position [130, 0]
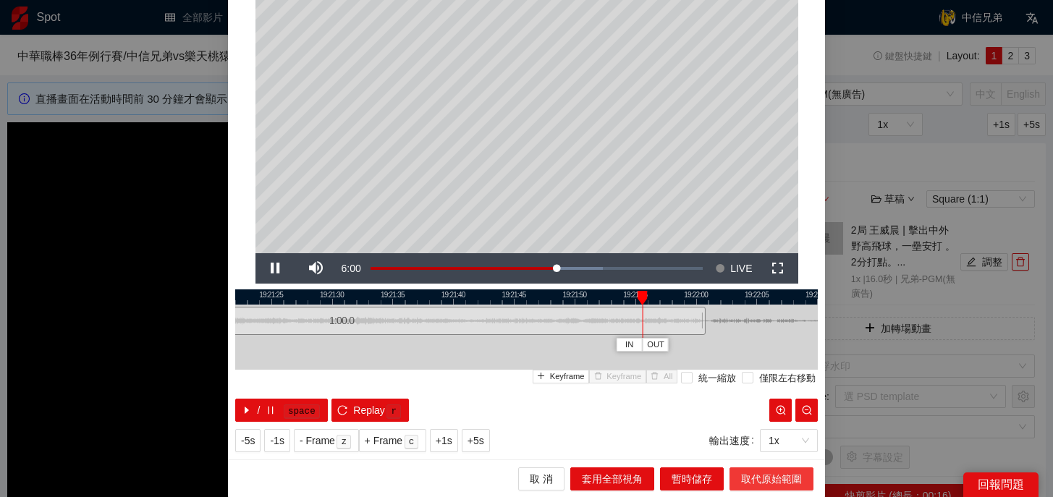
click at [757, 481] on span "取代原始範圍" at bounding box center [771, 479] width 61 height 16
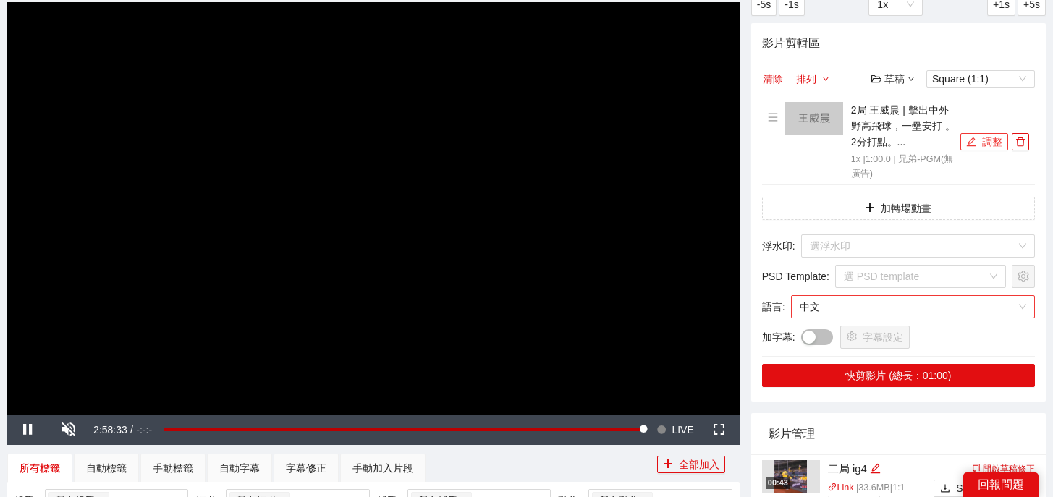
scroll to position [133, 0]
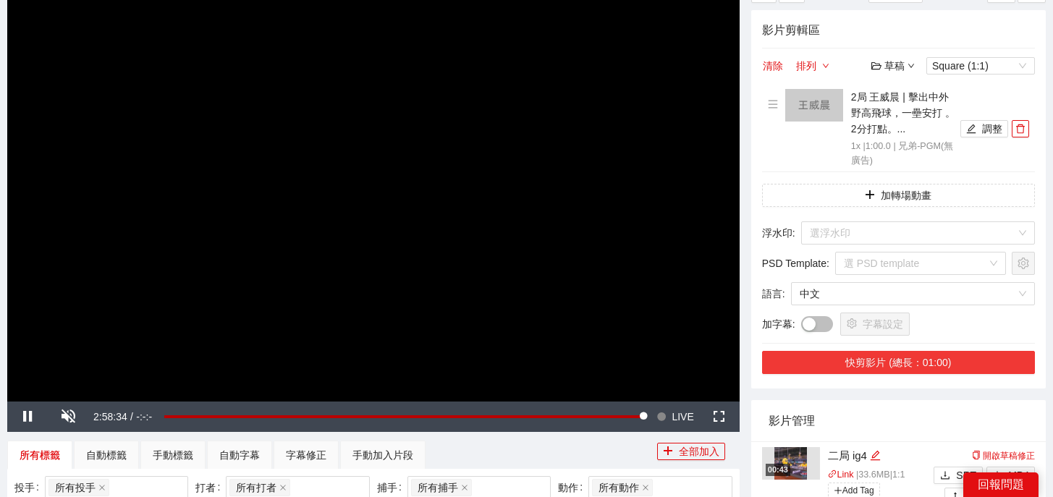
click at [885, 359] on button "快剪影片 (總長：01:00)" at bounding box center [898, 362] width 273 height 23
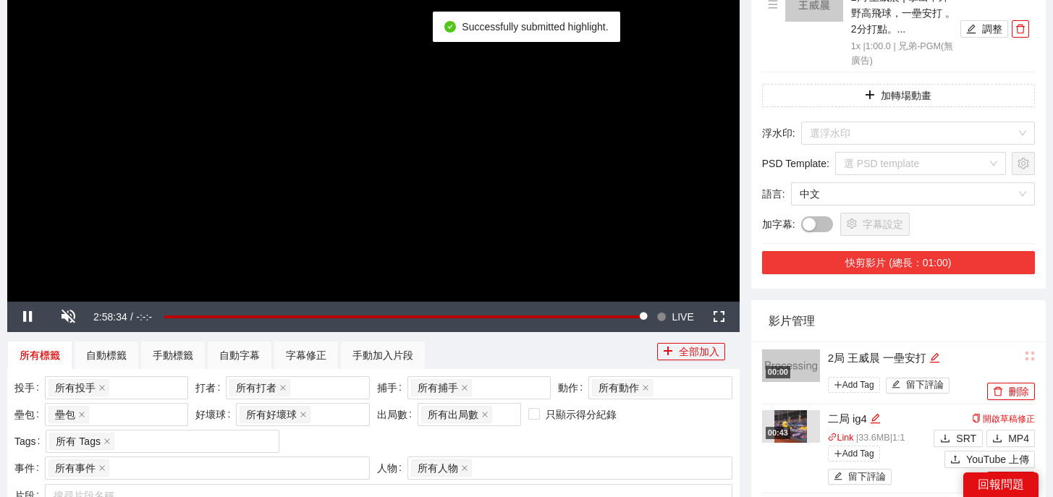
scroll to position [247, 0]
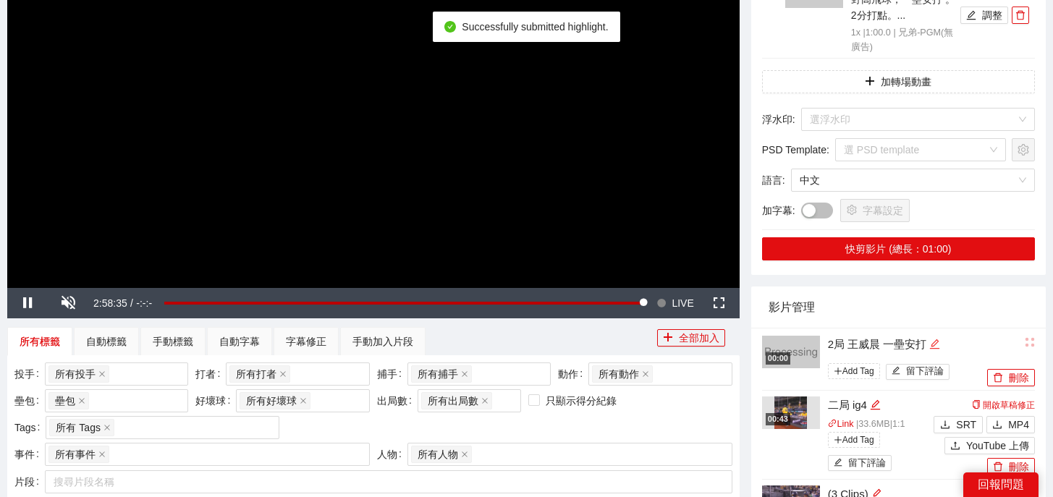
click at [939, 347] on icon "edit" at bounding box center [934, 344] width 11 height 11
drag, startPoint x: 939, startPoint y: 347, endPoint x: 694, endPoint y: 336, distance: 244.8
type textarea "*"
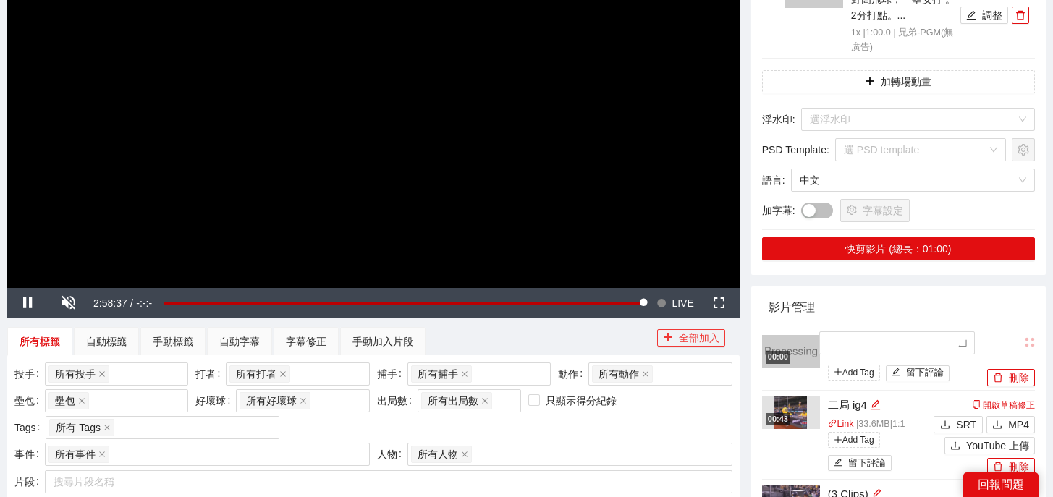
type textarea "*"
type textarea "**"
type textarea "***"
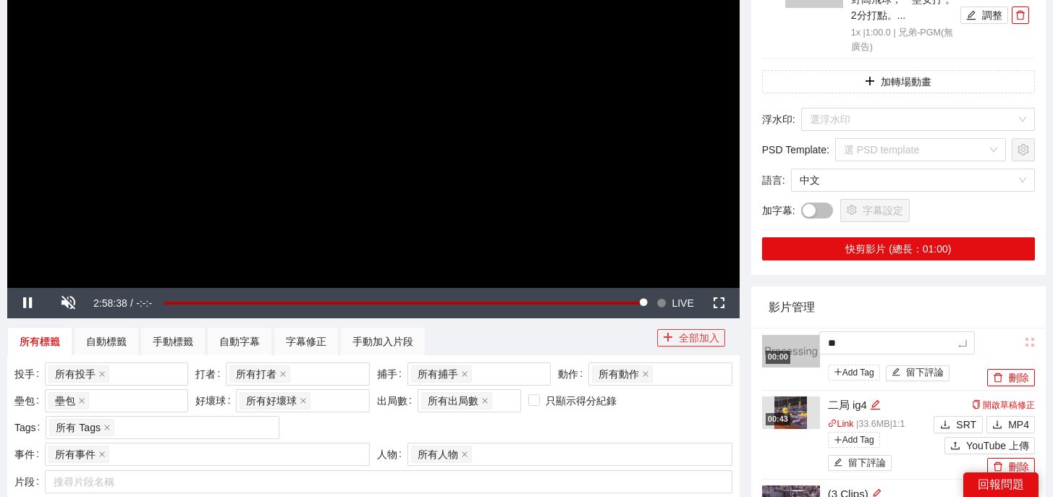
type textarea "***"
type textarea "**"
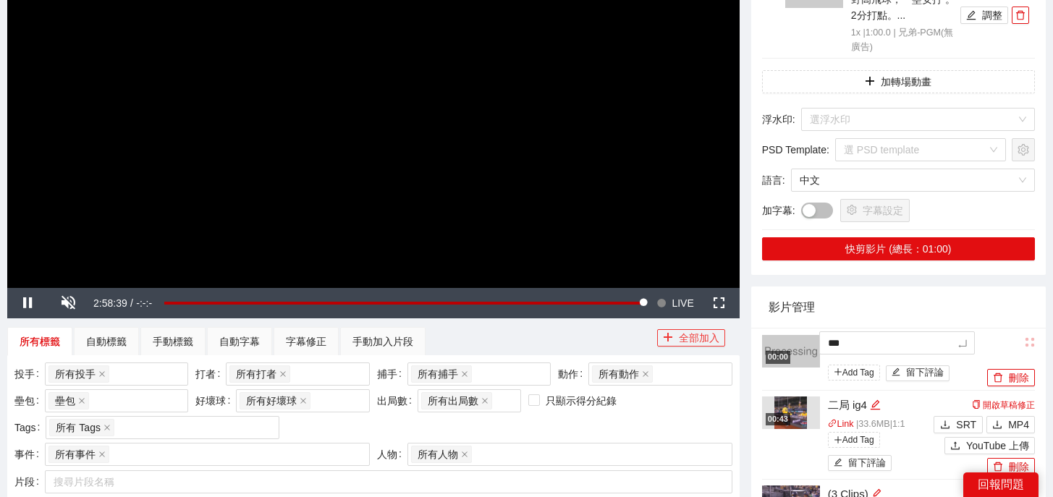
type textarea "****"
type textarea "*****"
type textarea "******"
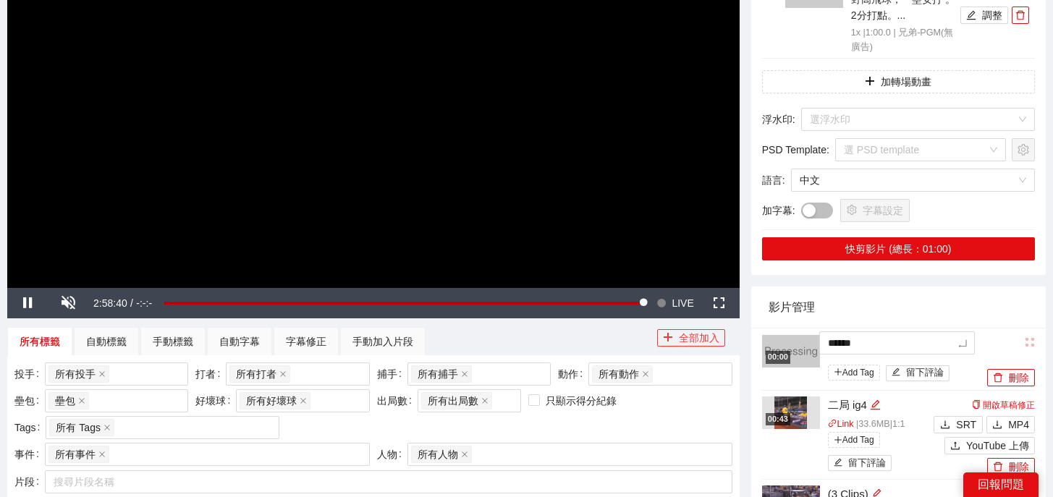
type textarea "******"
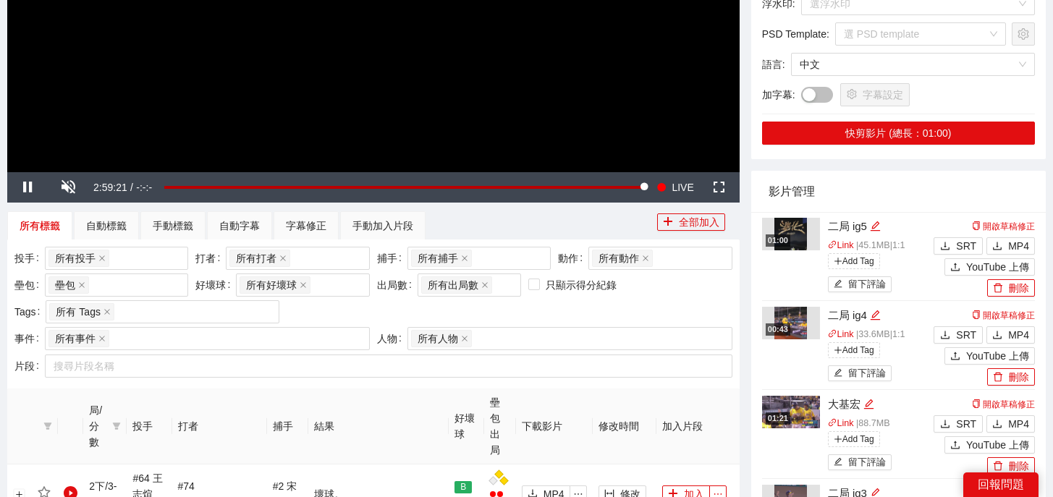
scroll to position [676, 0]
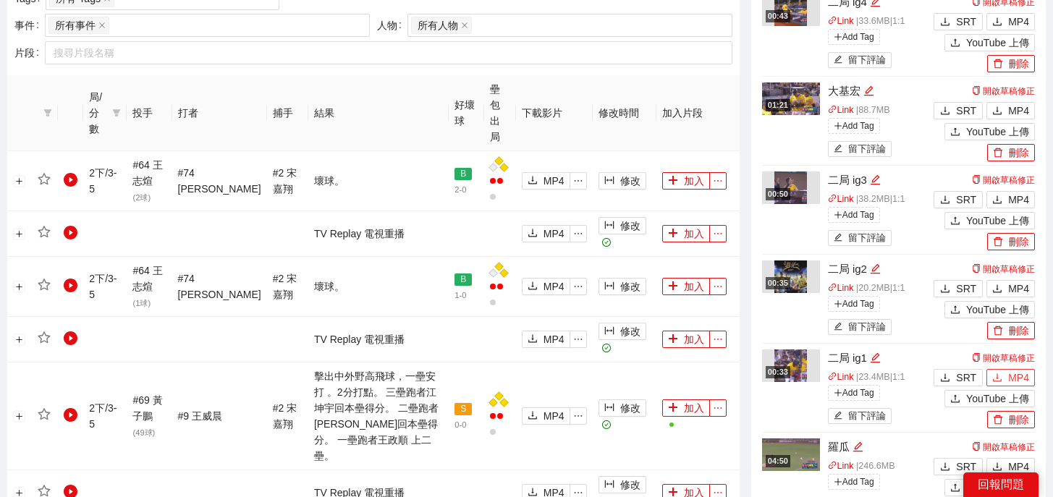
click at [1004, 380] on button "MP4" at bounding box center [1010, 377] width 48 height 17
click at [1013, 285] on span "MP4" at bounding box center [1018, 289] width 21 height 16
click at [1015, 197] on span "MP4" at bounding box center [1018, 200] width 21 height 16
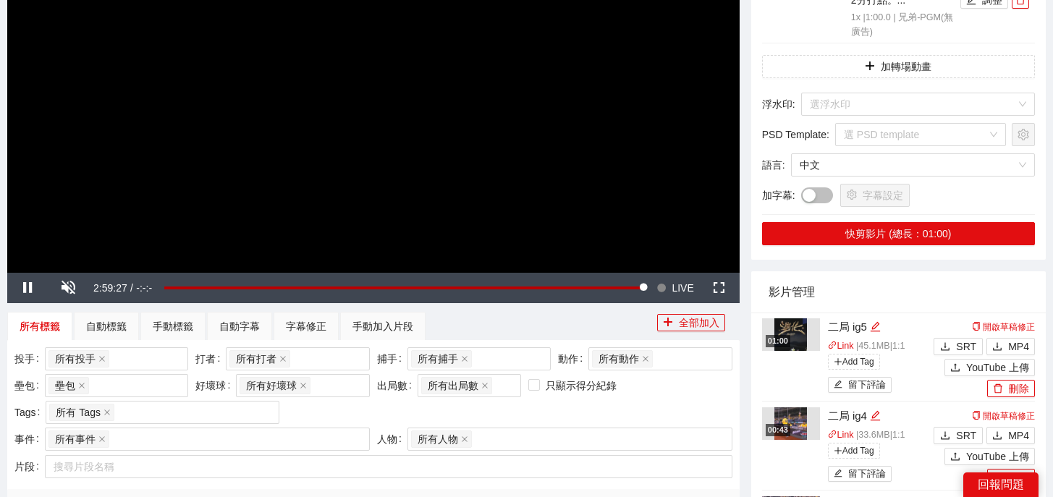
scroll to position [283, 0]
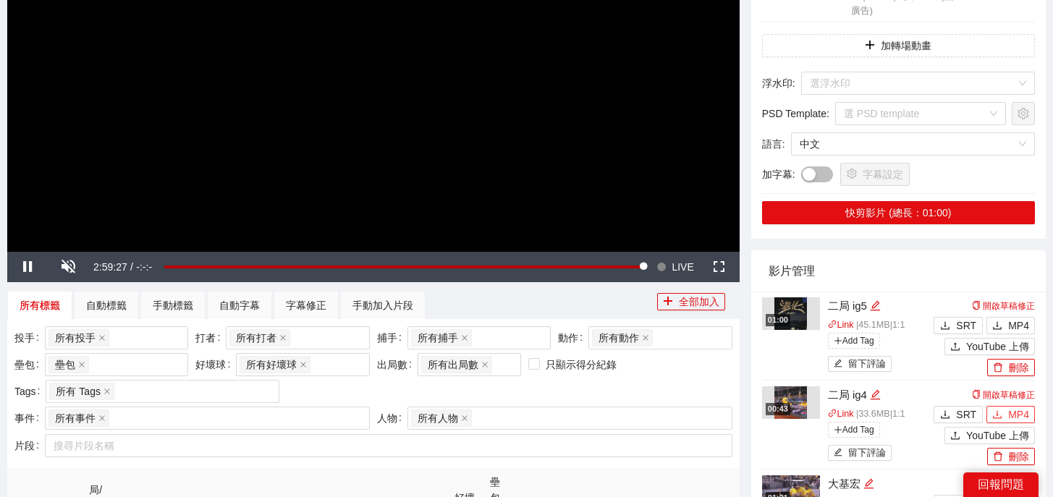
click at [1009, 419] on span "MP4" at bounding box center [1018, 415] width 21 height 16
click at [1016, 322] on span "MP4" at bounding box center [1018, 326] width 21 height 16
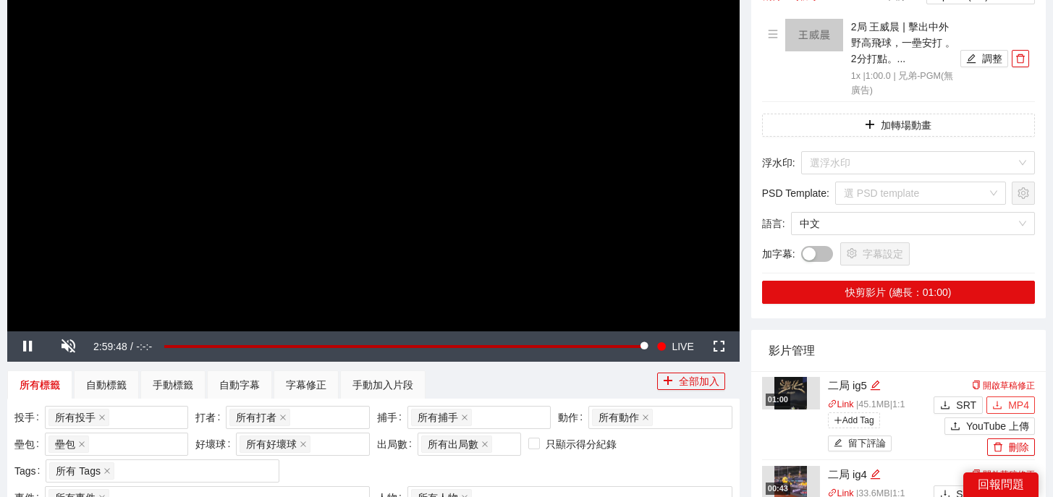
scroll to position [193, 0]
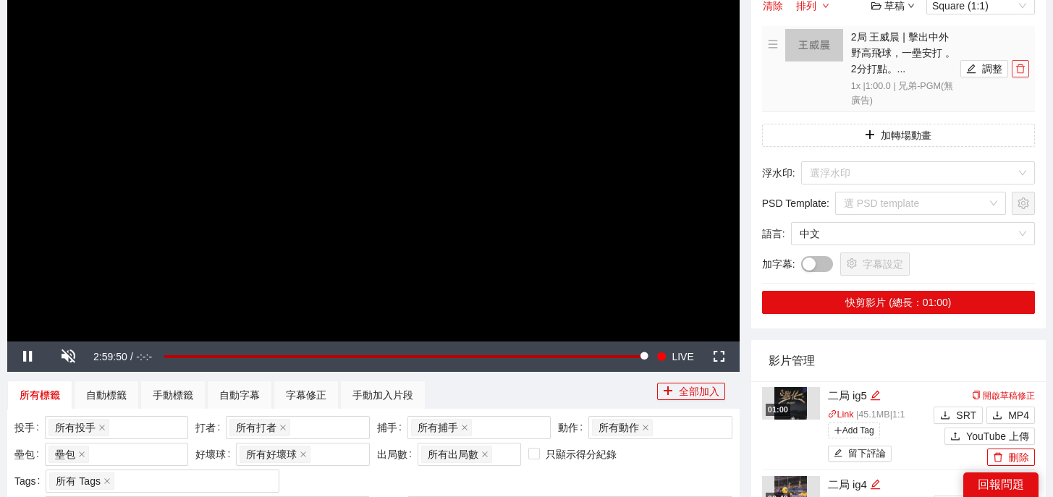
click at [1023, 67] on icon "delete" at bounding box center [1020, 68] width 9 height 9
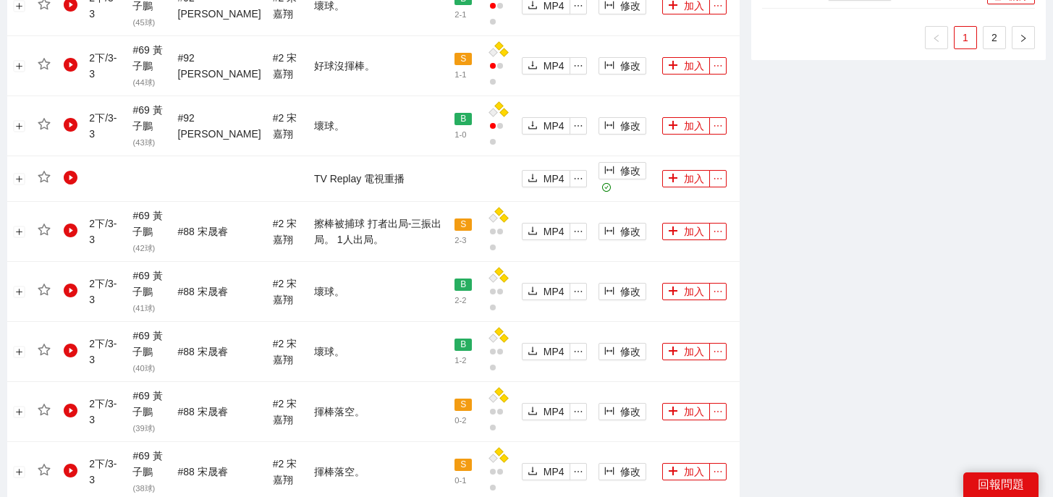
scroll to position [1655, 0]
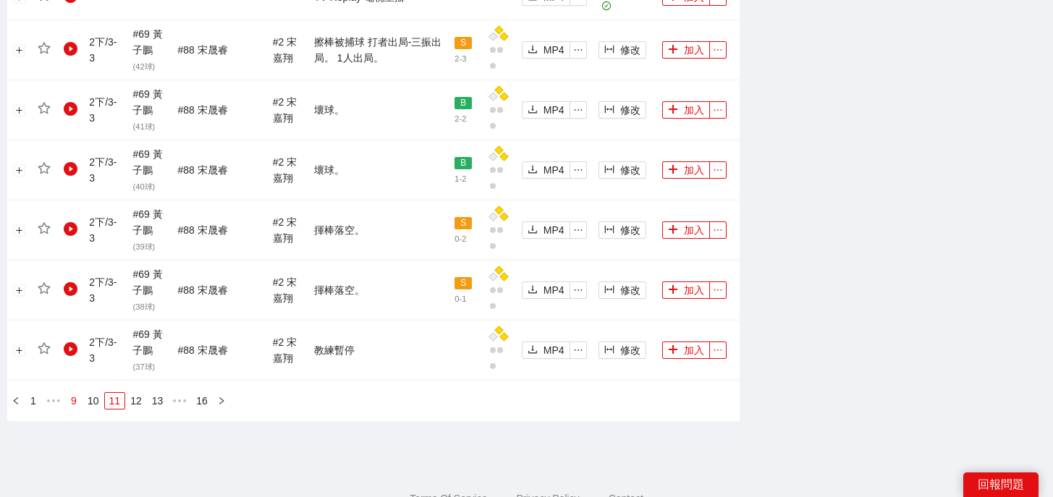
click at [79, 393] on link "9" at bounding box center [74, 401] width 16 height 16
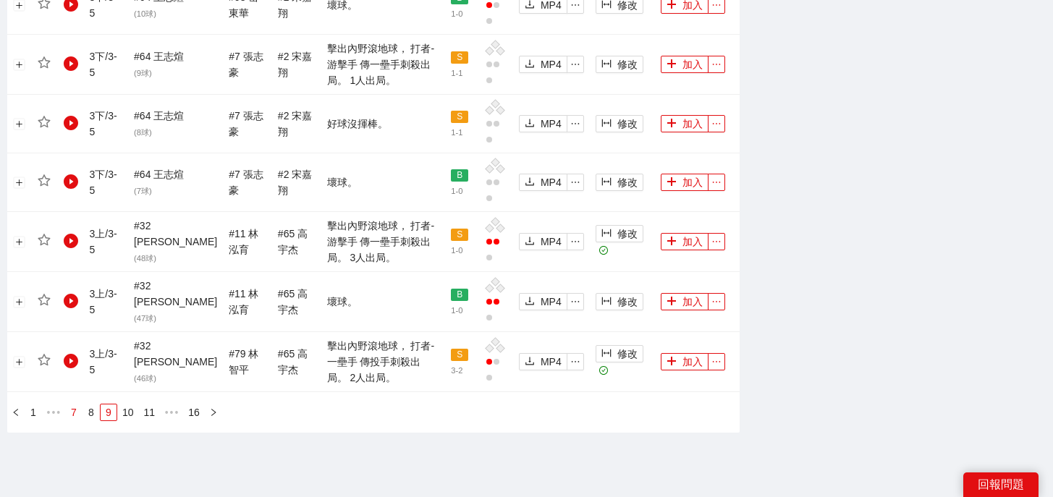
click at [76, 405] on link "7" at bounding box center [74, 413] width 16 height 16
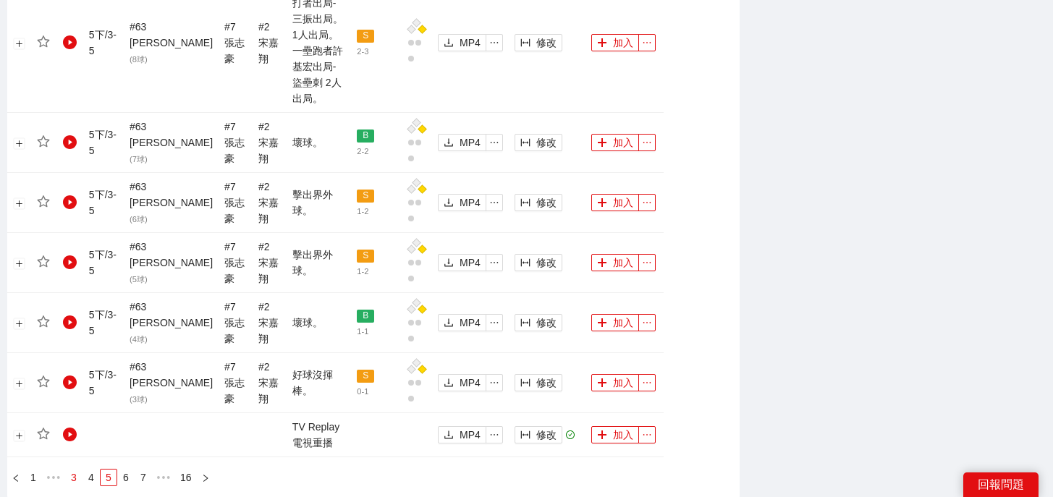
click at [75, 470] on link "3" at bounding box center [74, 478] width 16 height 16
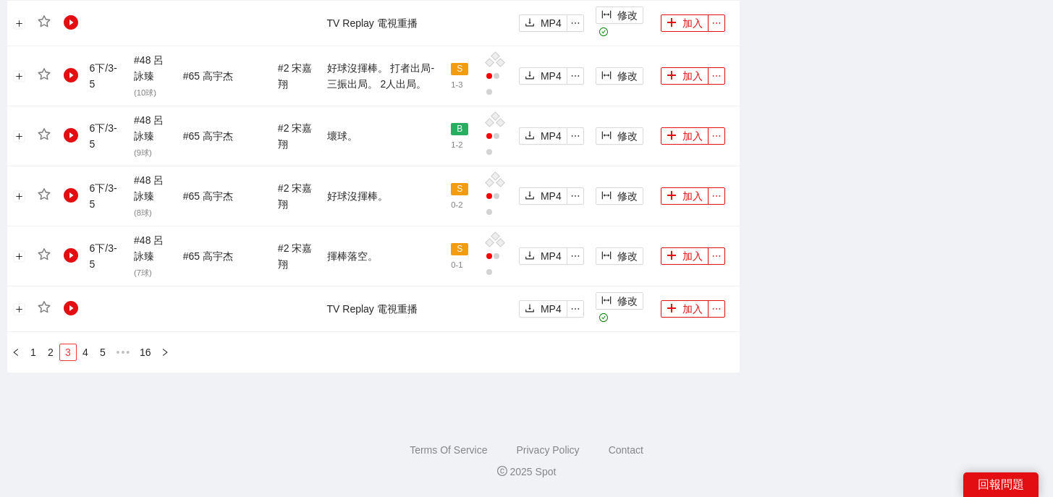
scroll to position [1636, 0]
click at [48, 353] on link "2" at bounding box center [51, 353] width 16 height 16
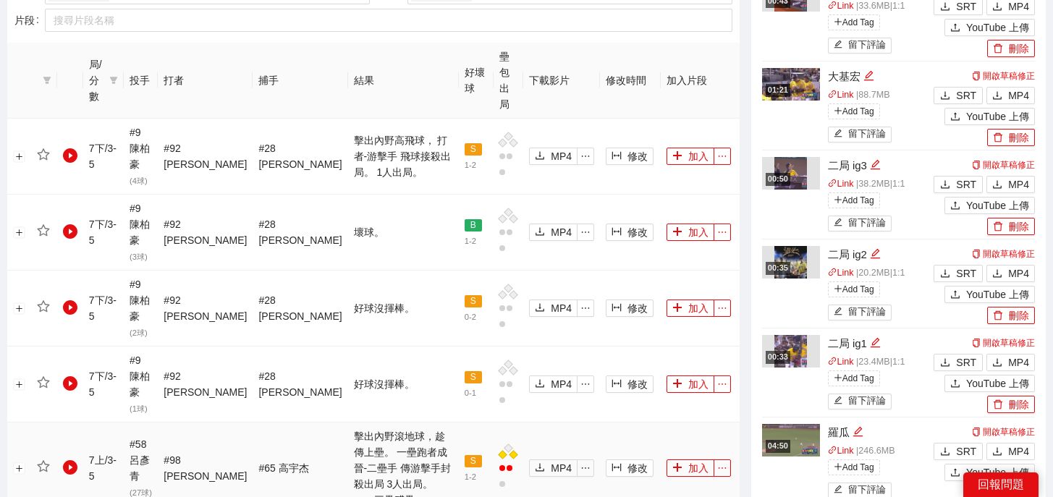
scroll to position [1727, 0]
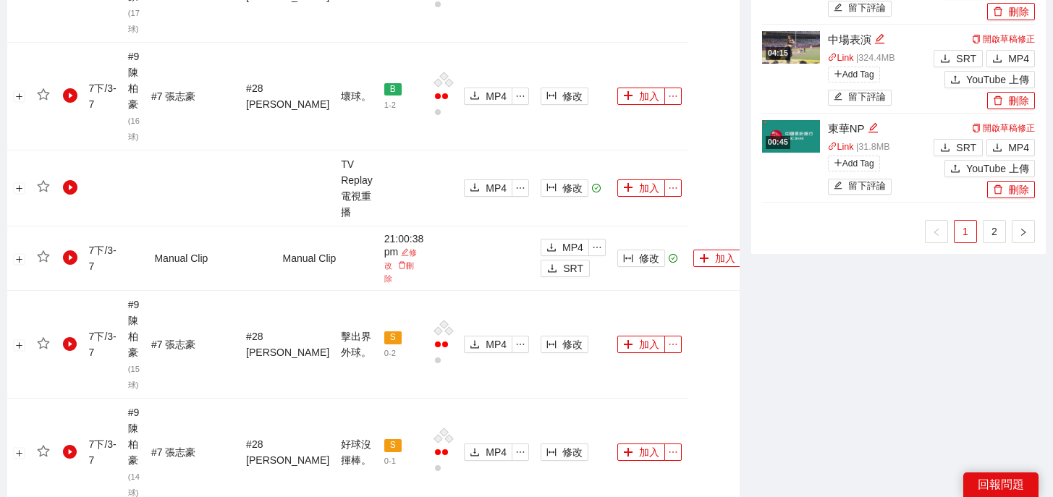
scroll to position [1278, 0]
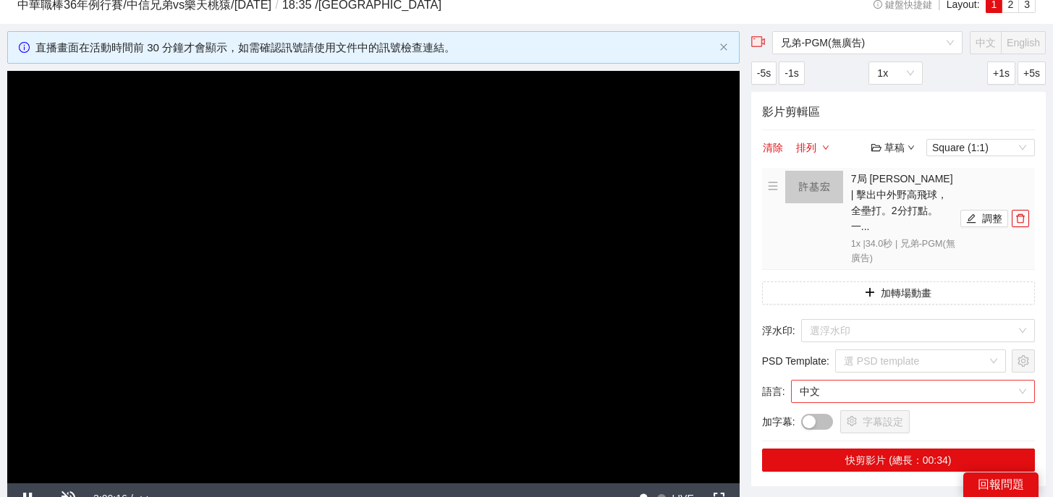
scroll to position [10, 0]
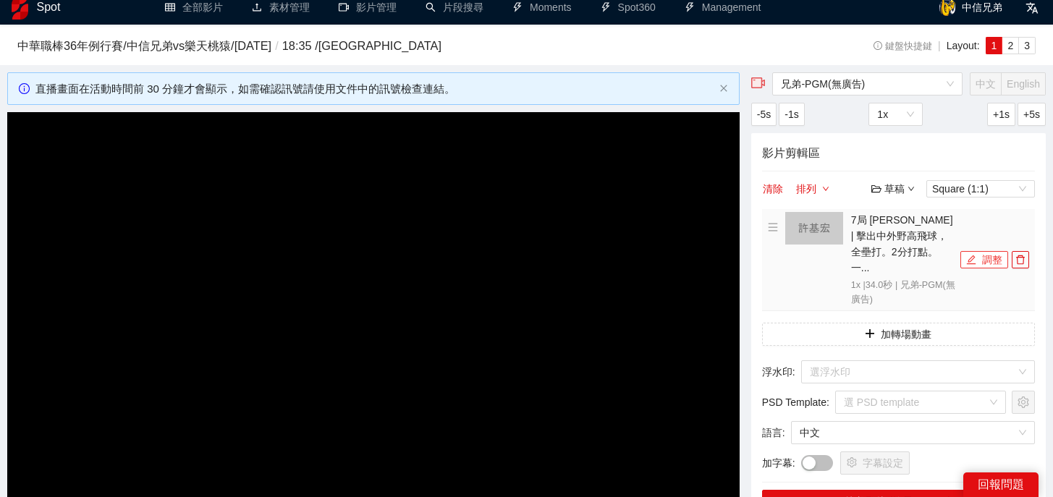
click at [978, 251] on button "調整" at bounding box center [984, 259] width 48 height 17
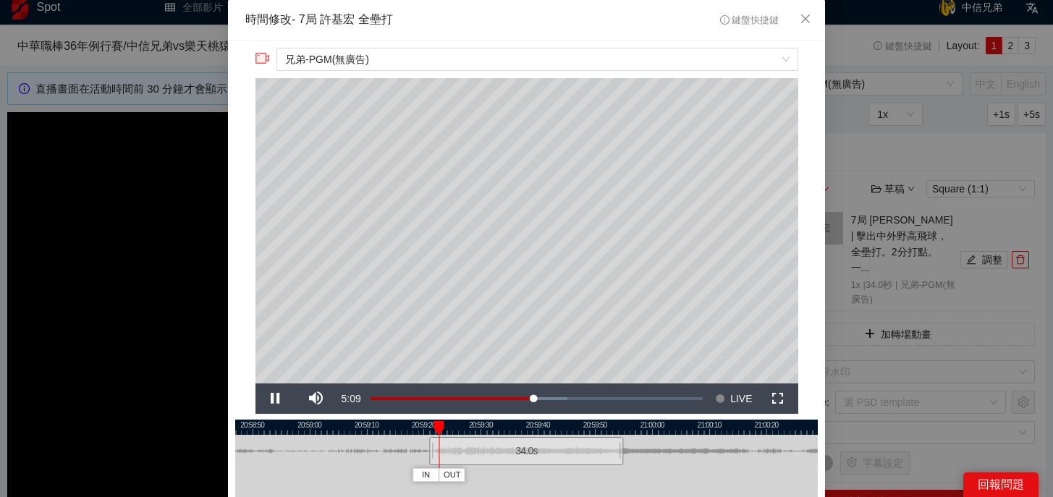
scroll to position [43, 0]
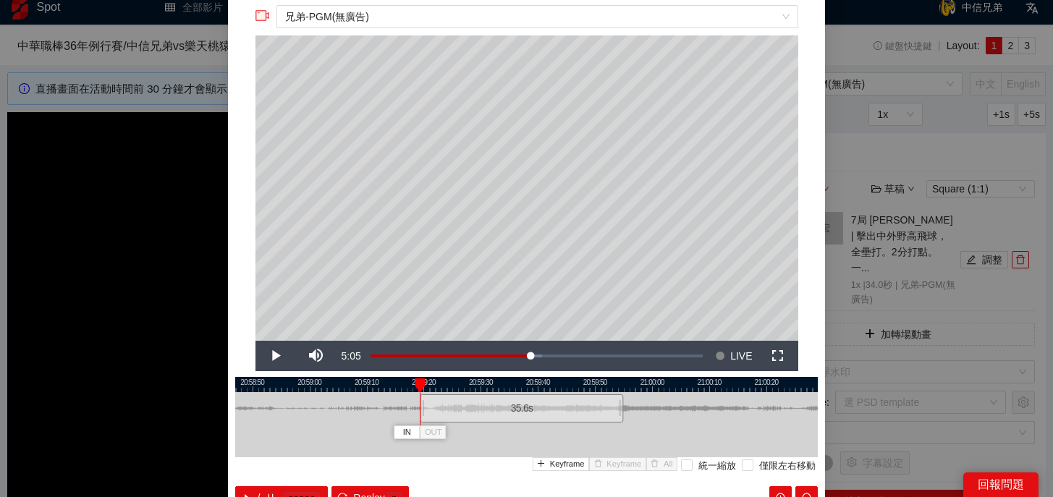
drag, startPoint x: 431, startPoint y: 410, endPoint x: 421, endPoint y: 411, distance: 10.2
click at [421, 411] on div at bounding box center [422, 408] width 9 height 33
click at [380, 490] on span "Replay" at bounding box center [369, 498] width 32 height 16
click at [423, 407] on div at bounding box center [424, 408] width 9 height 33
click at [363, 488] on button "Replay r" at bounding box center [369, 497] width 77 height 23
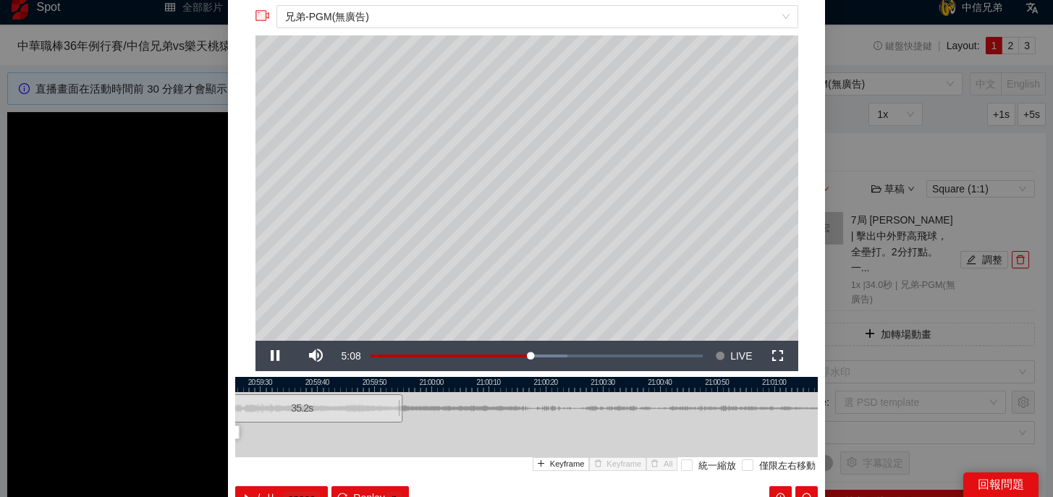
drag, startPoint x: 654, startPoint y: 381, endPoint x: 432, endPoint y: 381, distance: 222.2
click at [432, 381] on div at bounding box center [305, 384] width 583 height 15
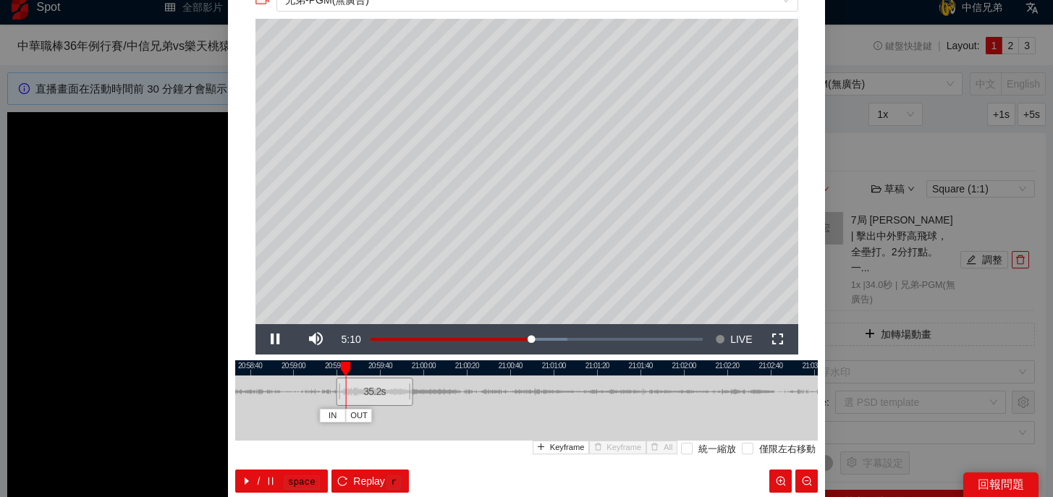
scroll to position [62, 0]
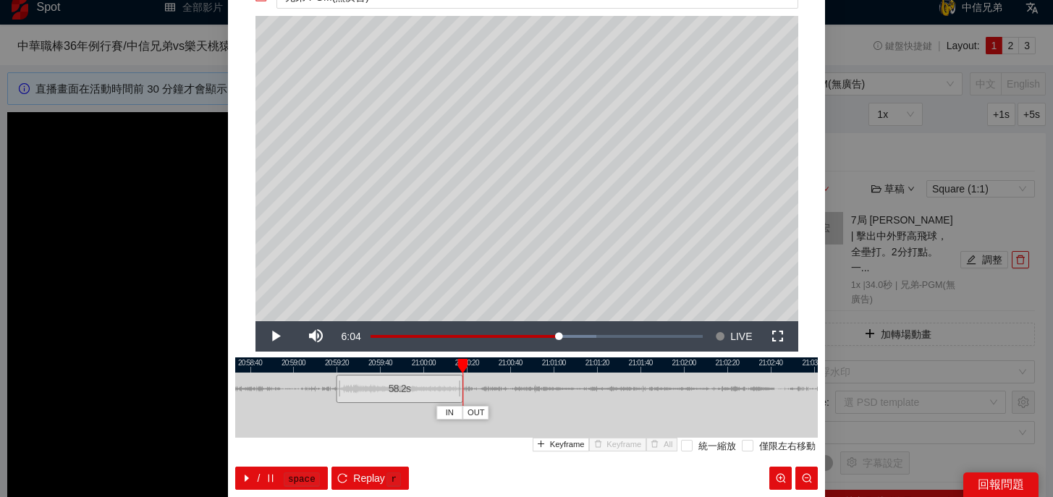
drag, startPoint x: 410, startPoint y: 389, endPoint x: 460, endPoint y: 389, distance: 49.9
click at [460, 389] on div at bounding box center [460, 389] width 9 height 33
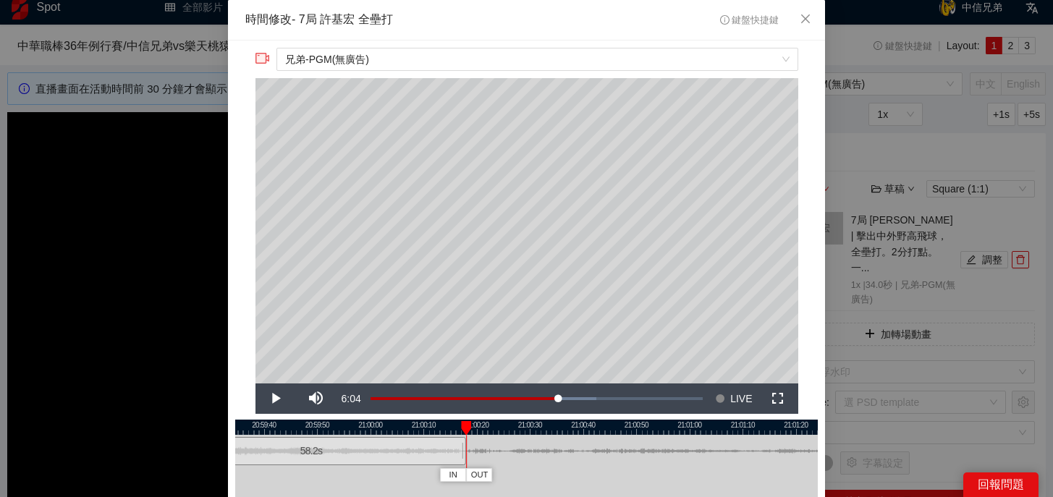
scroll to position [1, 0]
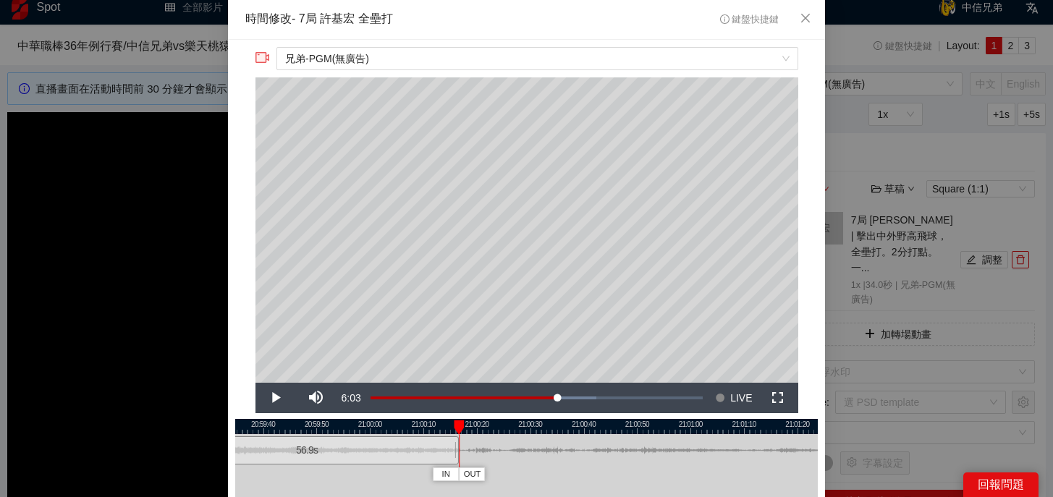
click at [453, 459] on div at bounding box center [456, 450] width 9 height 33
drag, startPoint x: 452, startPoint y: 451, endPoint x: 435, endPoint y: 452, distance: 17.4
click at [435, 452] on div at bounding box center [438, 450] width 9 height 33
drag, startPoint x: 444, startPoint y: 423, endPoint x: 422, endPoint y: 423, distance: 22.4
click at [422, 423] on div at bounding box center [419, 427] width 10 height 14
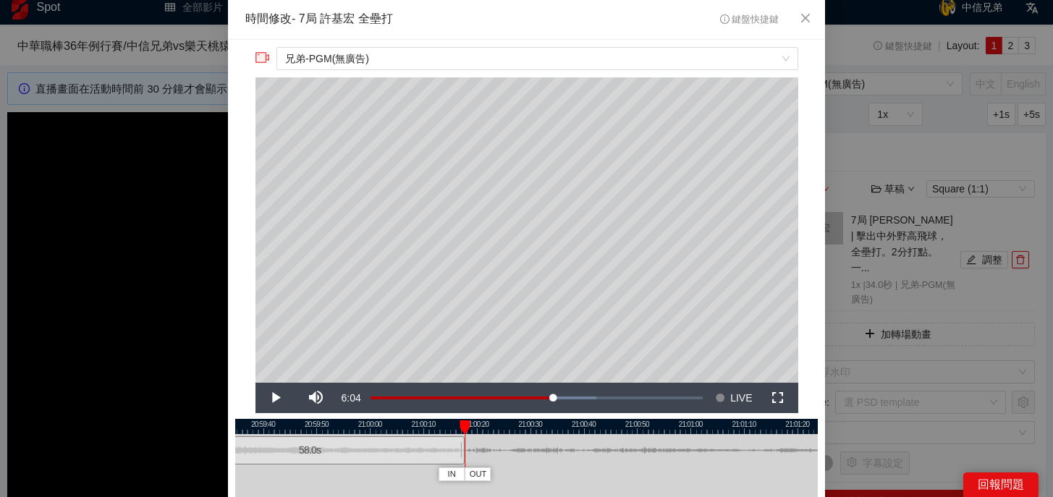
drag, startPoint x: 439, startPoint y: 457, endPoint x: 462, endPoint y: 458, distance: 23.2
click at [462, 458] on div at bounding box center [462, 450] width 9 height 33
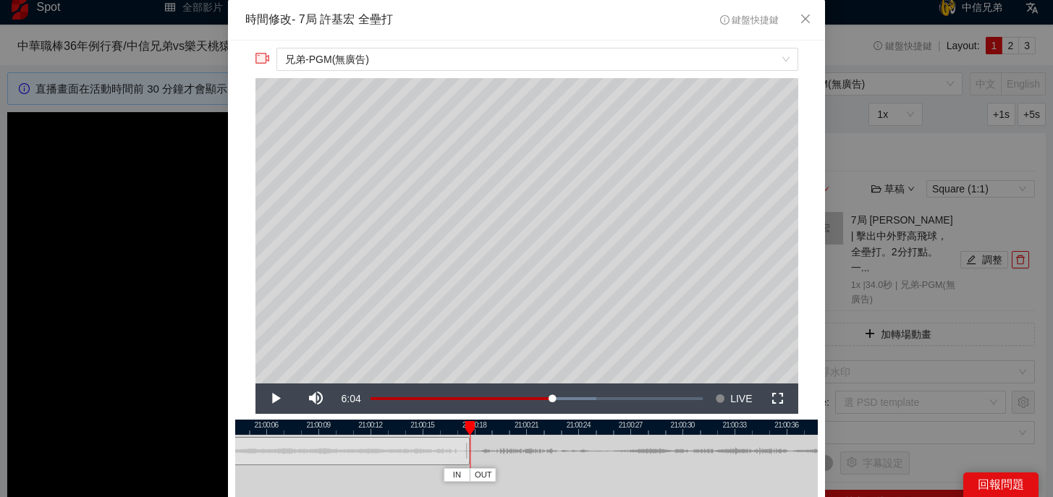
scroll to position [130, 0]
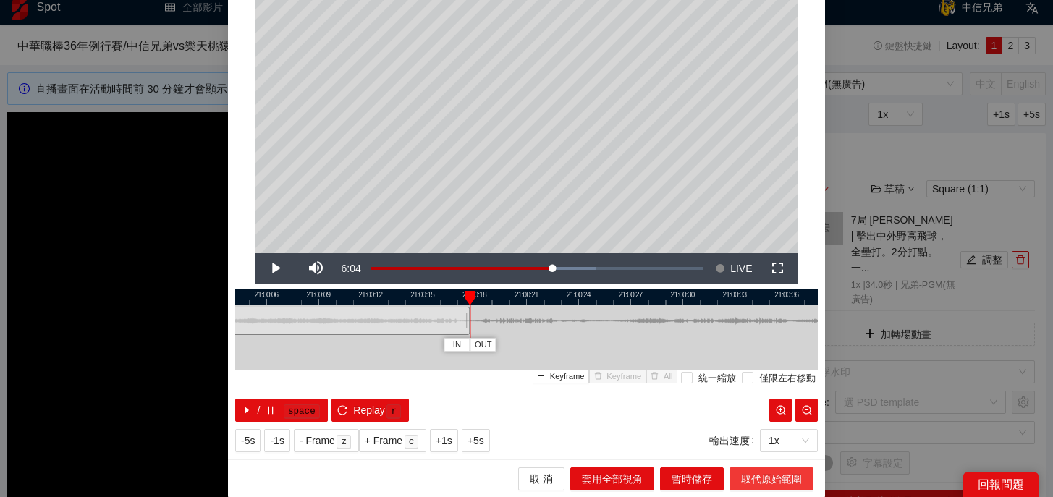
click at [763, 478] on span "取代原始範圍" at bounding box center [771, 479] width 61 height 16
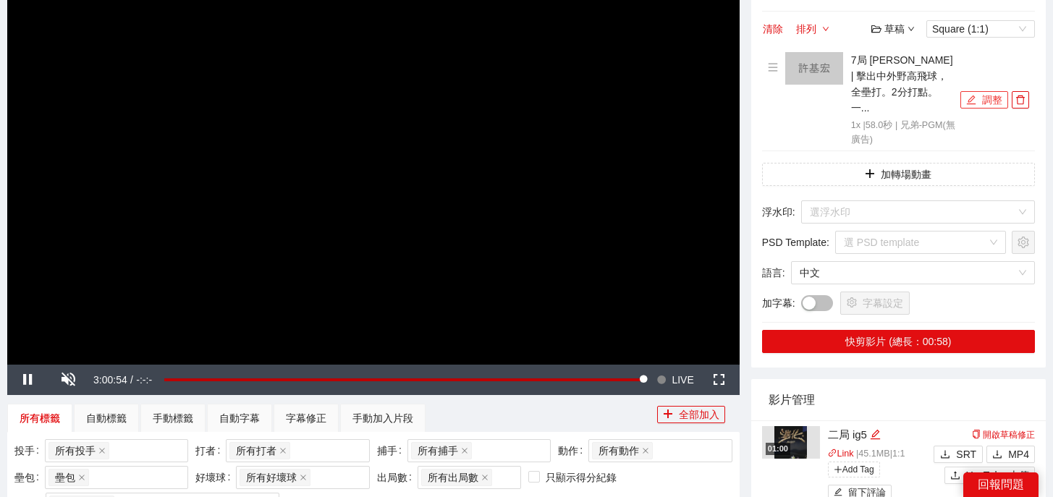
scroll to position [179, 0]
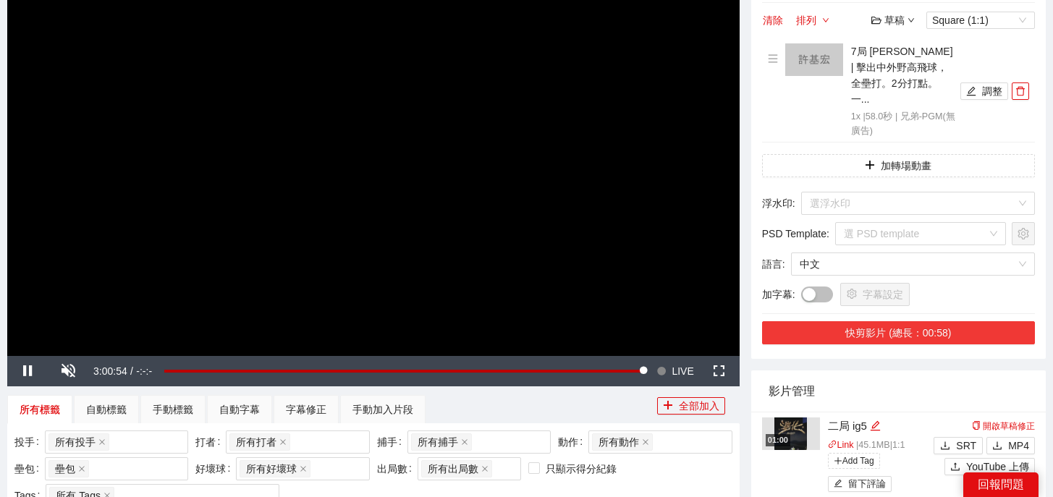
click at [909, 321] on button "快剪影片 (總長：00:58)" at bounding box center [898, 332] width 273 height 23
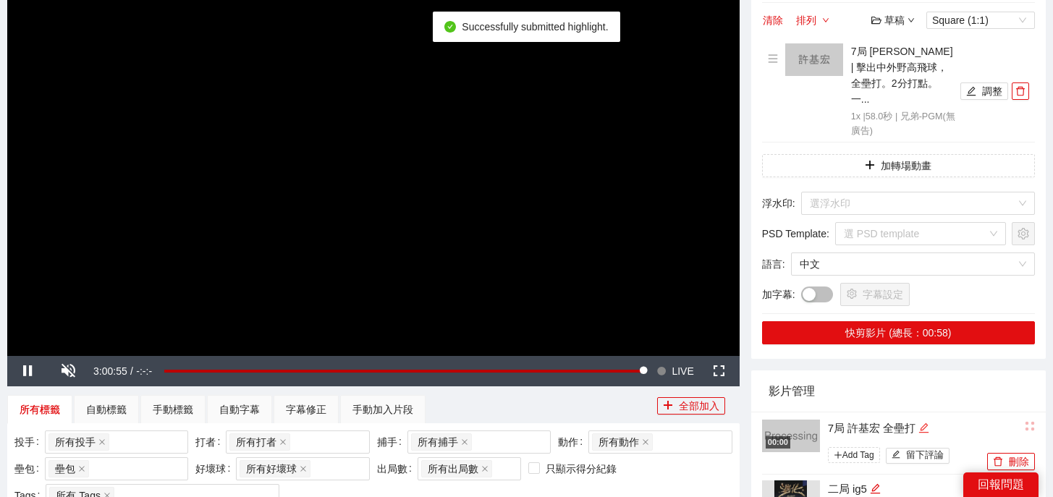
click at [927, 420] on div "編輯" at bounding box center [923, 428] width 11 height 17
drag, startPoint x: 936, startPoint y: 412, endPoint x: 680, endPoint y: 406, distance: 255.5
type textarea "*"
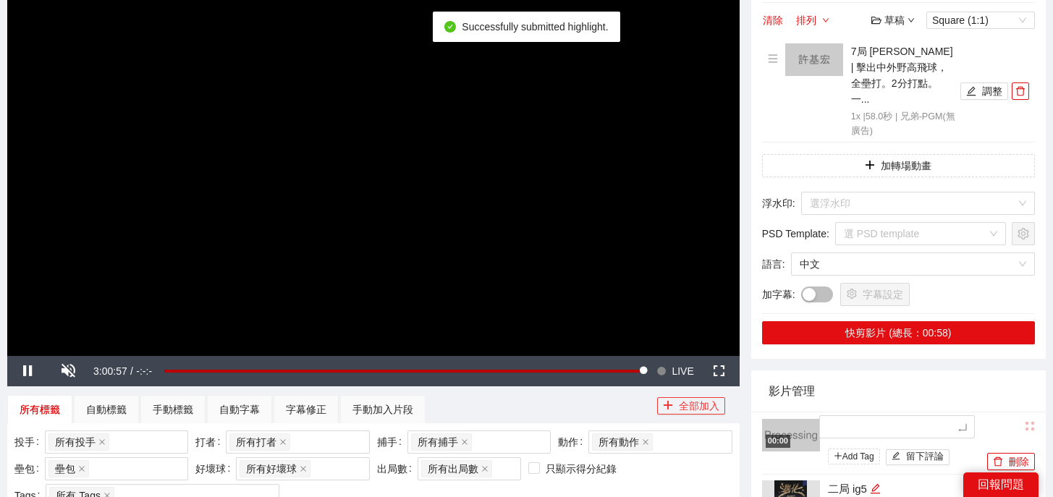
type textarea "*"
type textarea "**"
type textarea "*"
type textarea "**"
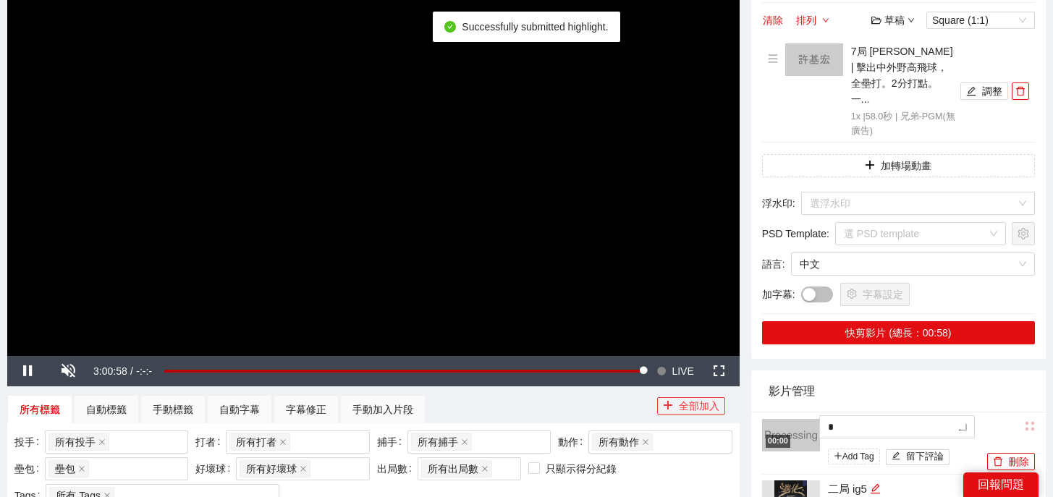
type textarea "**"
type textarea "***"
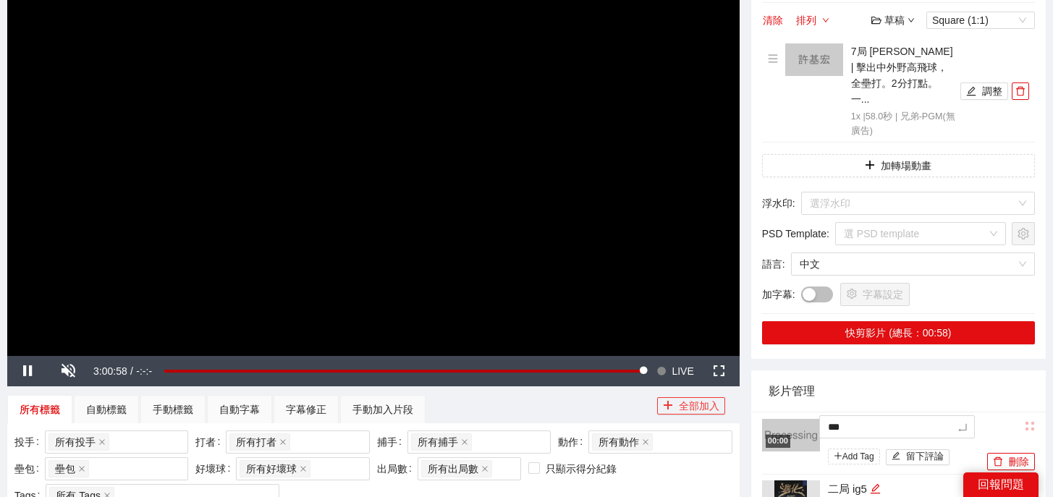
type textarea "**"
type textarea "****"
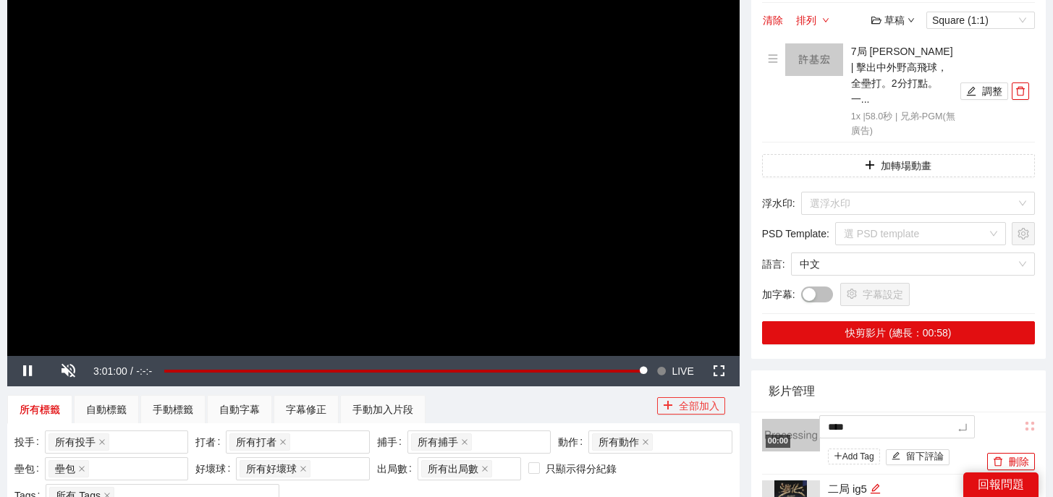
type textarea "*****"
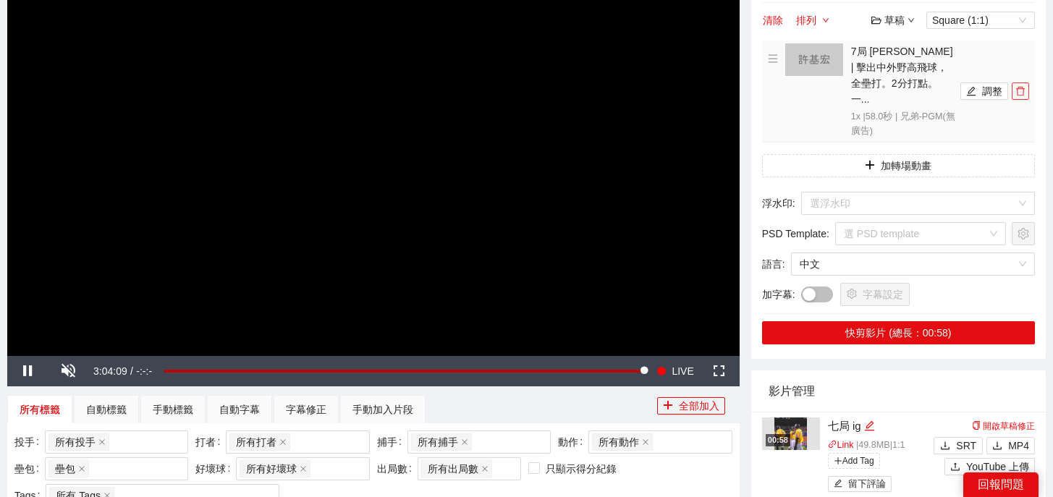
click at [1023, 86] on icon "delete" at bounding box center [1020, 91] width 10 height 10
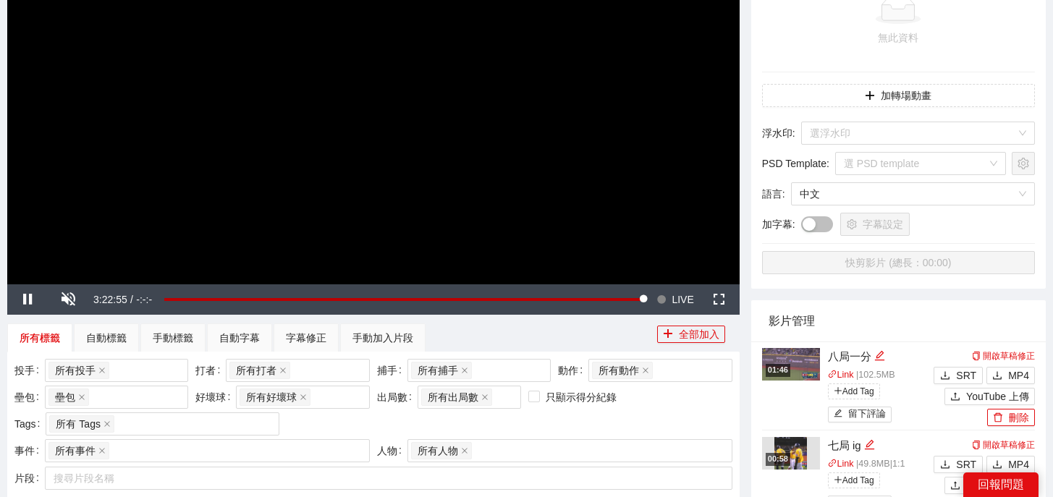
scroll to position [539, 0]
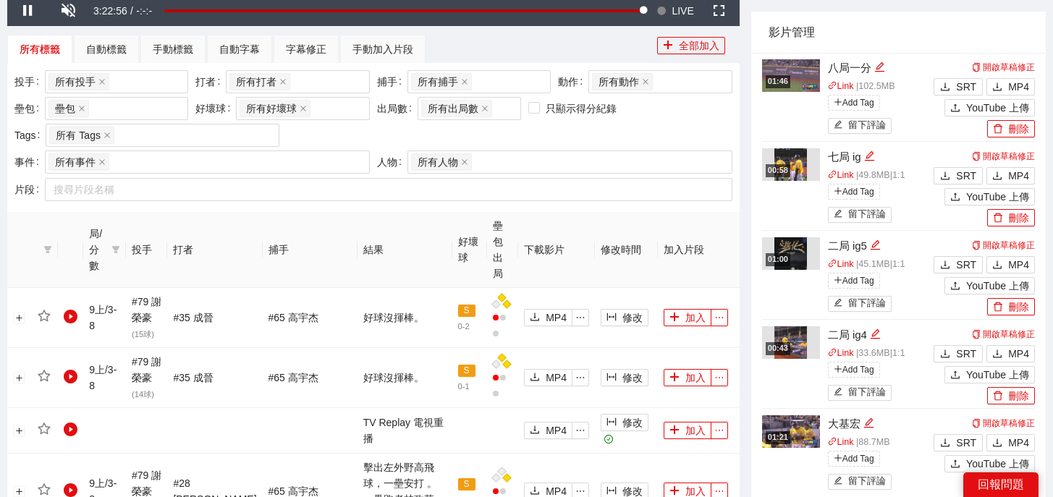
click at [1018, 172] on span "MP4" at bounding box center [1018, 176] width 21 height 16
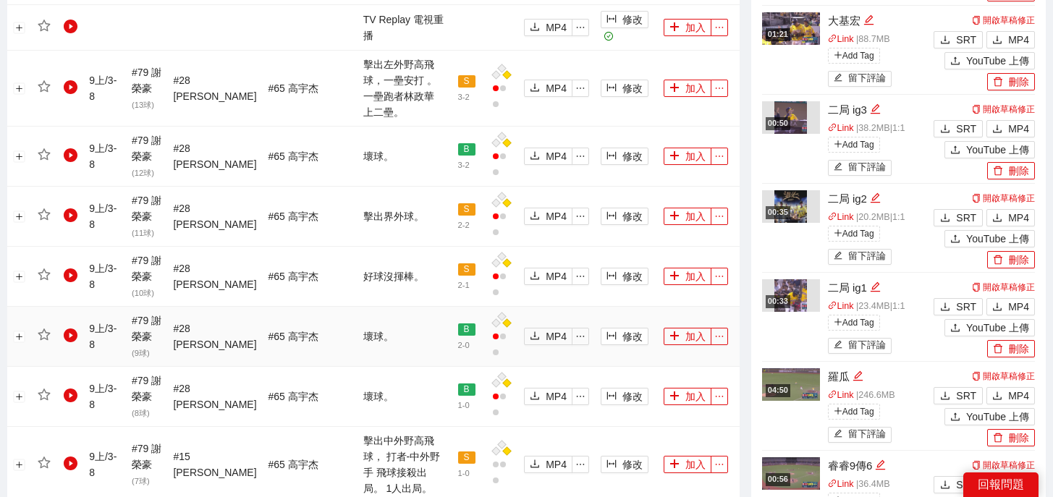
scroll to position [1528, 0]
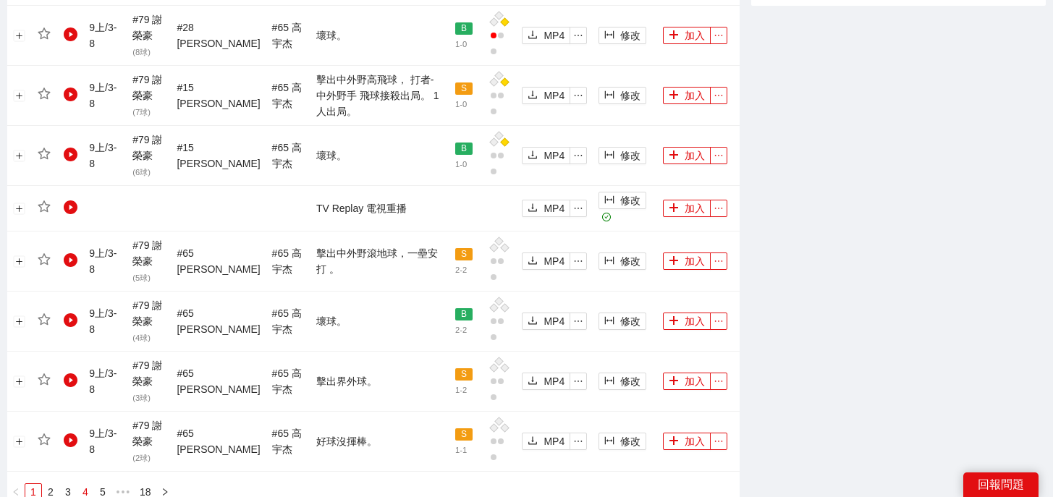
click at [82, 484] on link "4" at bounding box center [85, 492] width 16 height 16
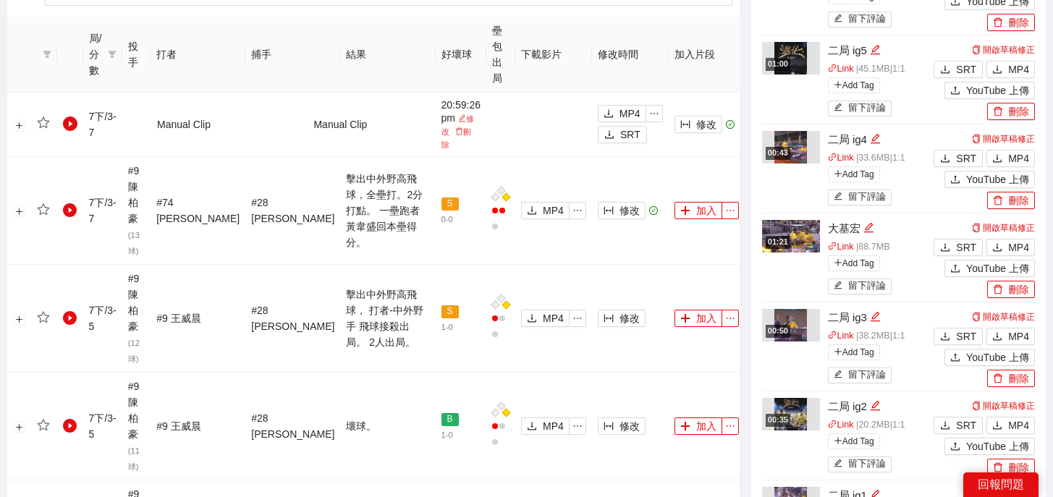
scroll to position [1879, 0]
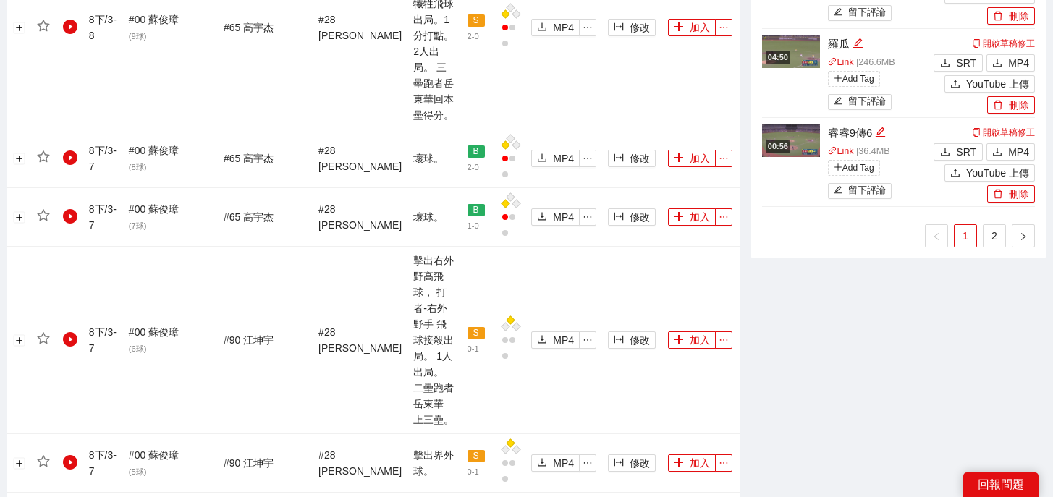
scroll to position [1164, 0]
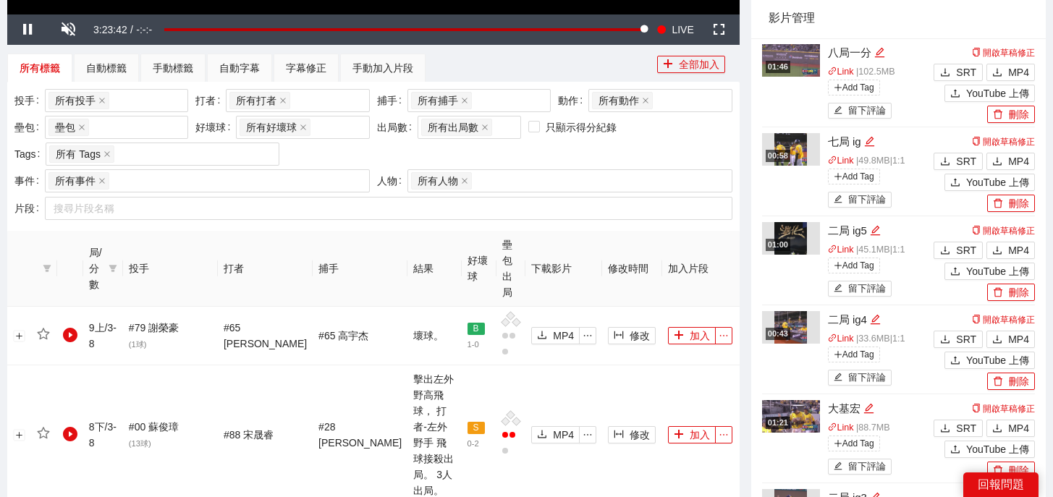
scroll to position [0, 0]
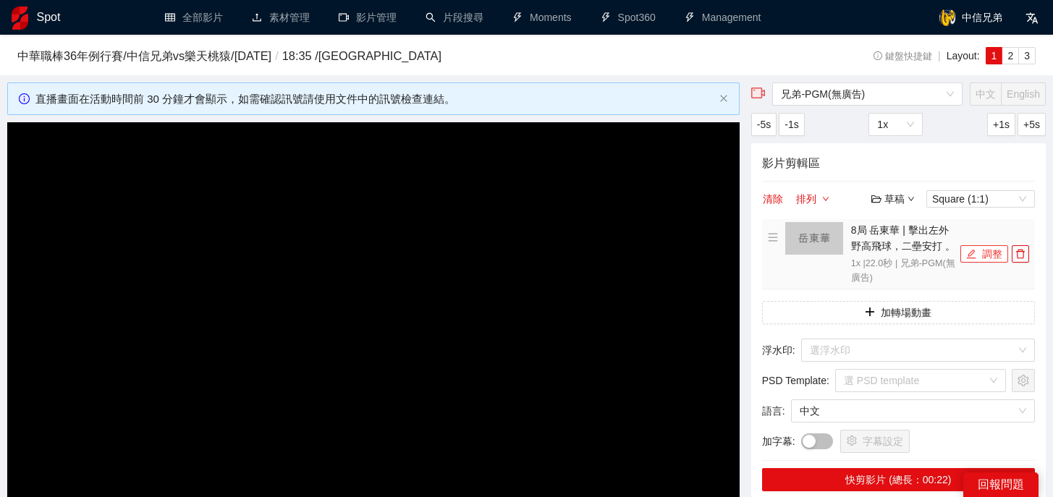
click at [993, 256] on button "調整" at bounding box center [984, 253] width 48 height 17
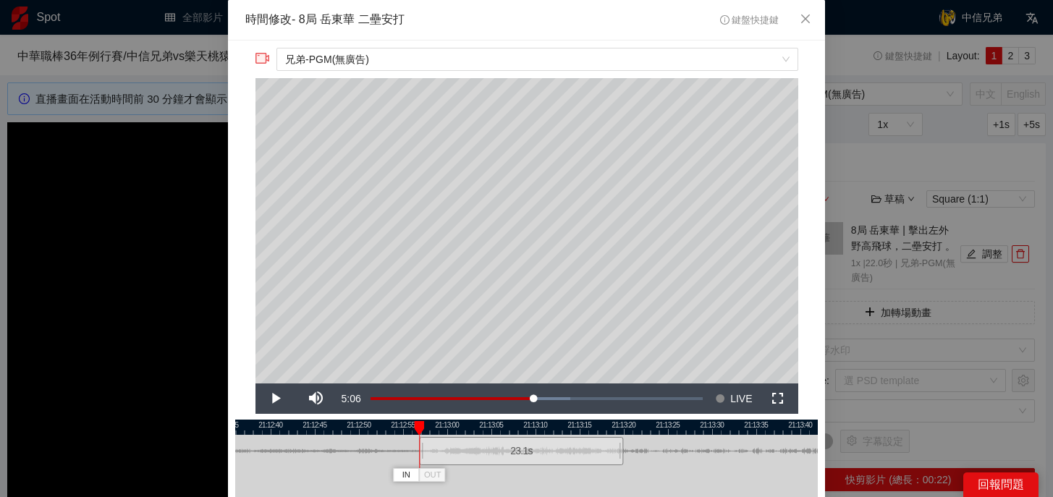
drag, startPoint x: 432, startPoint y: 457, endPoint x: 422, endPoint y: 457, distance: 10.1
click at [422, 457] on div at bounding box center [421, 451] width 9 height 33
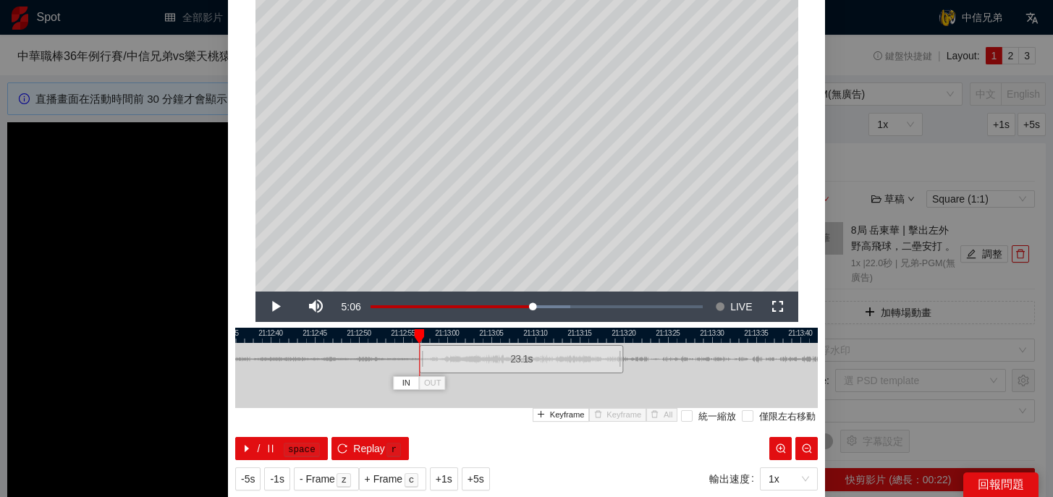
scroll to position [94, 0]
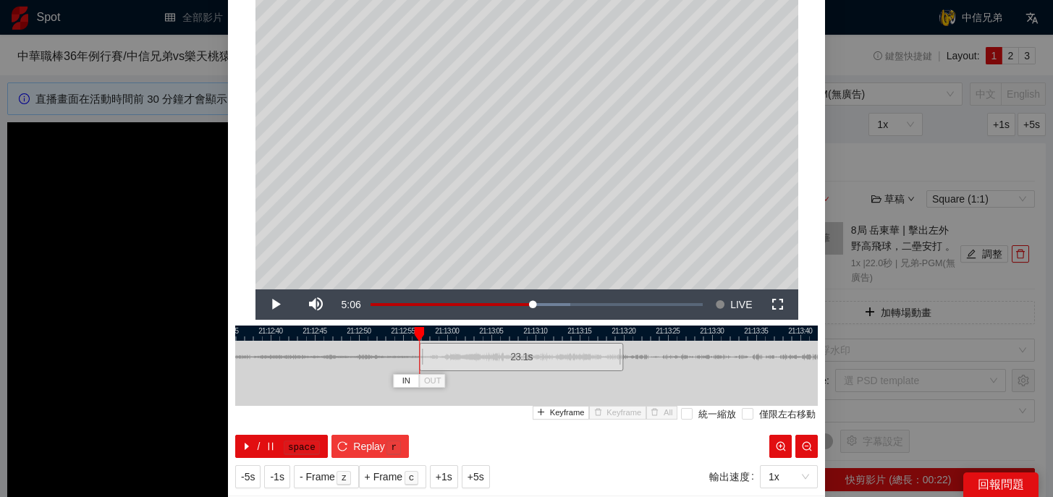
click at [388, 441] on kbd "r" at bounding box center [393, 448] width 14 height 14
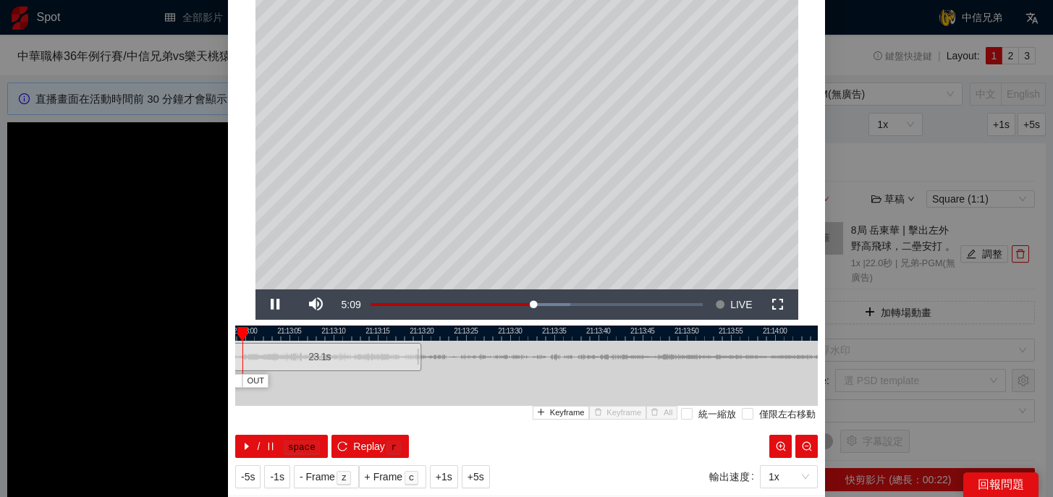
drag, startPoint x: 593, startPoint y: 328, endPoint x: 389, endPoint y: 337, distance: 205.0
click at [389, 337] on div at bounding box center [324, 333] width 583 height 15
drag, startPoint x: 415, startPoint y: 354, endPoint x: 646, endPoint y: 363, distance: 231.0
click at [646, 363] on div at bounding box center [647, 357] width 9 height 33
drag, startPoint x: 648, startPoint y: 331, endPoint x: 645, endPoint y: 341, distance: 10.1
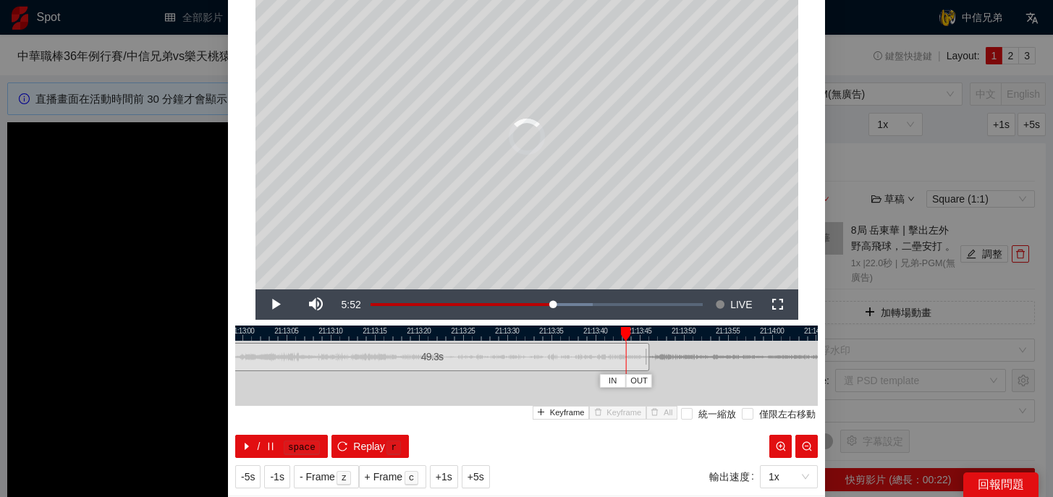
click at [643, 341] on div "21:12:55 21:13:00 21:13:05 21:13:10 21:13:15 21:13:20 21:13:25 21:13:30 21:13:3…" at bounding box center [526, 392] width 583 height 132
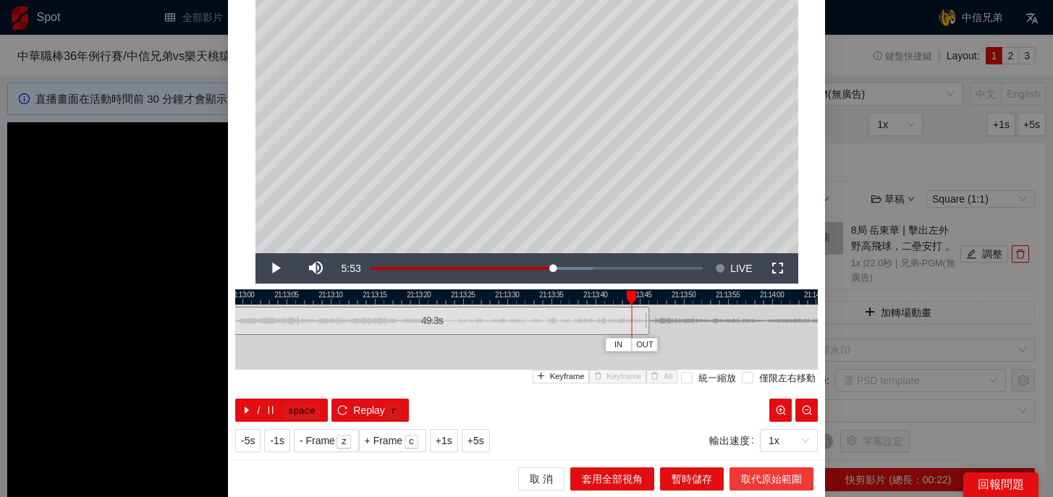
click at [764, 482] on span "取代原始範圍" at bounding box center [771, 479] width 61 height 16
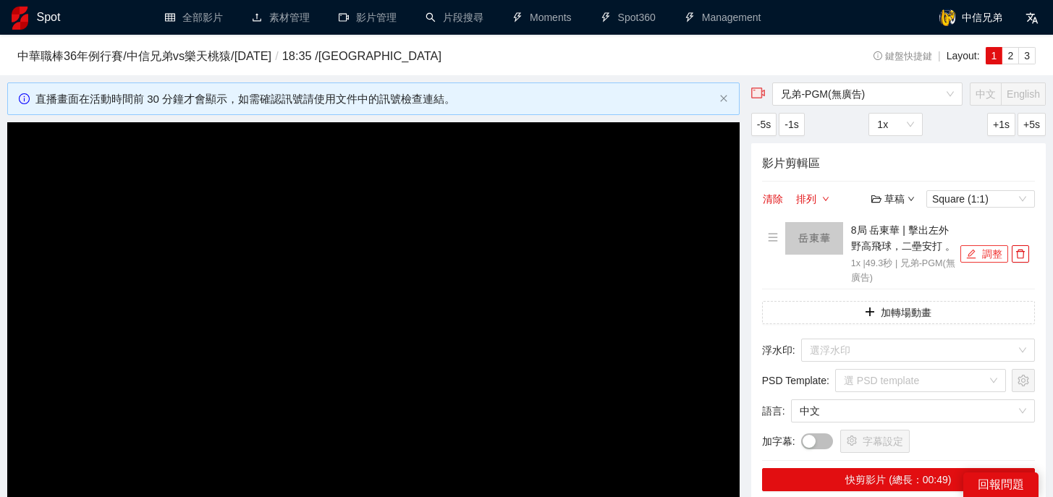
scroll to position [119, 0]
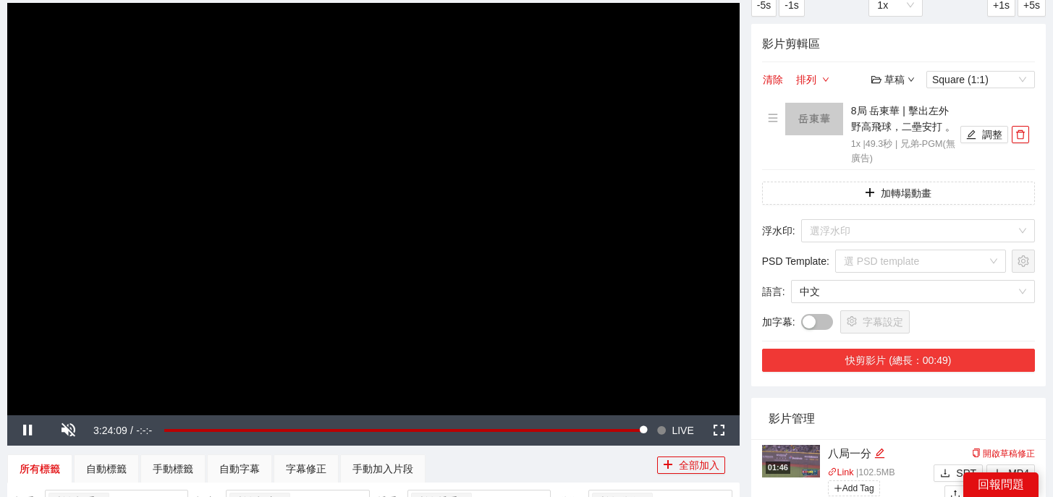
click at [900, 365] on button "快剪影片 (總長：00:49)" at bounding box center [898, 360] width 273 height 23
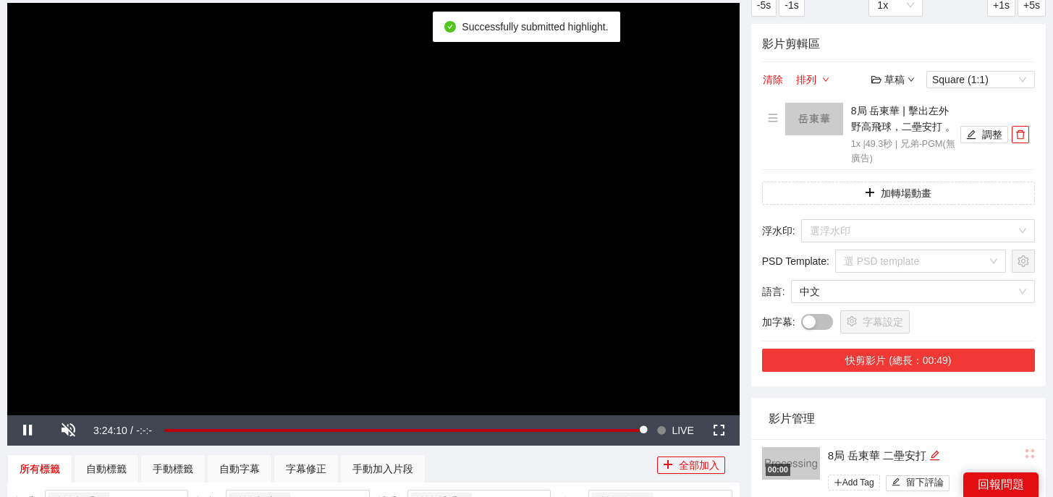
scroll to position [217, 0]
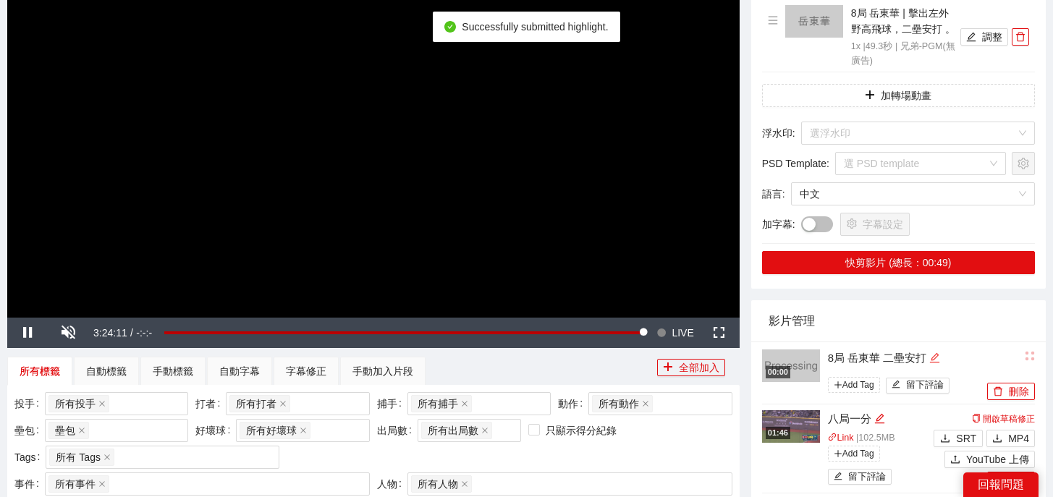
click at [939, 355] on icon "edit" at bounding box center [934, 357] width 9 height 9
drag, startPoint x: 941, startPoint y: 357, endPoint x: 695, endPoint y: 341, distance: 246.6
type textarea "*"
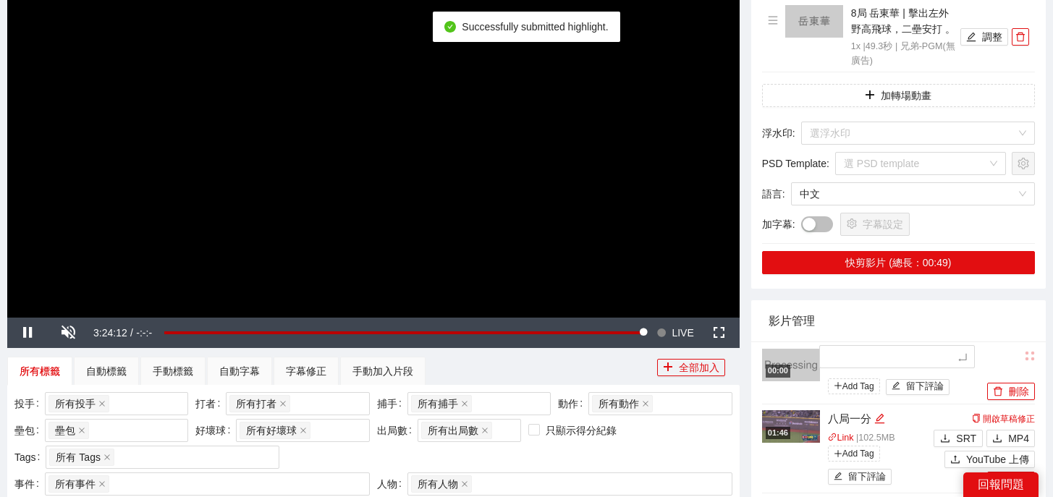
type textarea "*"
type textarea "**"
type textarea "*"
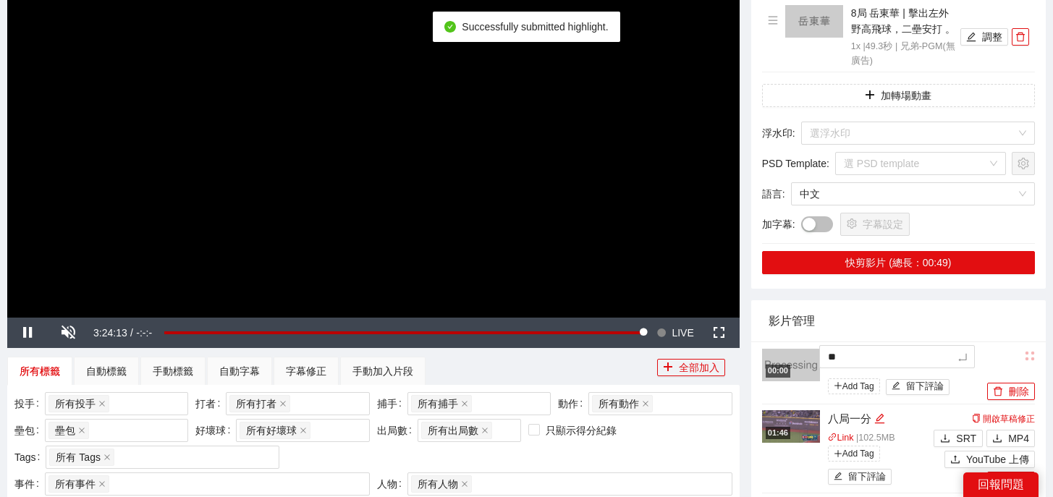
type textarea "*"
type textarea "**"
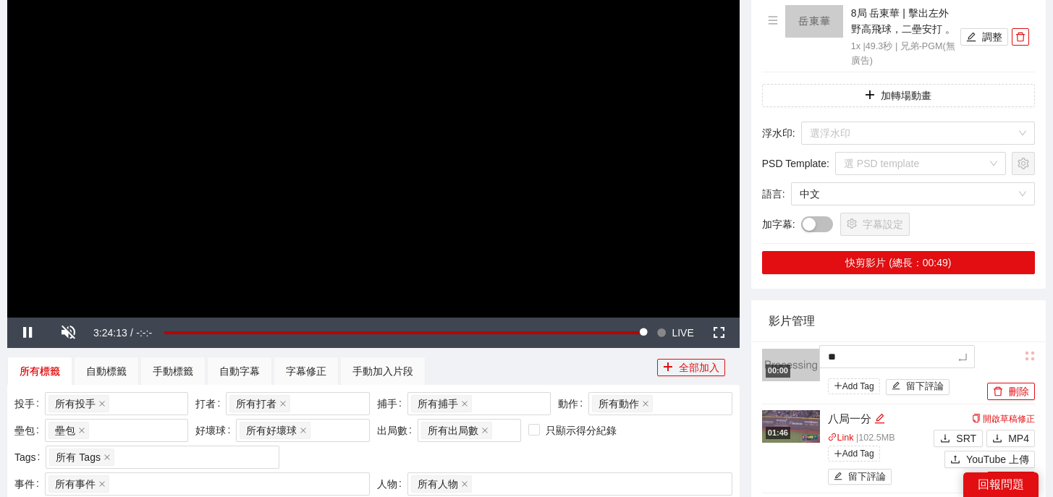
type textarea "***"
type textarea "**"
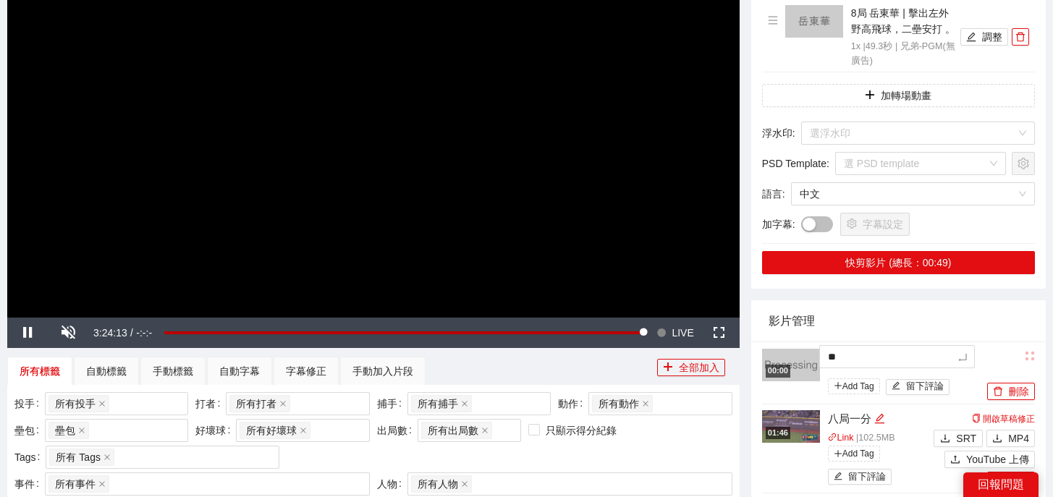
type textarea "**"
type textarea "****"
type textarea "*****"
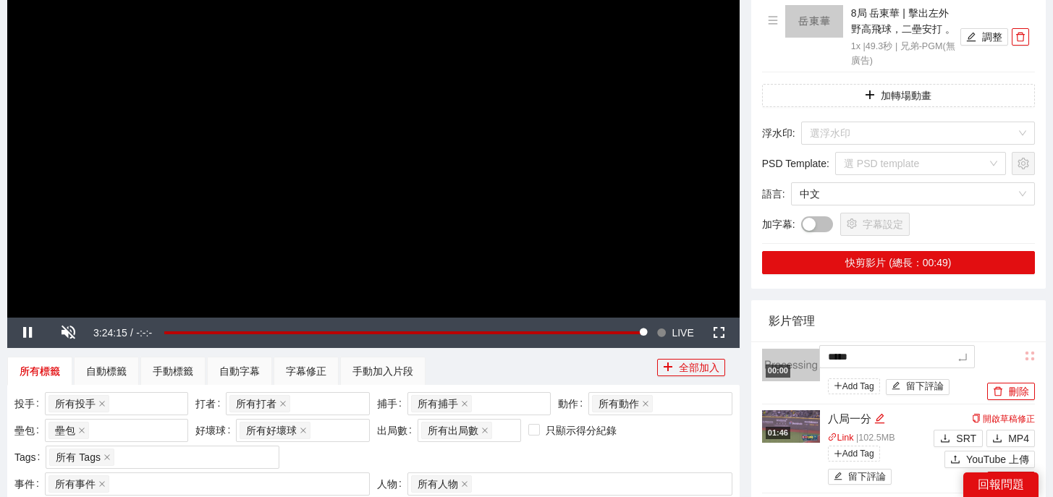
type textarea "******"
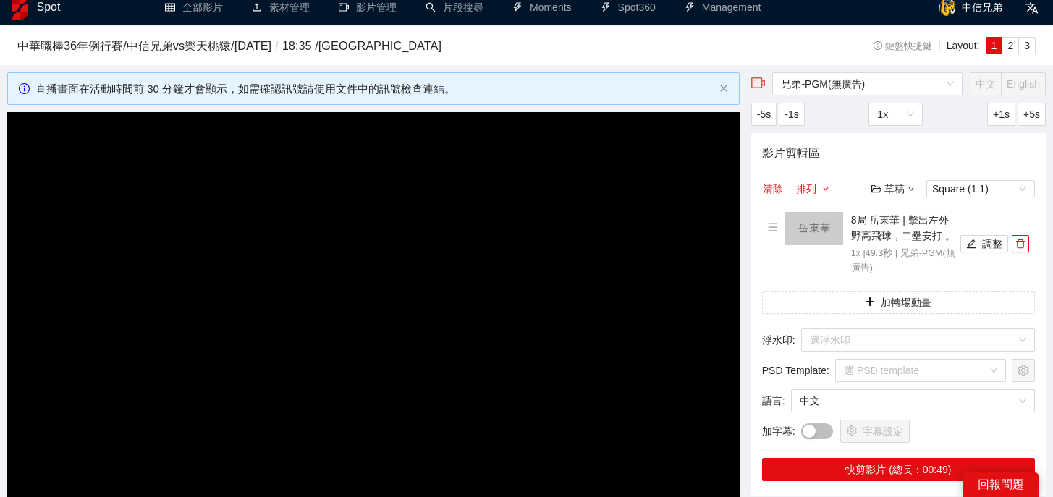
scroll to position [0, 0]
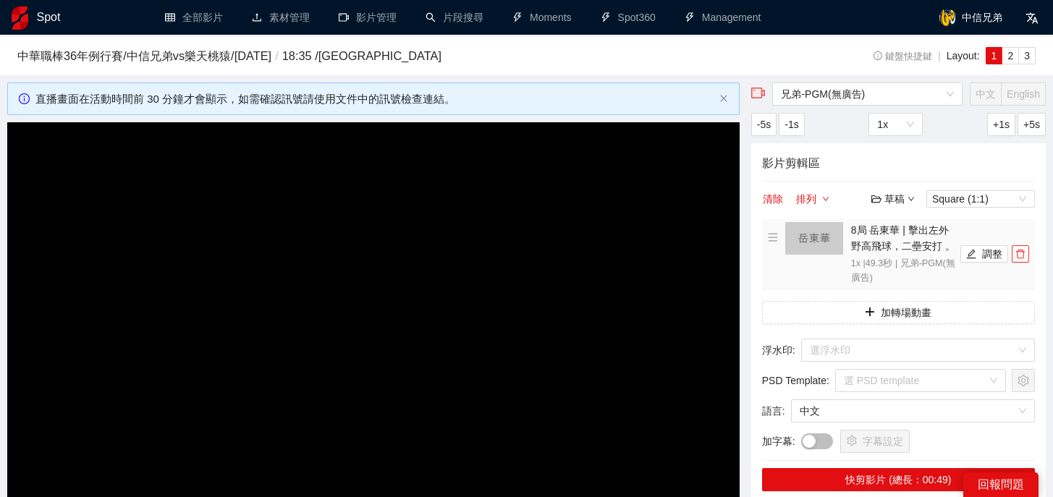
click at [1019, 250] on icon "delete" at bounding box center [1020, 254] width 9 height 9
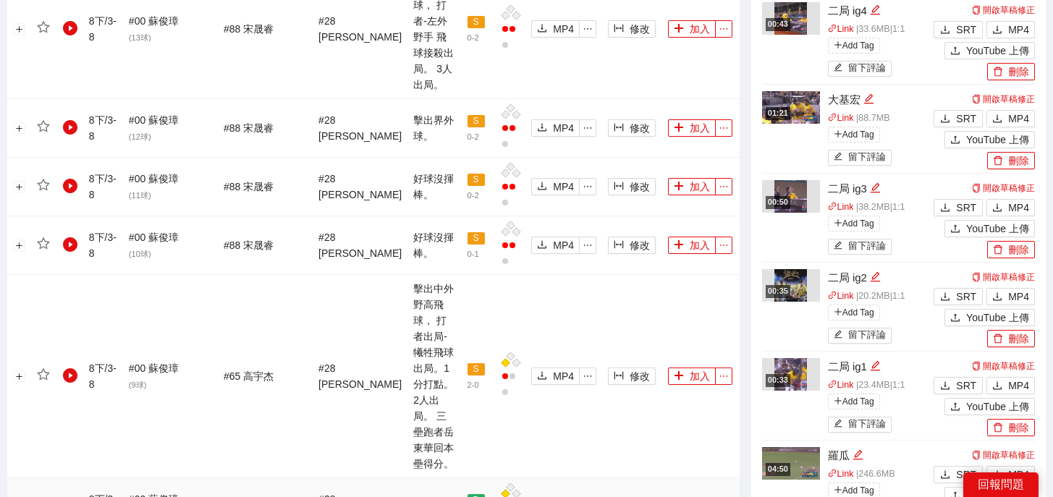
scroll to position [899, 0]
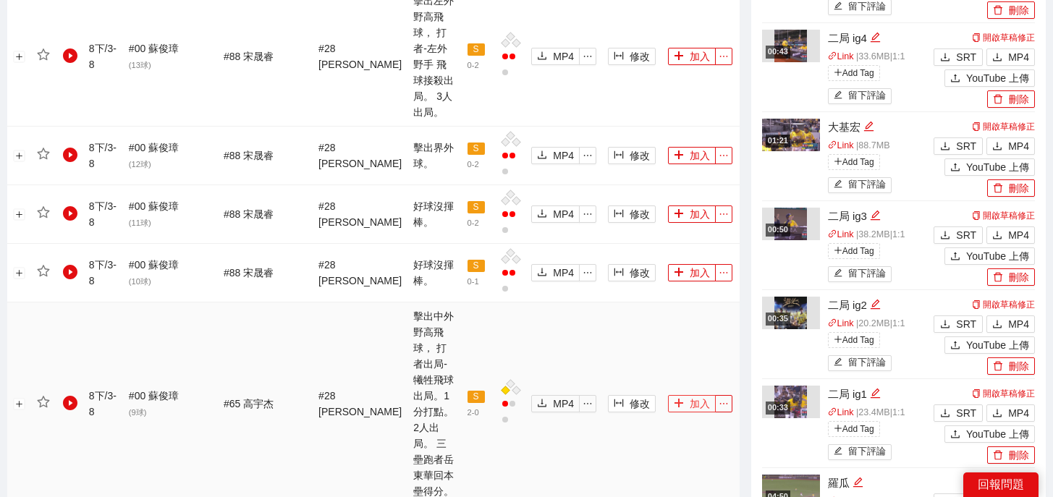
click at [675, 395] on button "加入" at bounding box center [692, 403] width 48 height 17
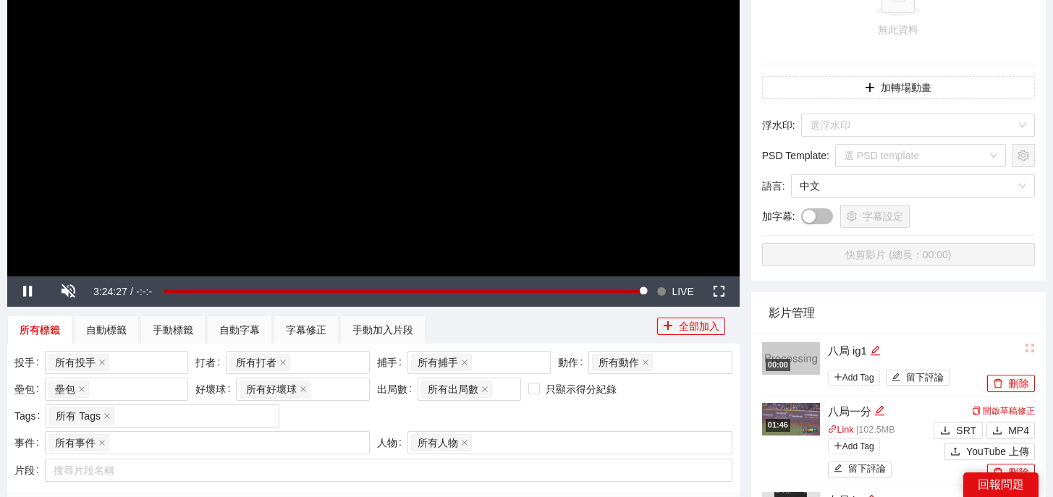
scroll to position [0, 0]
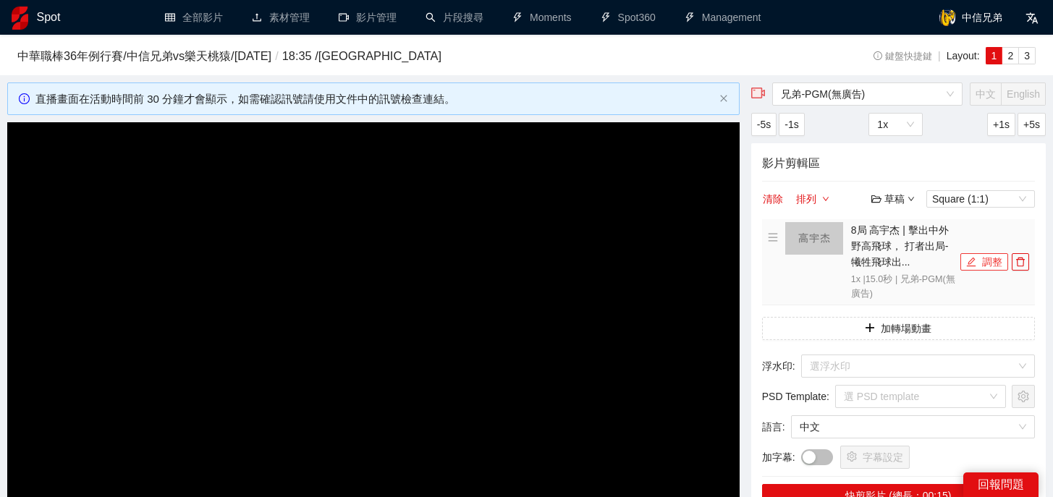
click at [990, 265] on button "調整" at bounding box center [984, 261] width 48 height 17
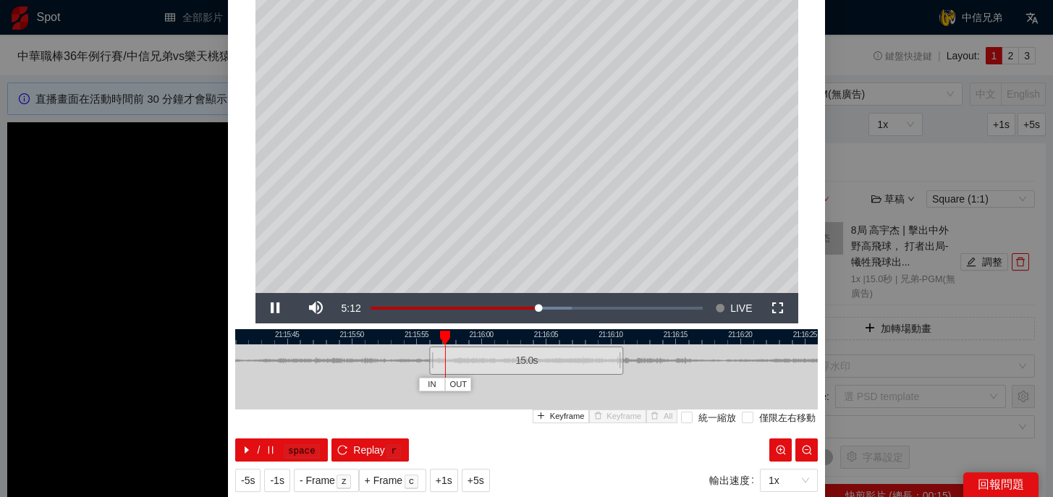
scroll to position [102, 0]
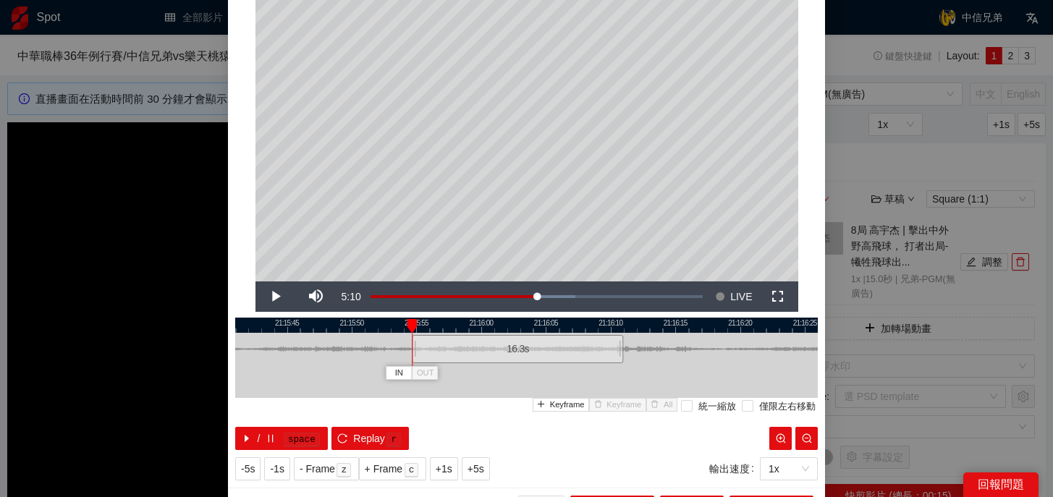
drag, startPoint x: 428, startPoint y: 354, endPoint x: 410, endPoint y: 354, distance: 17.4
click at [410, 354] on div at bounding box center [414, 349] width 9 height 33
click at [382, 436] on span "Replay" at bounding box center [369, 439] width 32 height 16
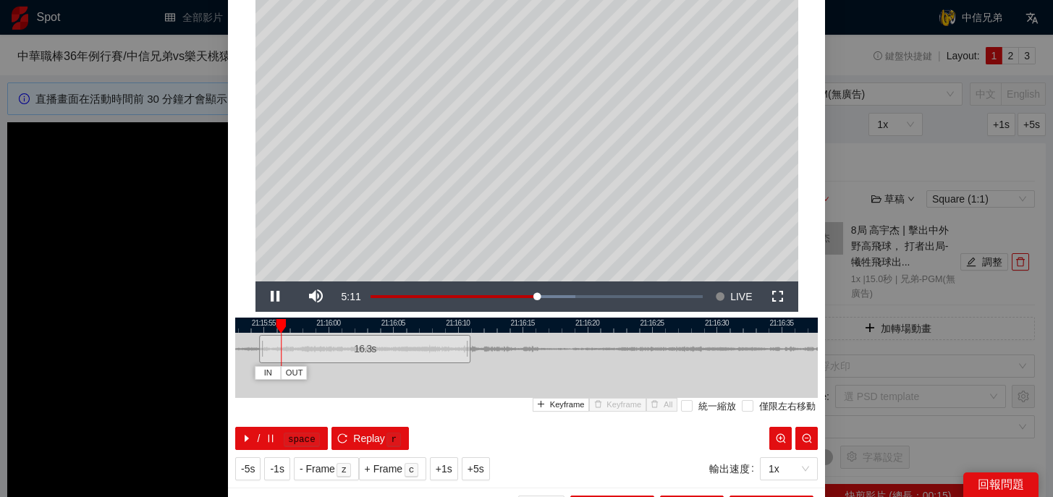
drag, startPoint x: 646, startPoint y: 326, endPoint x: 494, endPoint y: 333, distance: 152.9
click at [493, 333] on div "21:15:50 21:15:55 21:16:00 21:16:05 21:16:10 21:16:15 21:16:20 21:16:25 21:16:3…" at bounding box center [526, 384] width 583 height 132
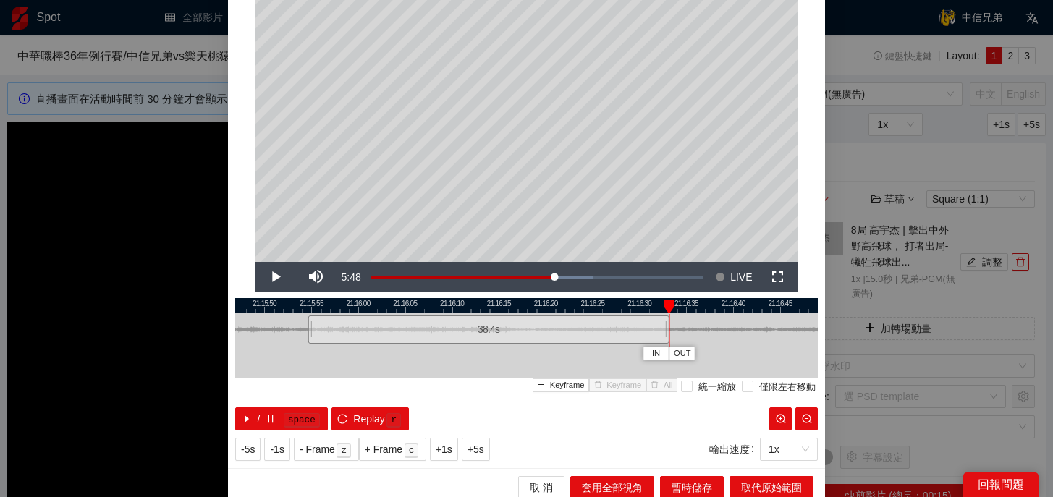
drag, startPoint x: 457, startPoint y: 333, endPoint x: 665, endPoint y: 337, distance: 207.7
click at [665, 337] on div at bounding box center [667, 329] width 9 height 33
drag, startPoint x: 669, startPoint y: 305, endPoint x: 643, endPoint y: 305, distance: 26.1
click at [661, 305] on div at bounding box center [666, 307] width 10 height 14
click at [672, 333] on div at bounding box center [673, 329] width 9 height 33
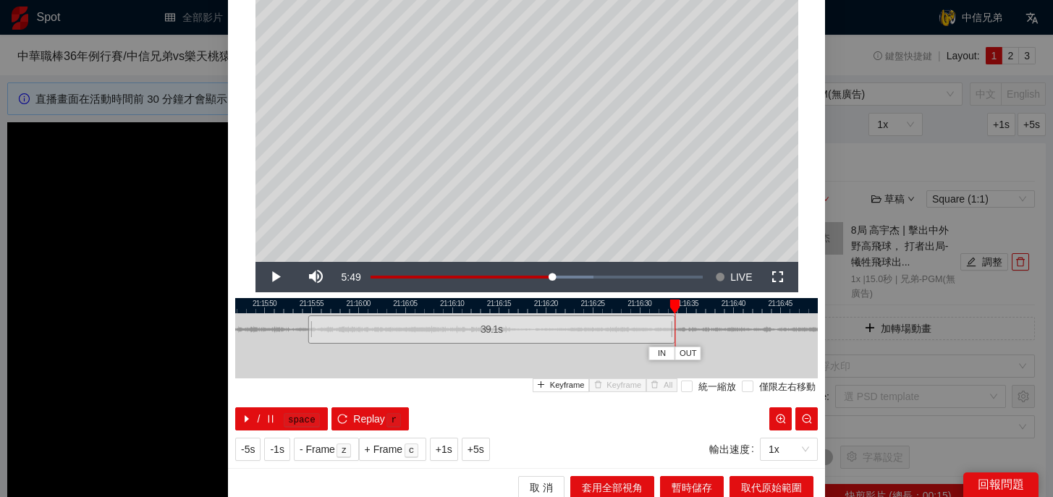
click at [669, 305] on div at bounding box center [674, 307] width 10 height 14
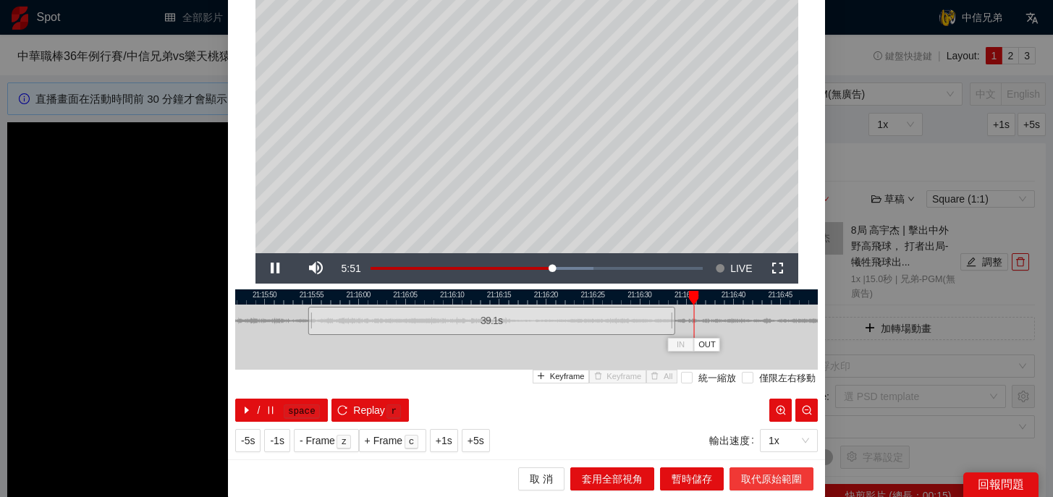
click at [745, 480] on span "取代原始範圍" at bounding box center [771, 479] width 61 height 16
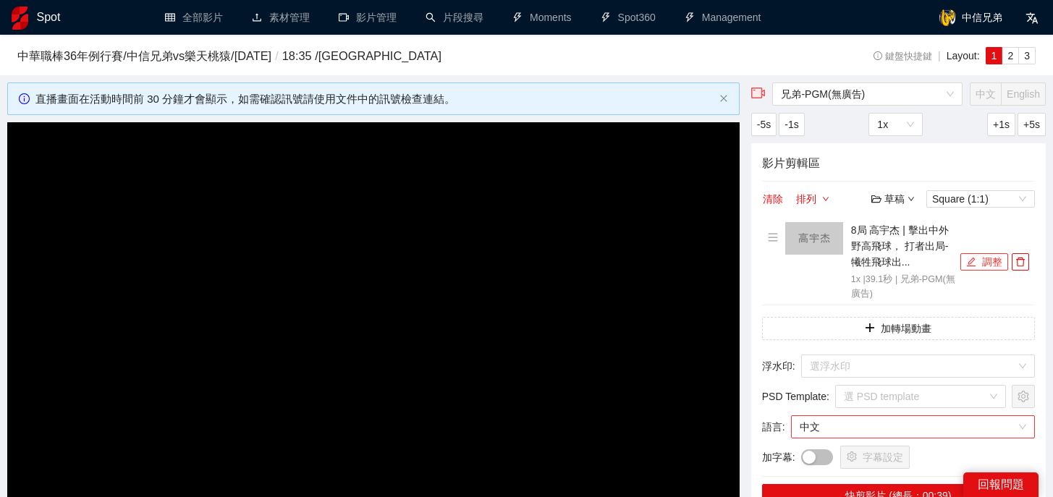
scroll to position [151, 0]
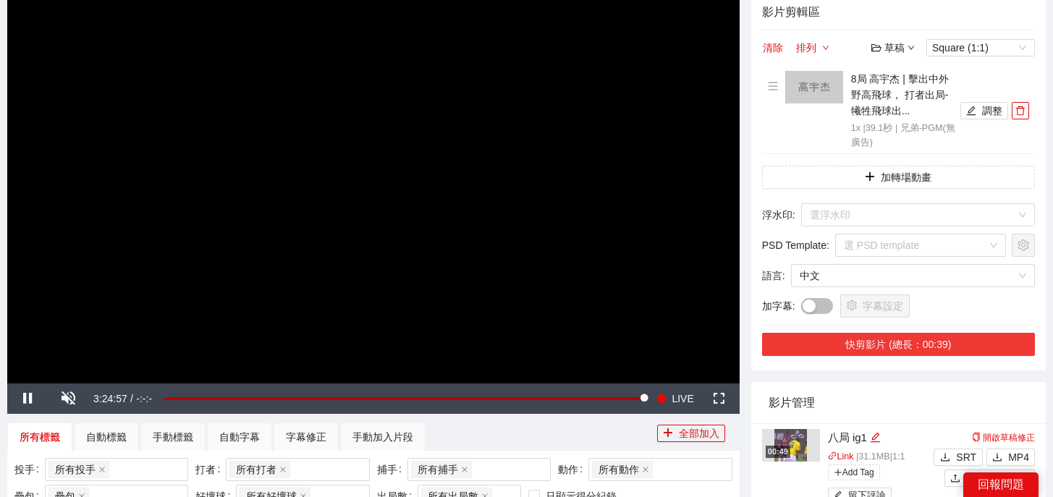
click at [928, 349] on button "快剪影片 (總長：00:39)" at bounding box center [898, 344] width 273 height 23
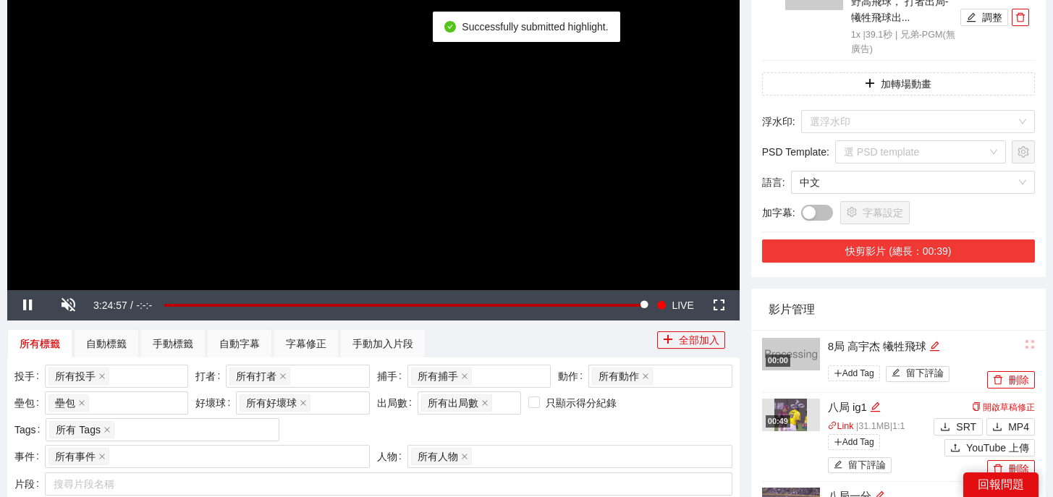
scroll to position [247, 0]
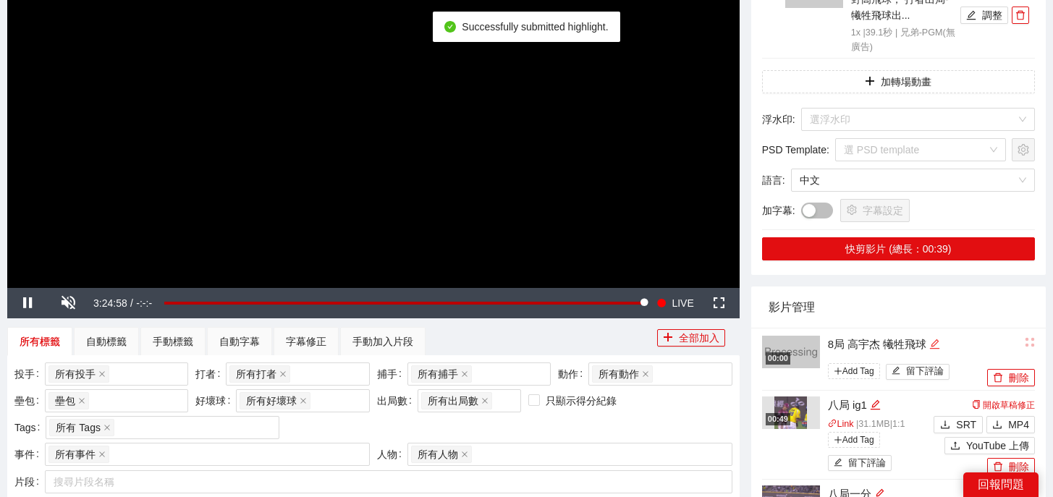
click at [938, 348] on icon "edit" at bounding box center [934, 344] width 11 height 11
drag, startPoint x: 943, startPoint y: 343, endPoint x: 736, endPoint y: 341, distance: 207.0
type textarea "*"
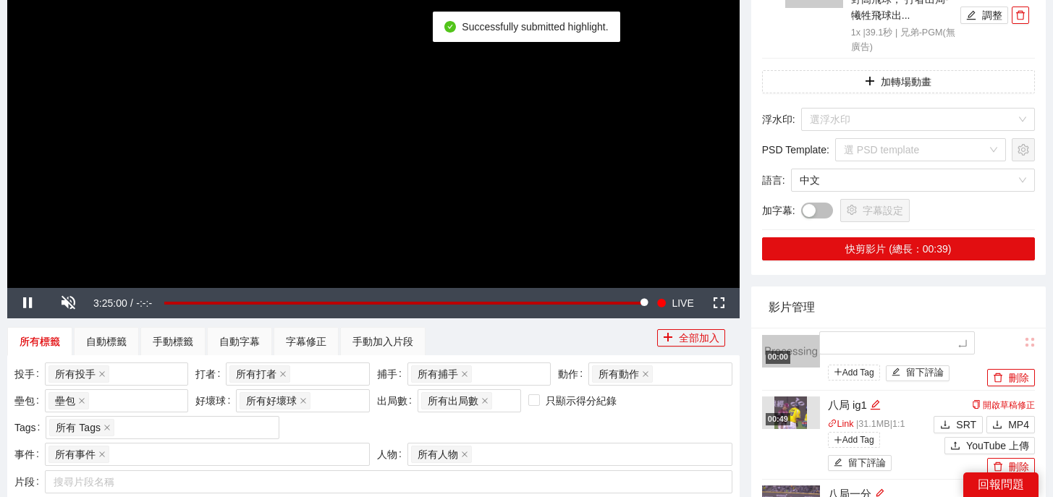
type textarea "*"
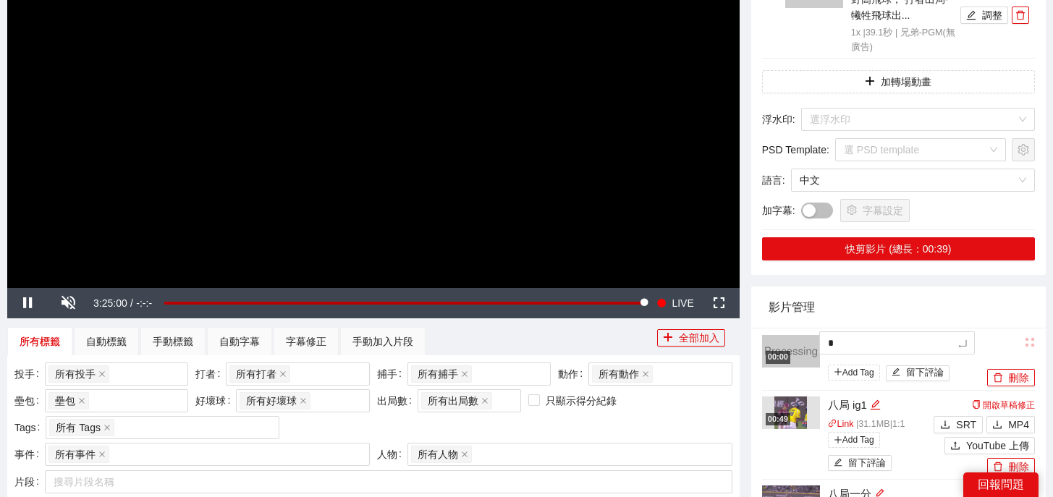
type textarea "**"
type textarea "*"
type textarea "**"
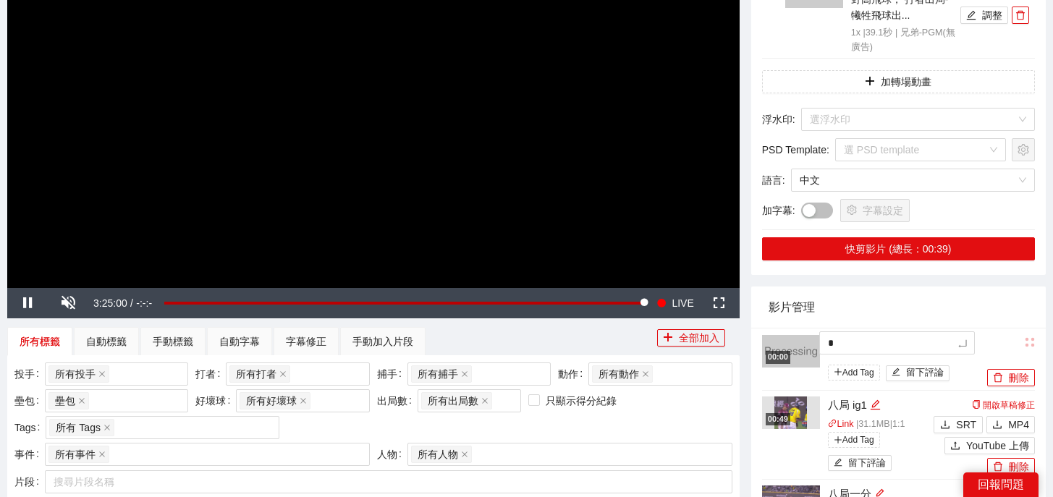
type textarea "**"
type textarea "***"
type textarea "**"
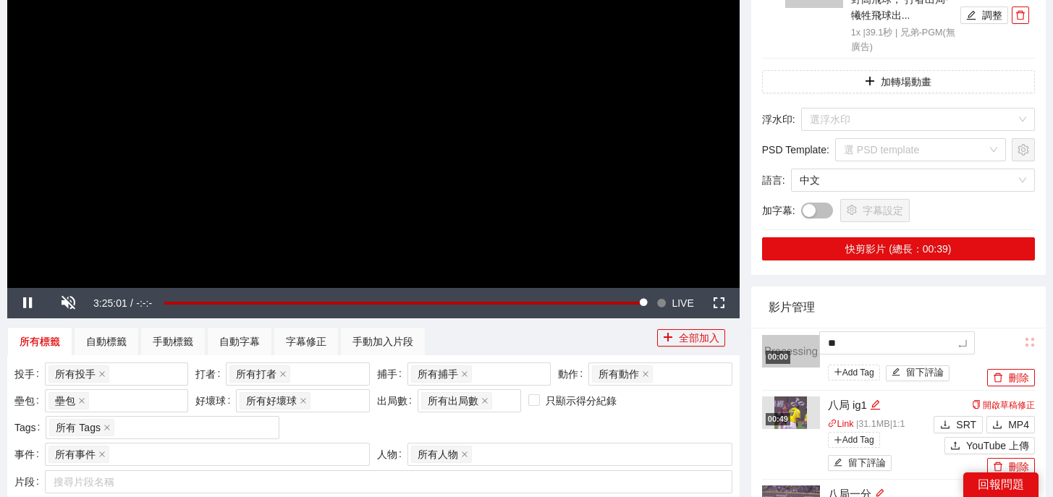
type textarea "**"
type textarea "****"
type textarea "*****"
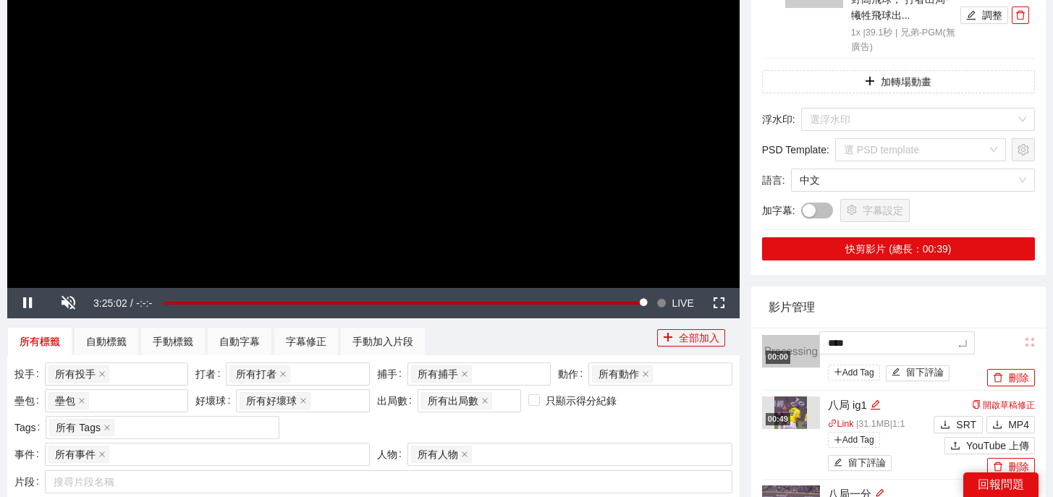
type textarea "*****"
type textarea "******"
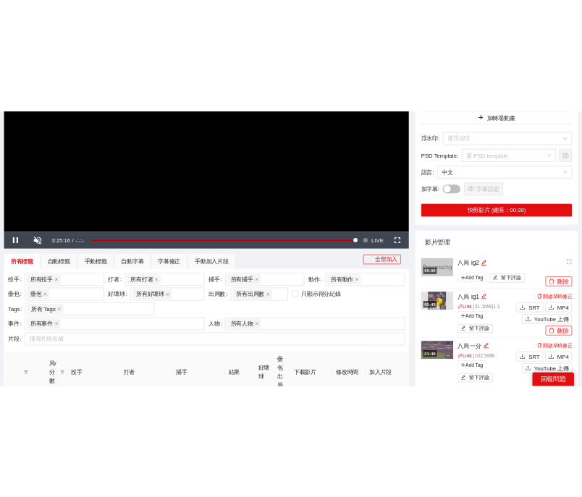
scroll to position [324, 0]
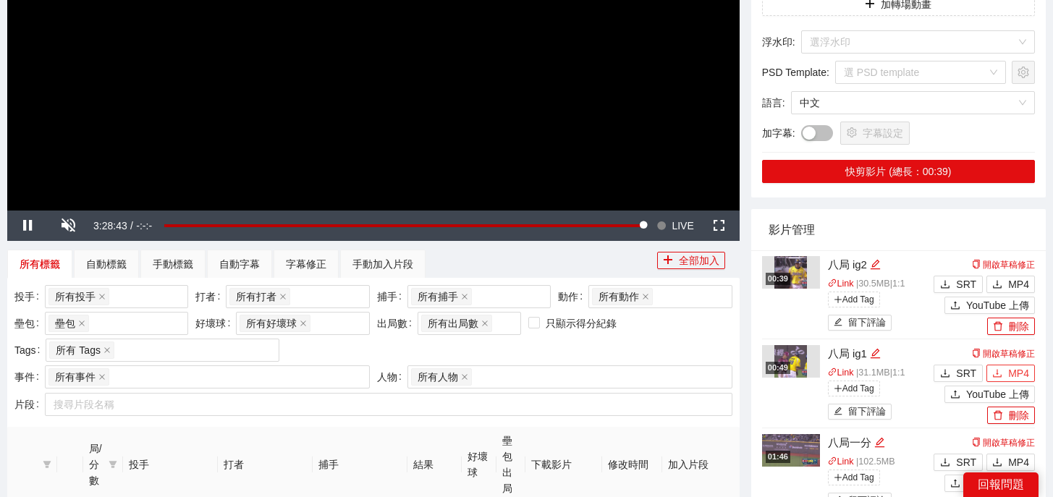
click at [1010, 373] on span "MP4" at bounding box center [1018, 373] width 21 height 16
click at [1015, 286] on span "MP4" at bounding box center [1018, 284] width 21 height 16
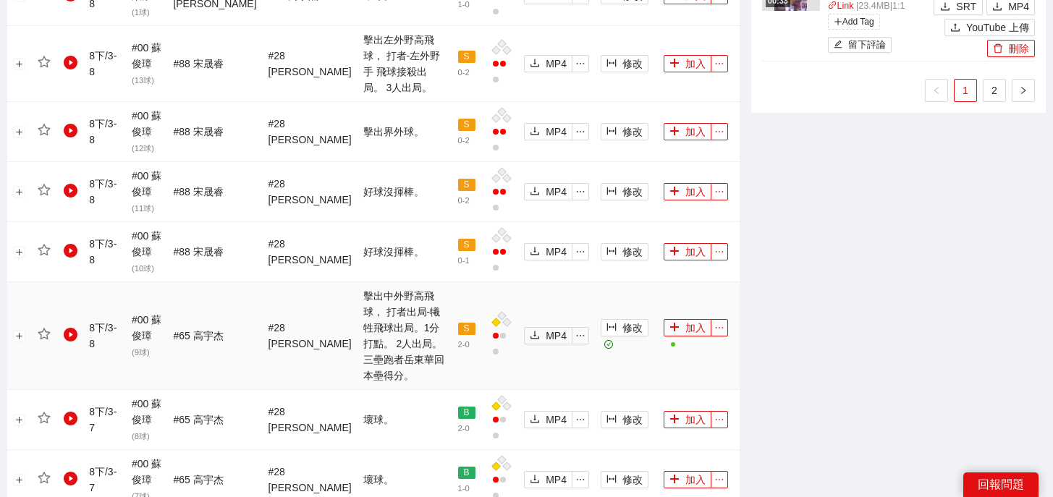
scroll to position [1682, 0]
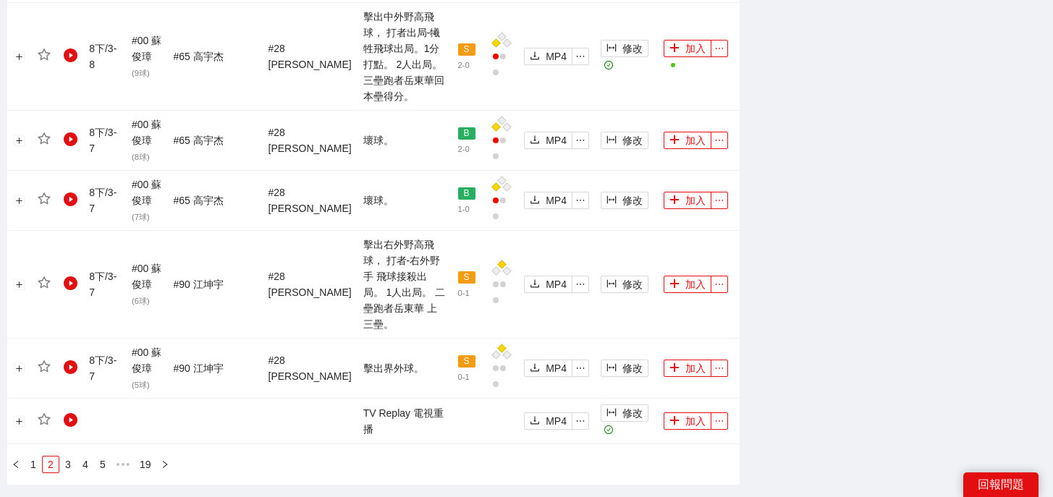
click at [144, 457] on link "19" at bounding box center [145, 465] width 20 height 16
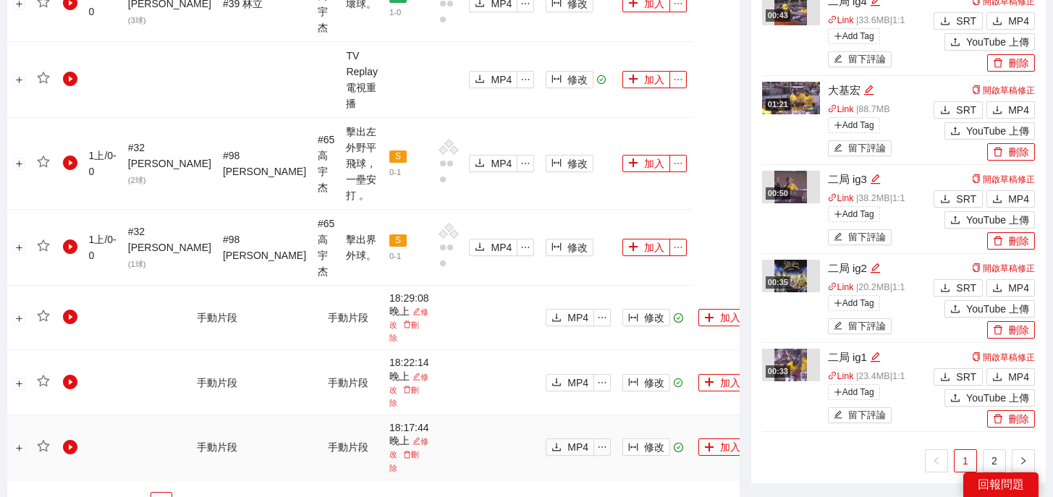
scroll to position [973, 0]
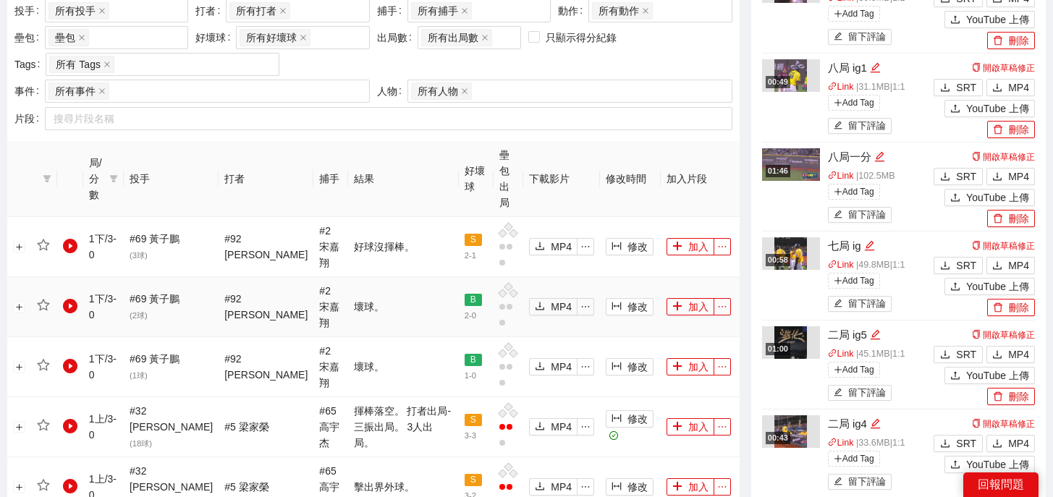
scroll to position [894, 0]
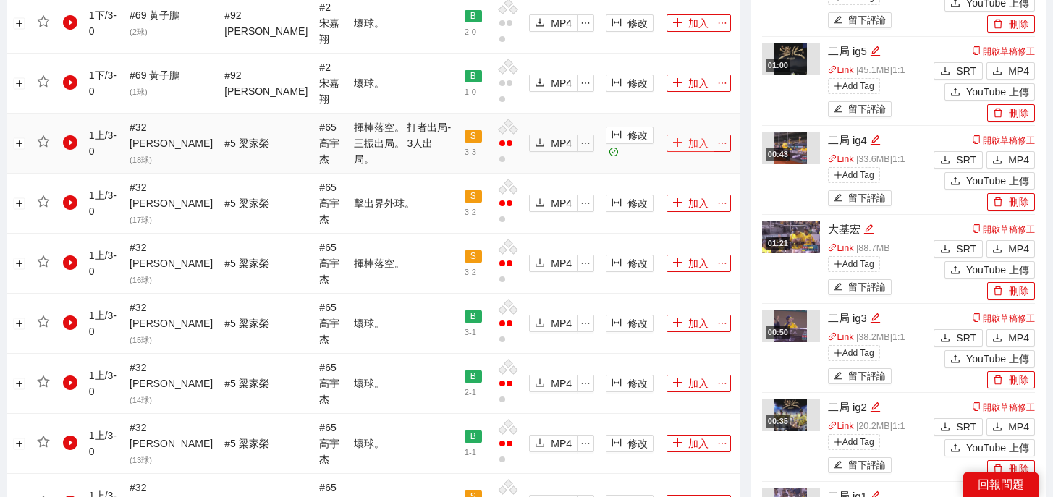
click at [677, 135] on button "加入" at bounding box center [690, 143] width 48 height 17
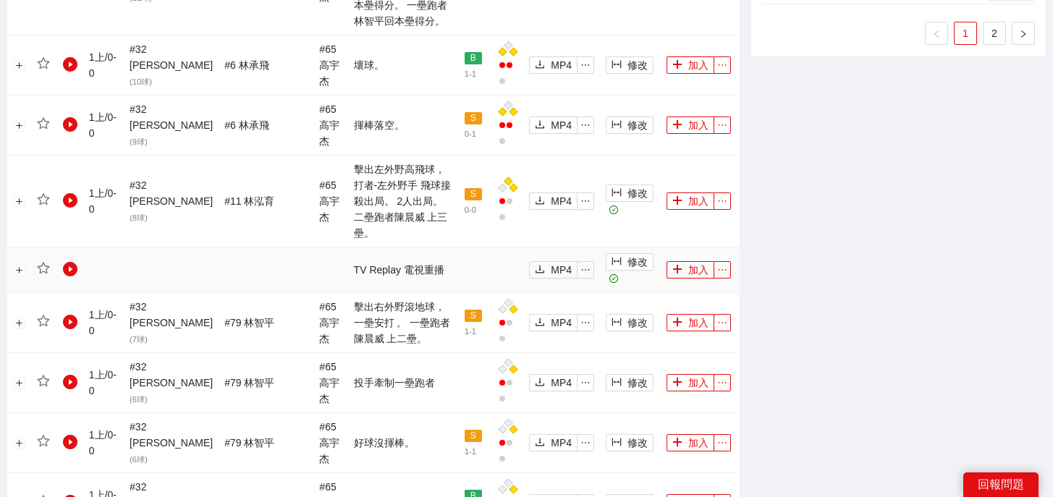
scroll to position [1544, 0]
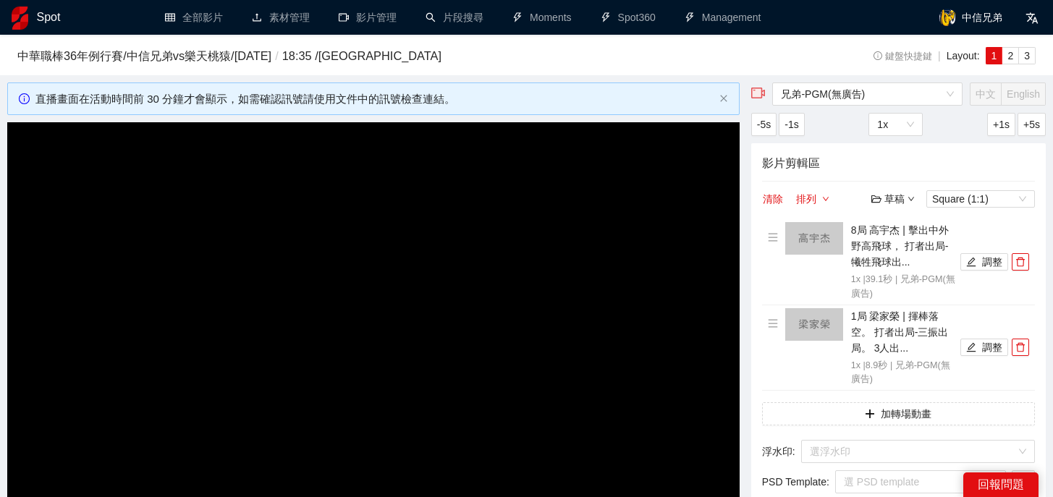
scroll to position [1544, 0]
